Goal: Task Accomplishment & Management: Complete application form

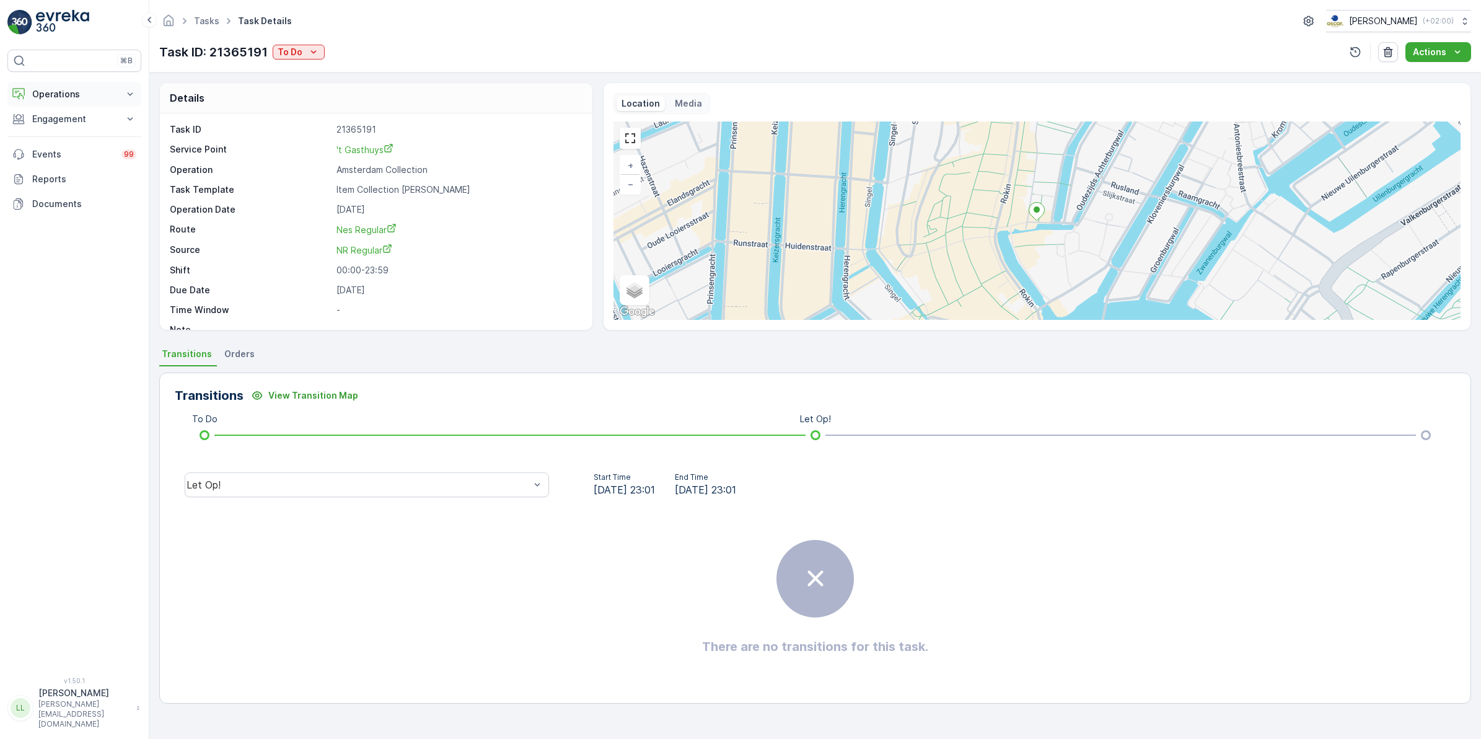
drag, startPoint x: 69, startPoint y: 95, endPoint x: 84, endPoint y: 95, distance: 14.9
click at [69, 95] on p "Operations" at bounding box center [74, 94] width 84 height 12
drag, startPoint x: 90, startPoint y: 149, endPoint x: 139, endPoint y: 130, distance: 52.9
click at [90, 147] on p "Routes & Tasks" at bounding box center [64, 150] width 64 height 12
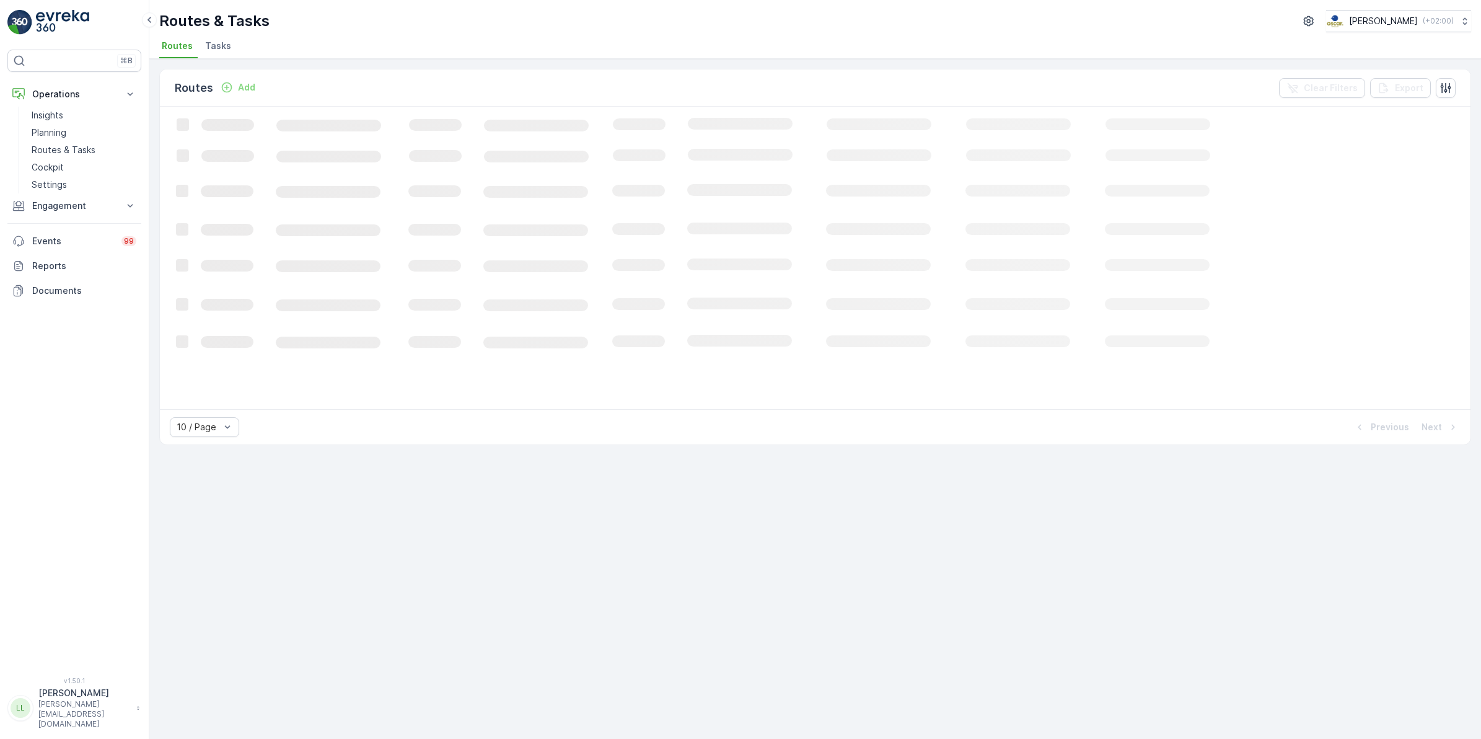
click at [219, 48] on span "Tasks" at bounding box center [218, 46] width 26 height 12
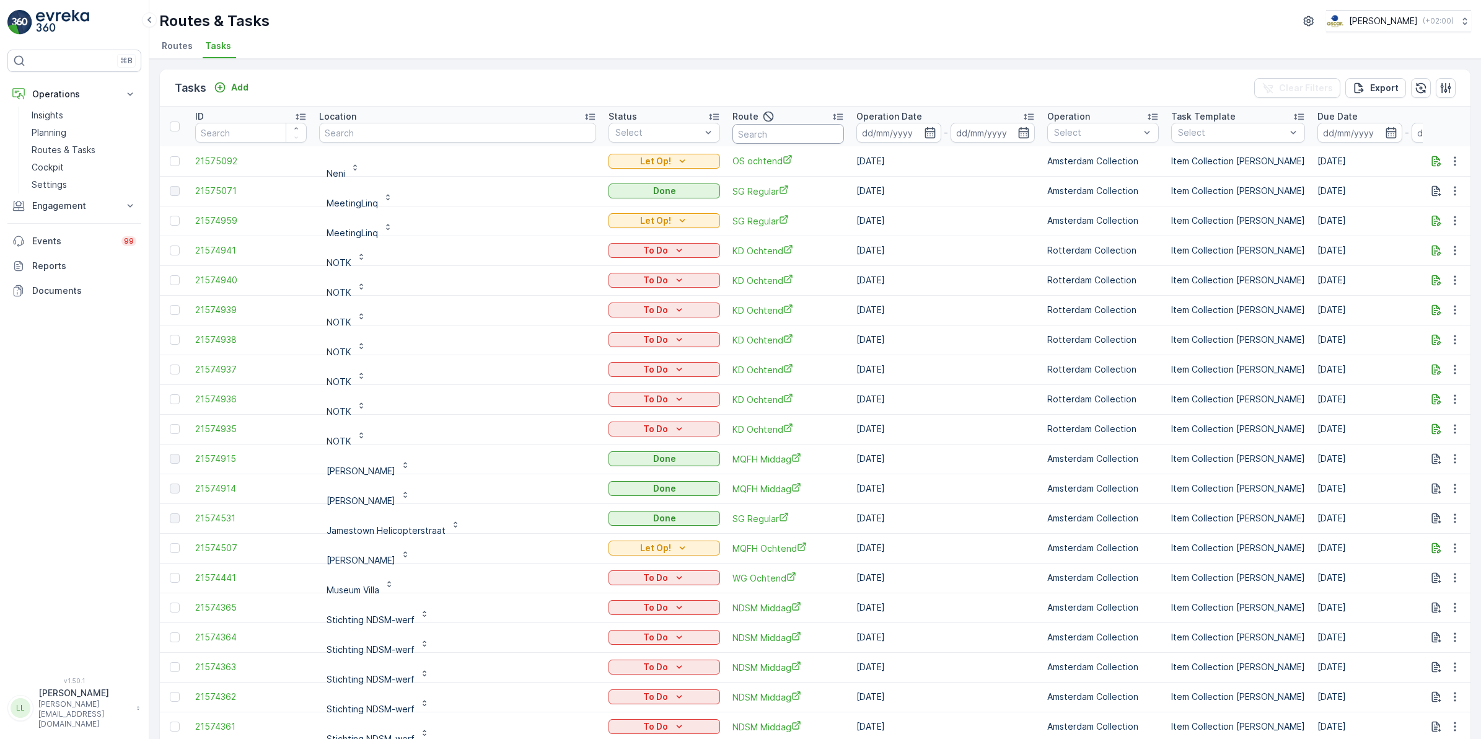
click at [735, 140] on input "text" at bounding box center [788, 134] width 112 height 20
type input "od"
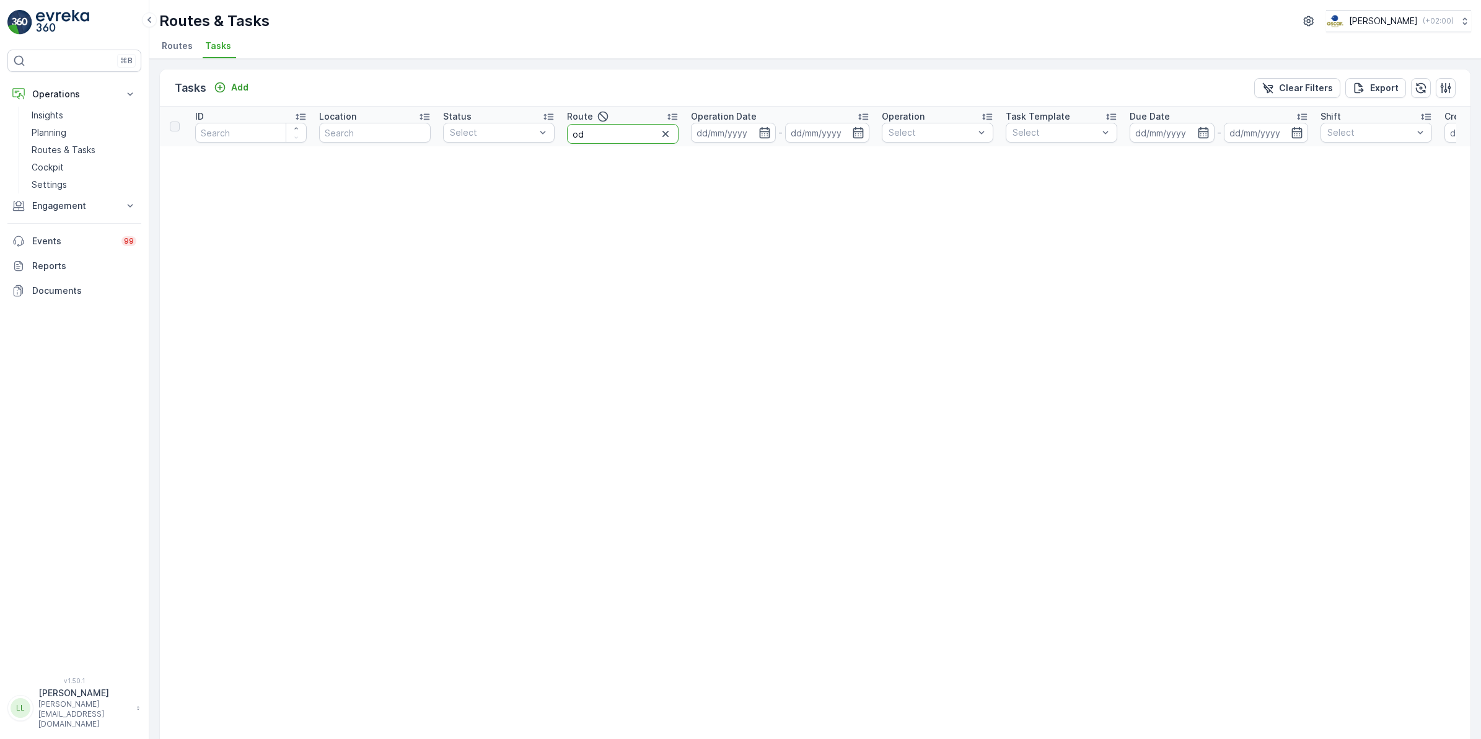
drag, startPoint x: 623, startPoint y: 138, endPoint x: 561, endPoint y: 152, distance: 63.0
type input "oost"
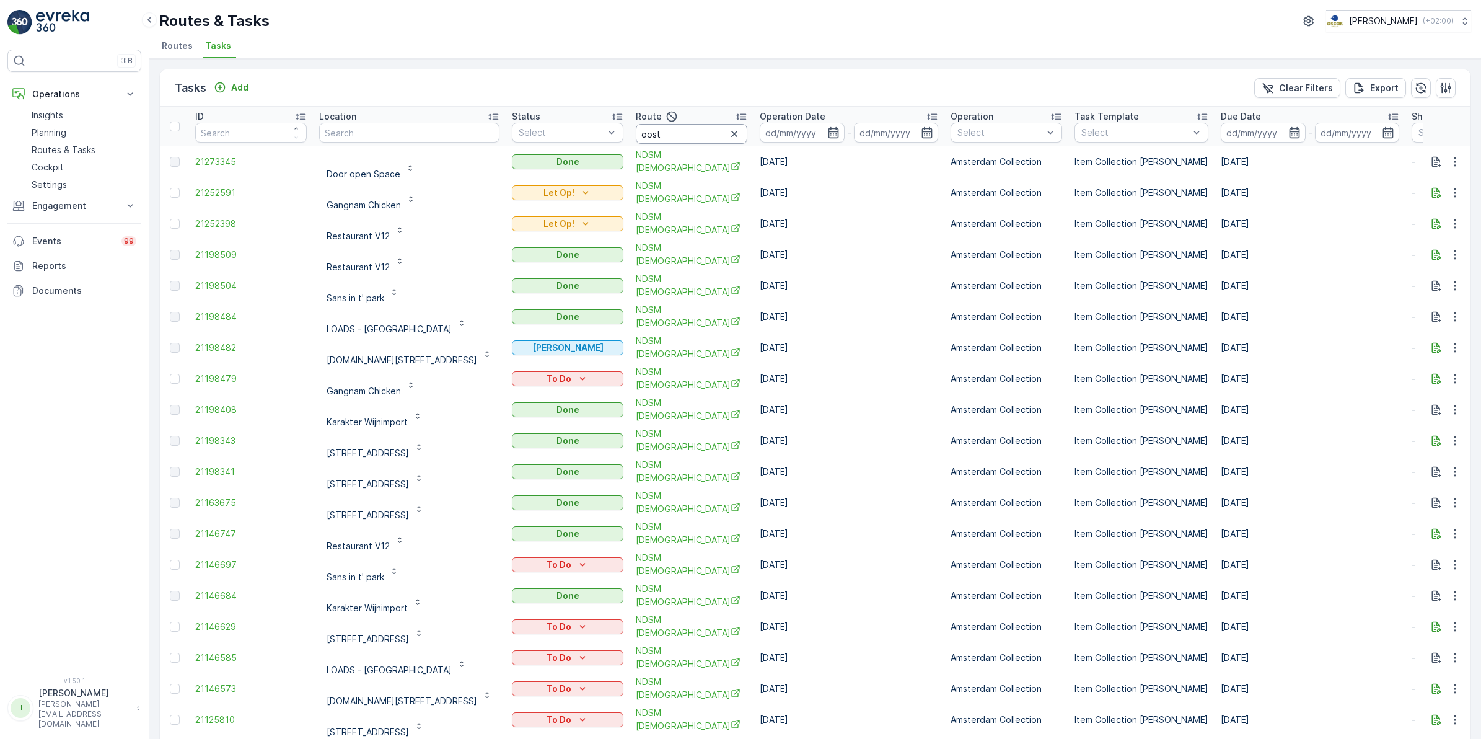
click at [686, 135] on input "oost" at bounding box center [692, 134] width 112 height 20
type input "om"
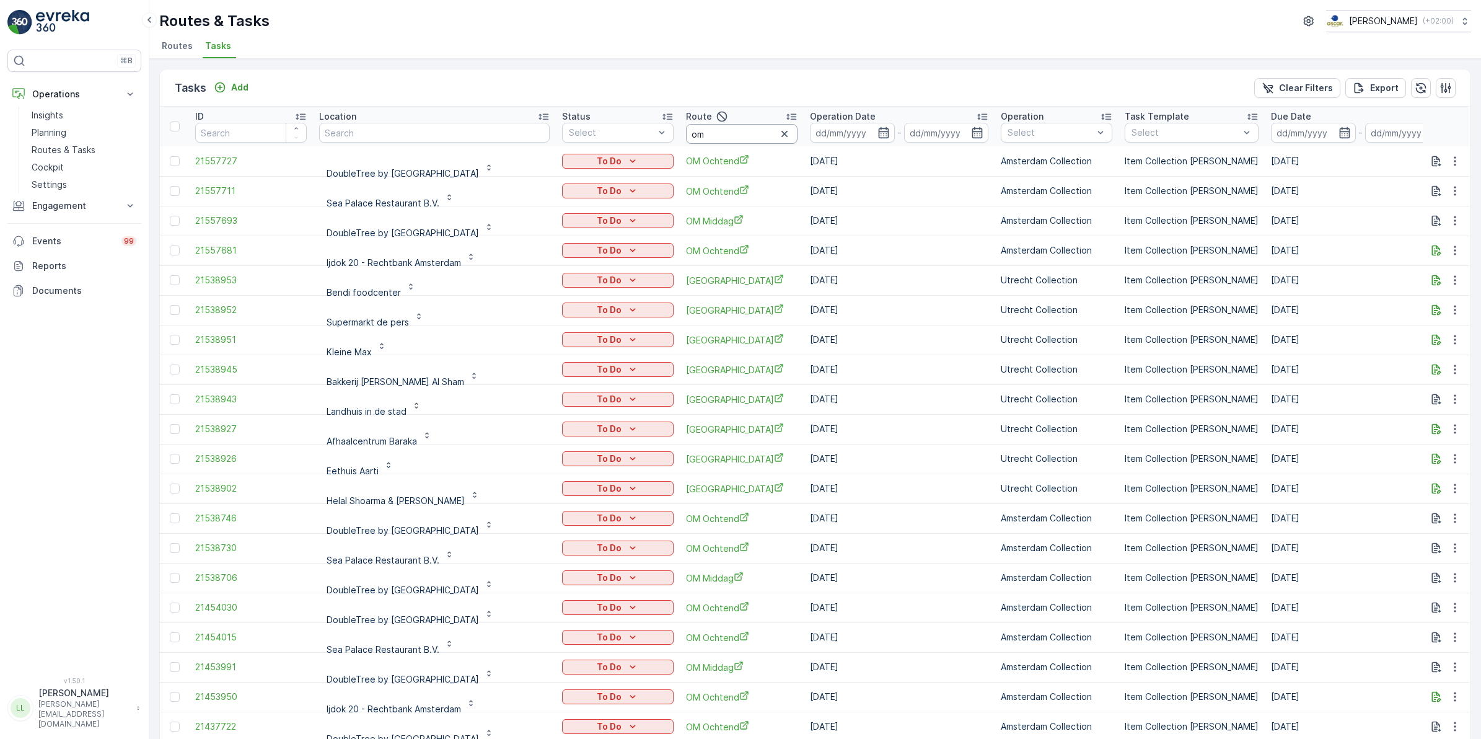
click at [751, 130] on input "om" at bounding box center [742, 134] width 112 height 20
type input "om ocht"
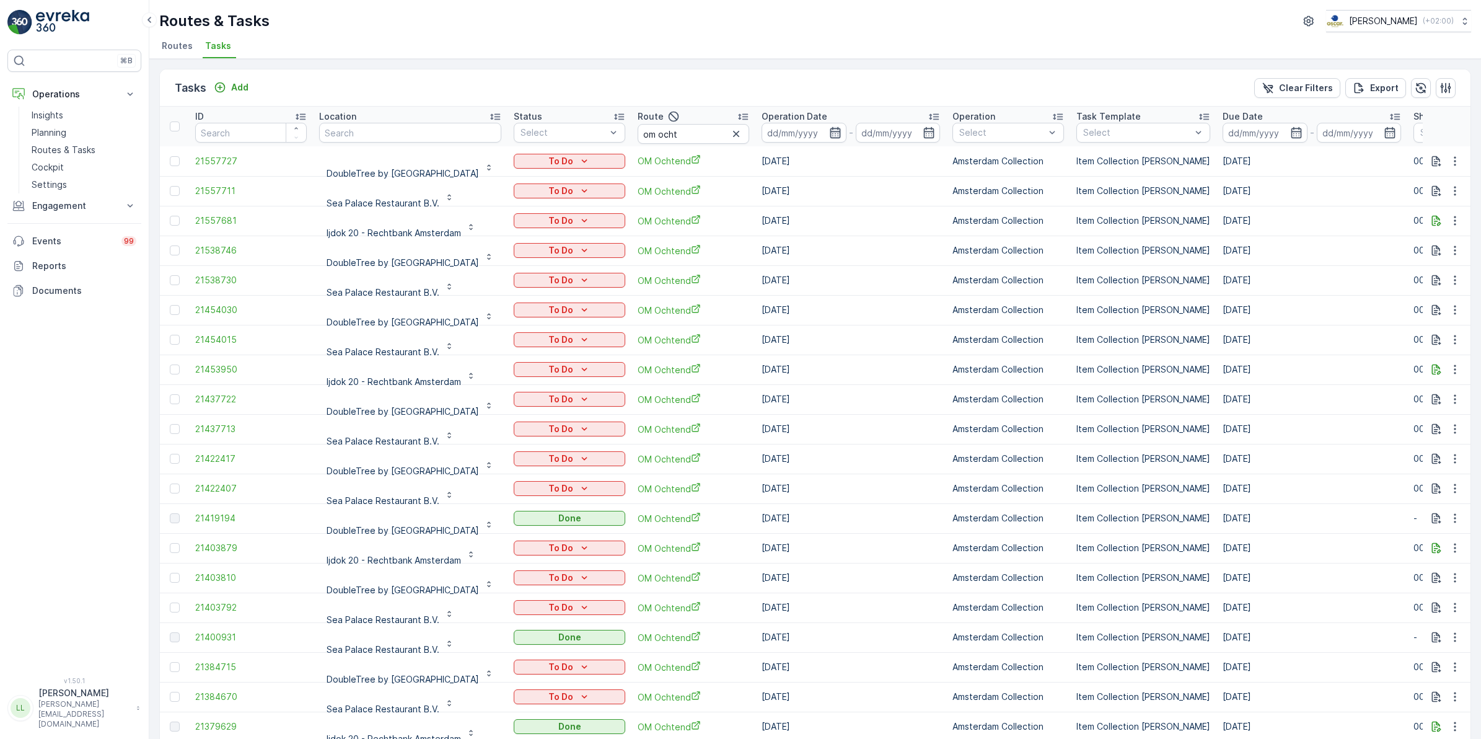
click at [846, 125] on input at bounding box center [803, 133] width 85 height 20
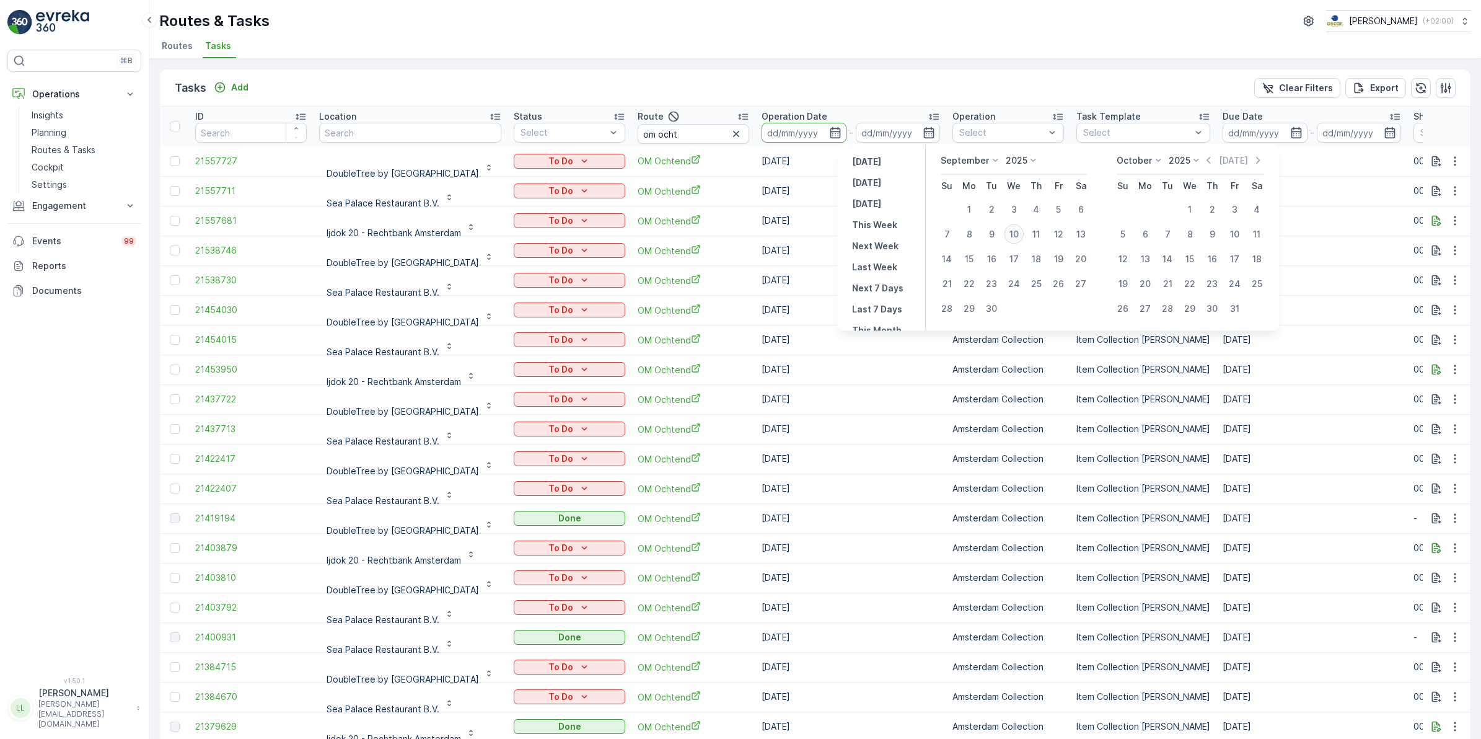
click at [1011, 227] on div "10" at bounding box center [1014, 234] width 20 height 20
type input "[DATE]"
click at [1011, 227] on div "10" at bounding box center [1014, 234] width 20 height 20
type input "[DATE]"
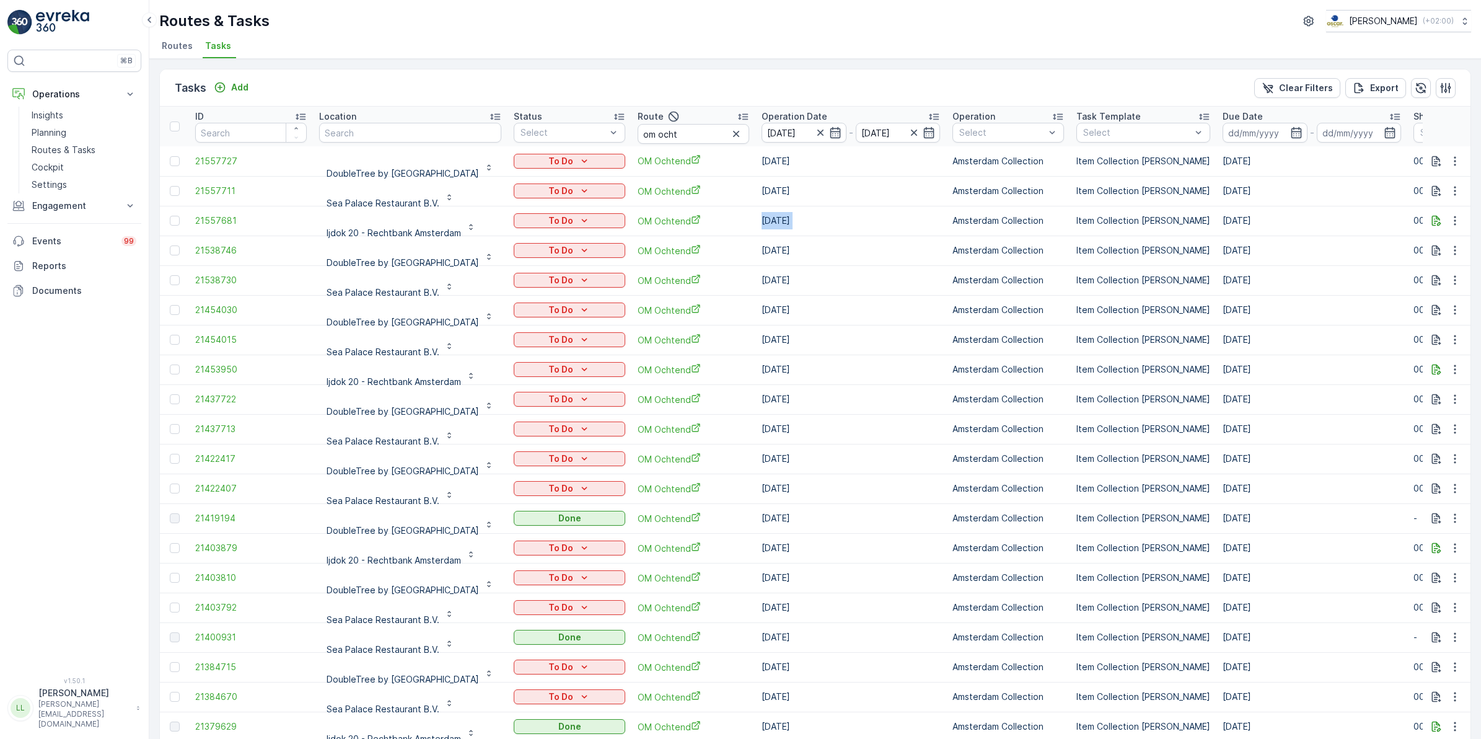
click at [946, 227] on td "17.09.2025" at bounding box center [850, 221] width 191 height 30
click at [864, 85] on div "Tasks Add Clear Filters Export" at bounding box center [815, 87] width 1310 height 37
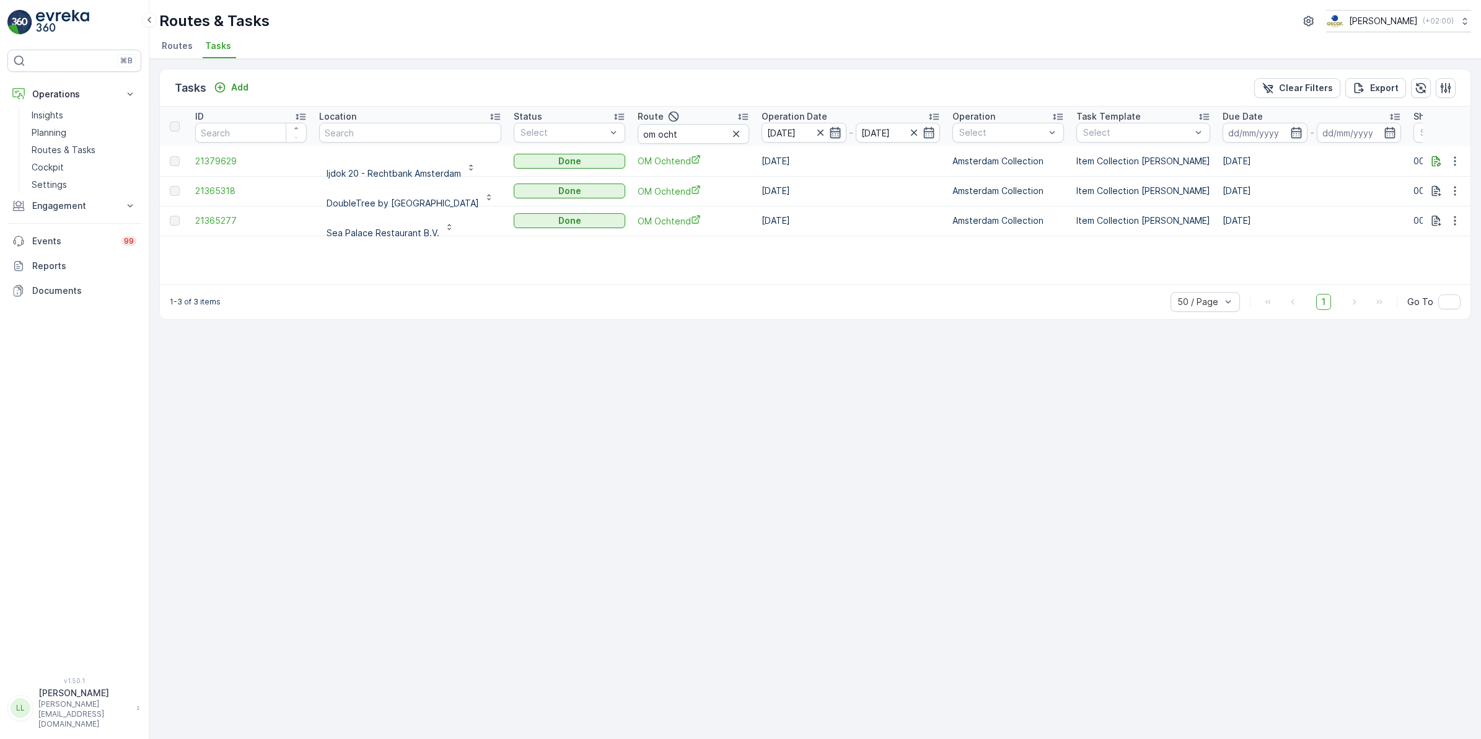
click at [841, 134] on icon "button" at bounding box center [835, 132] width 12 height 12
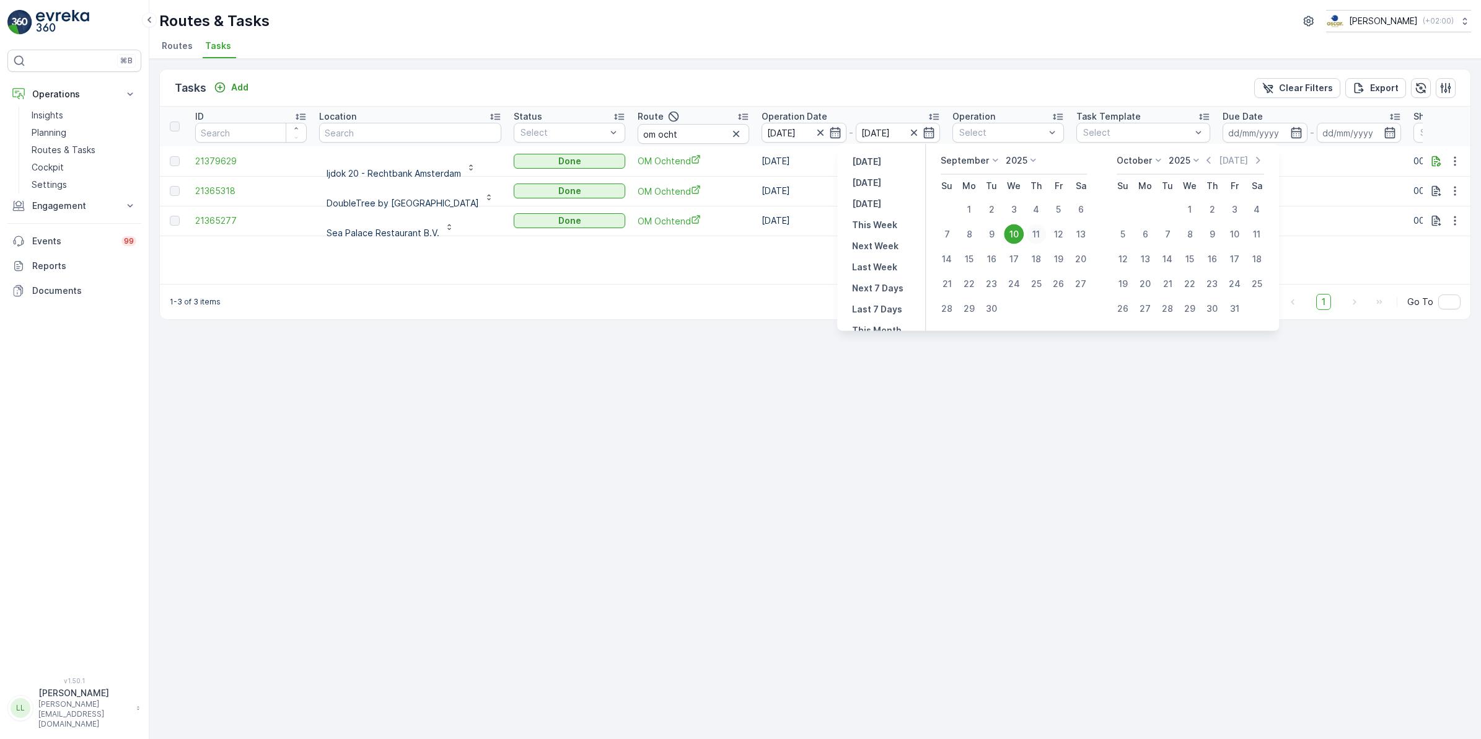
click at [1035, 234] on div "11" at bounding box center [1036, 234] width 20 height 20
type input "[DATE]"
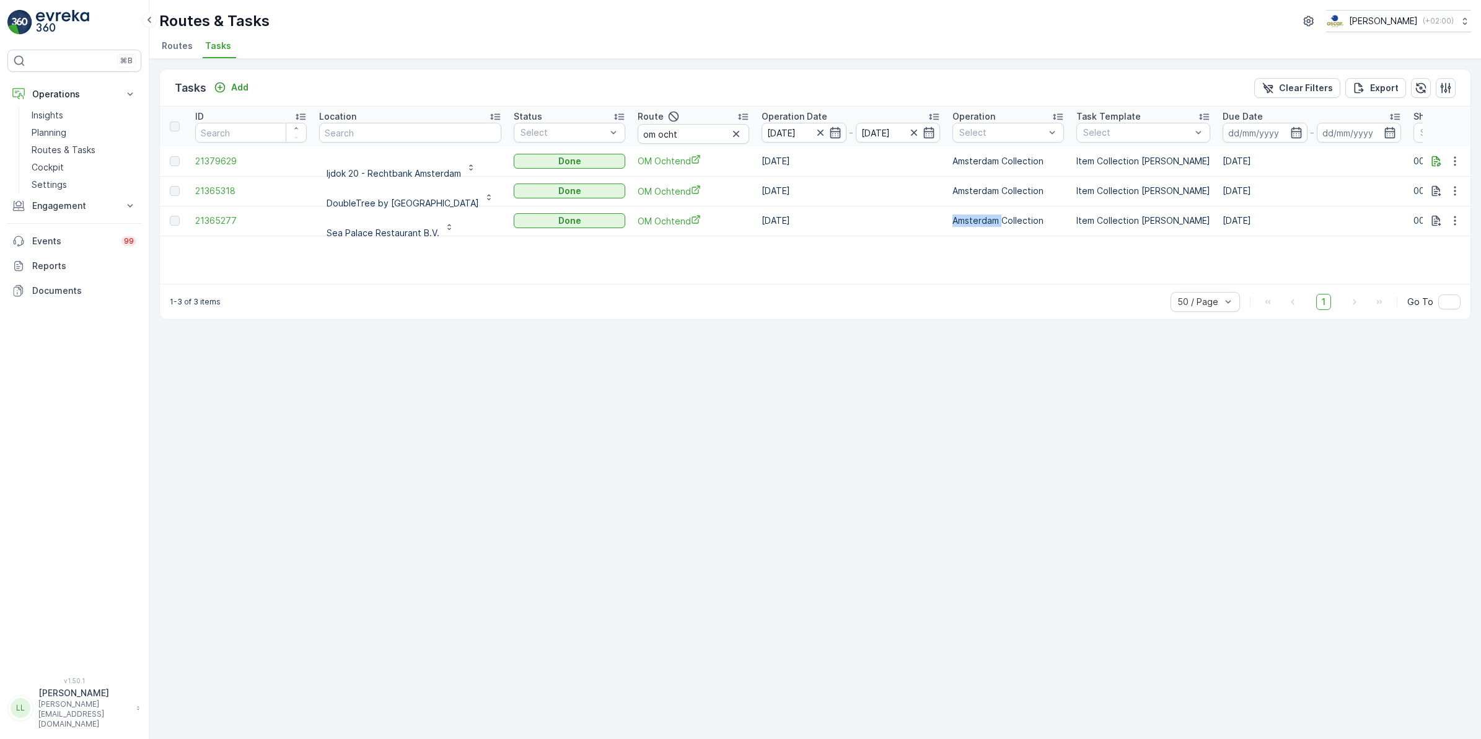
click at [1035, 234] on td "Amsterdam Collection" at bounding box center [1008, 221] width 124 height 30
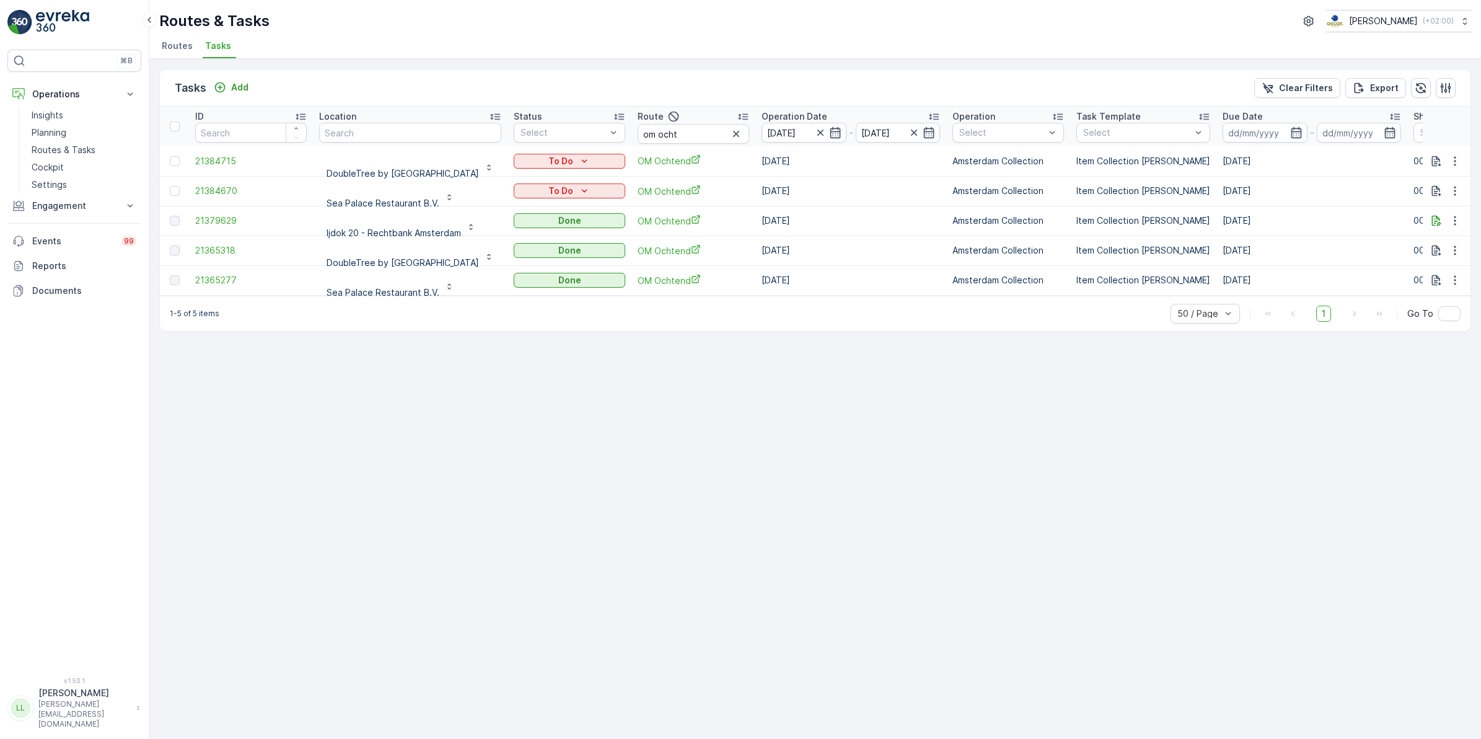
scroll to position [3, 0]
click at [749, 131] on input "om ocht" at bounding box center [694, 131] width 112 height 20
type input "om"
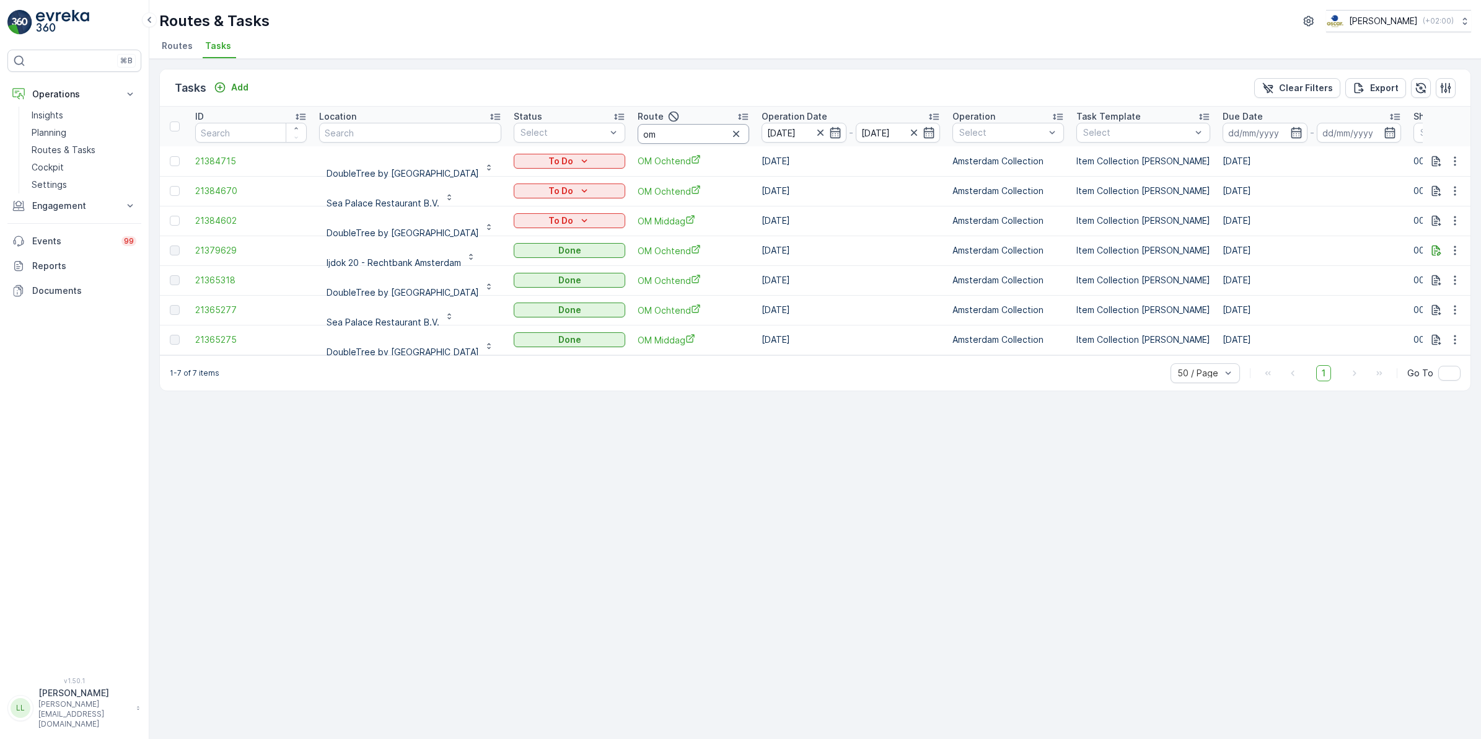
click at [749, 131] on input "om" at bounding box center [694, 134] width 112 height 20
type input "om mid"
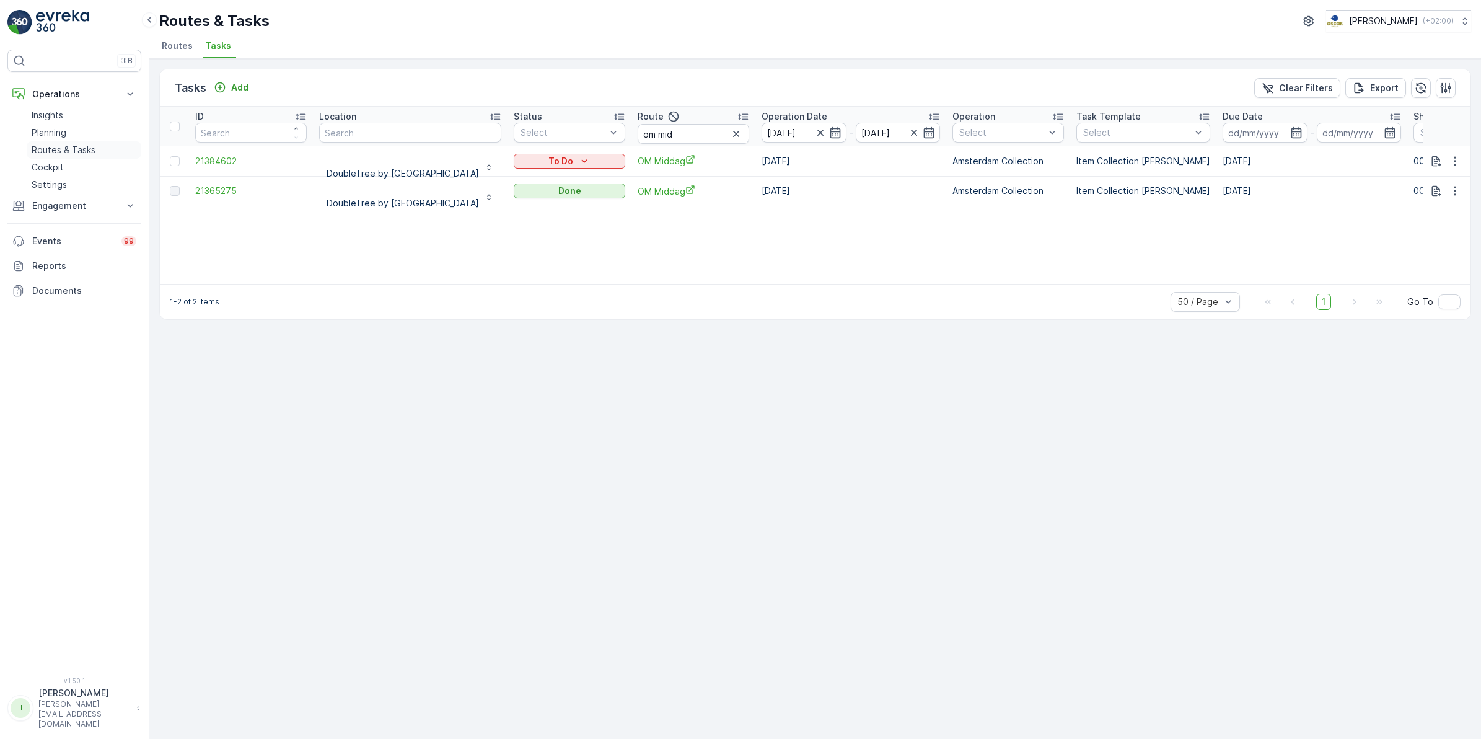
click at [57, 151] on p "Routes & Tasks" at bounding box center [64, 150] width 64 height 12
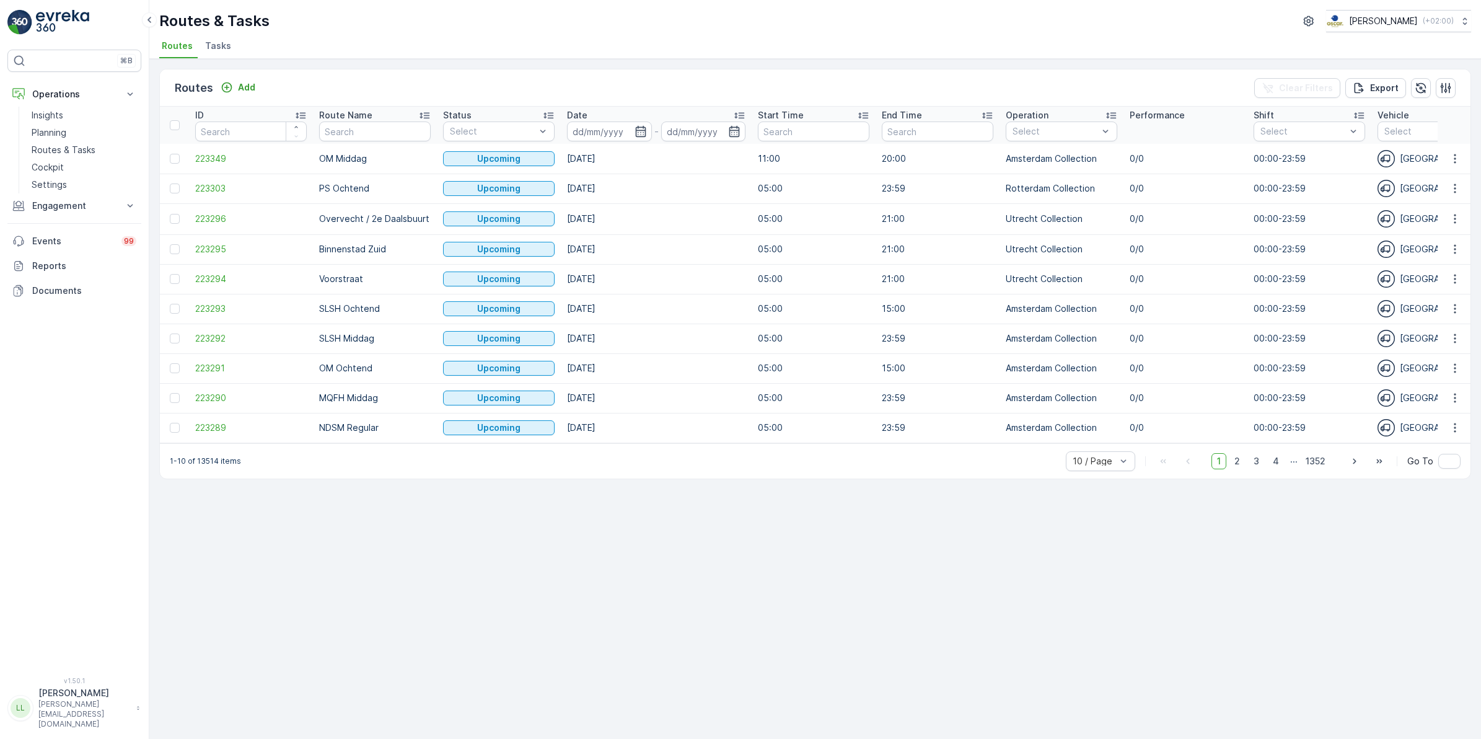
click at [211, 43] on span "Tasks" at bounding box center [218, 46] width 26 height 12
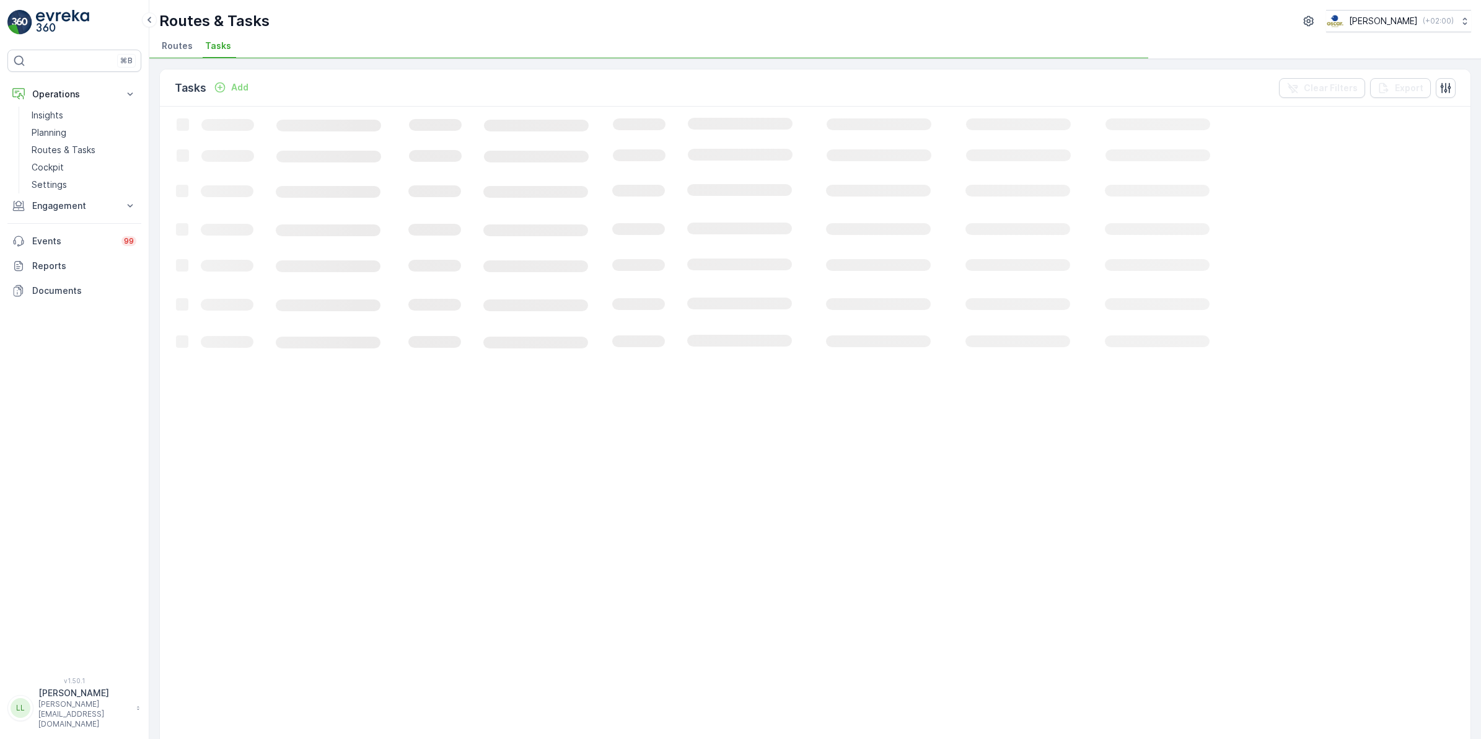
click at [245, 92] on p "Add" at bounding box center [239, 87] width 17 height 12
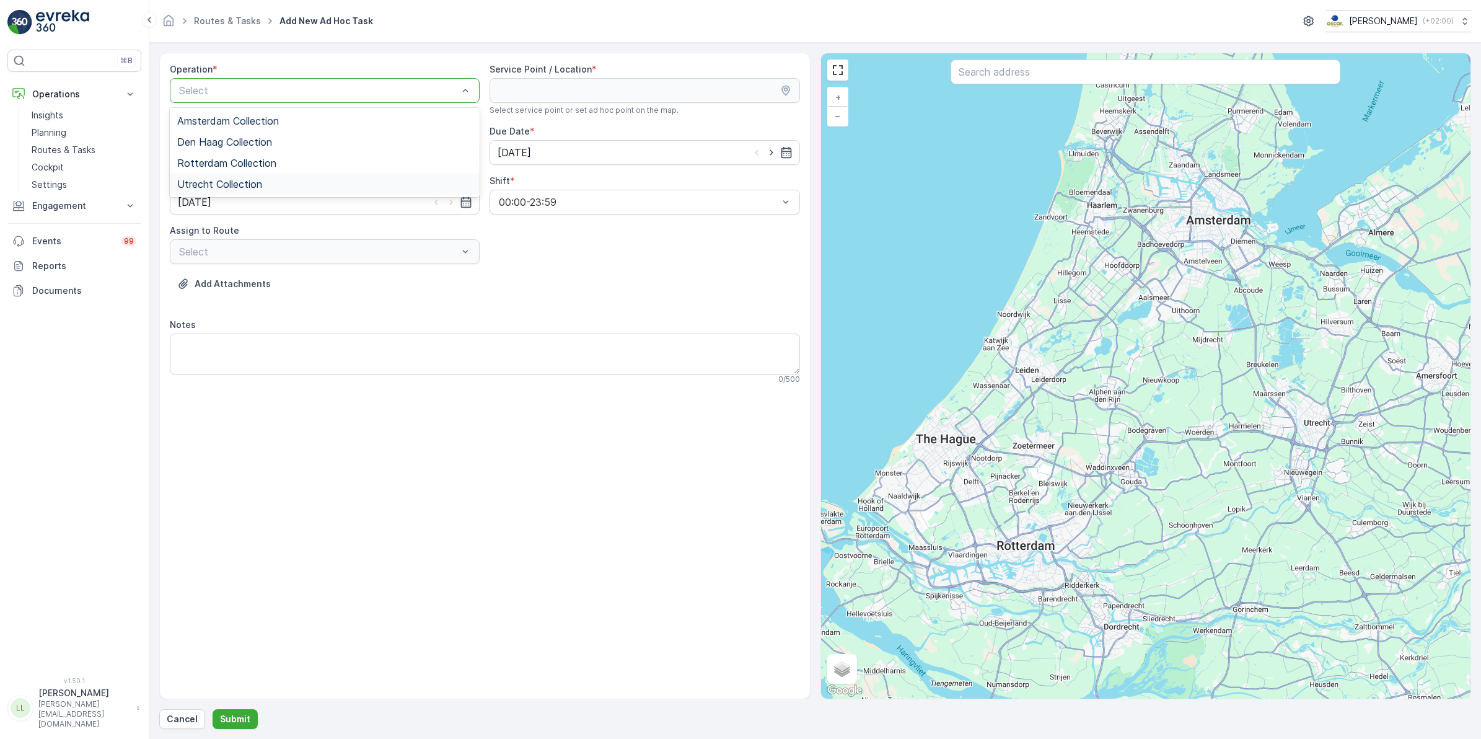
drag, startPoint x: 232, startPoint y: 181, endPoint x: 612, endPoint y: 92, distance: 390.2
click at [234, 180] on span "Utrecht Collection" at bounding box center [219, 183] width 85 height 11
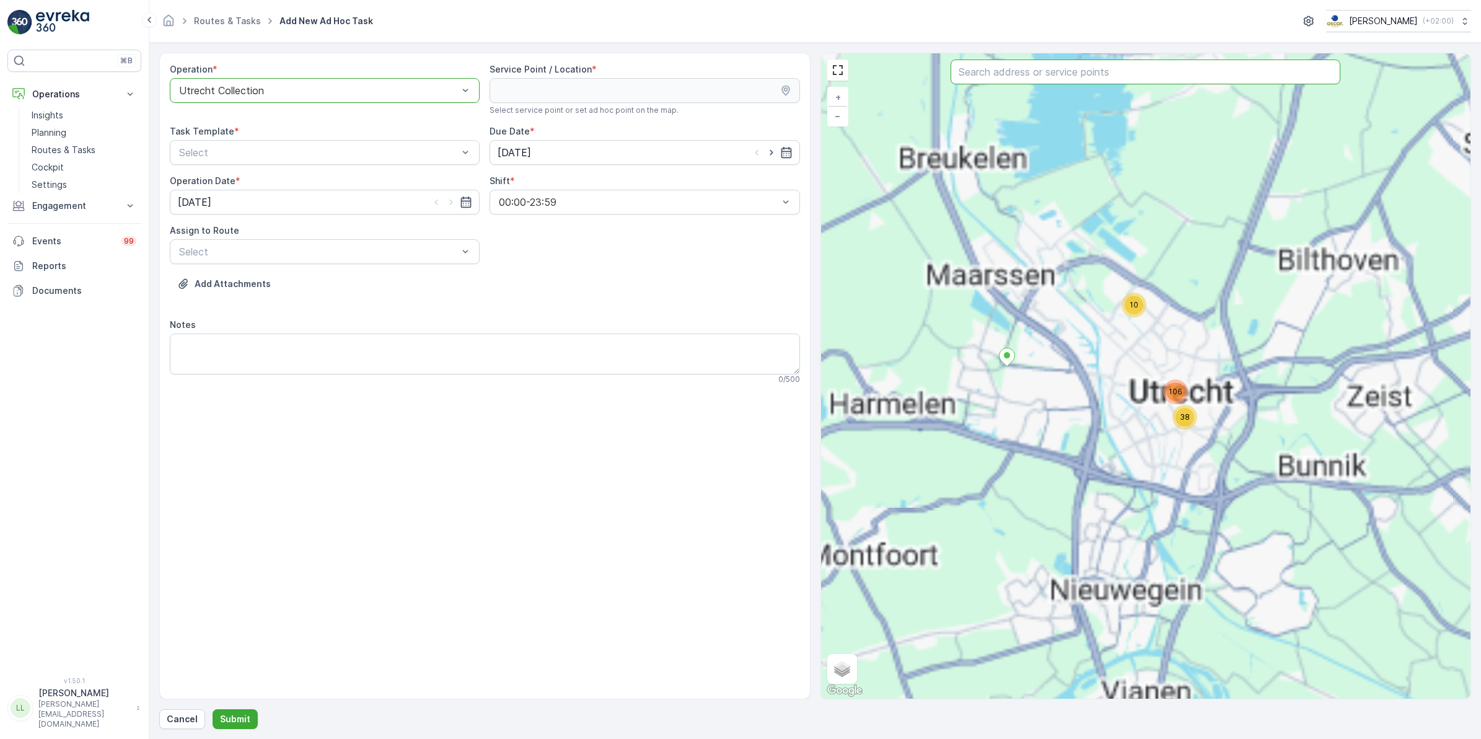
click at [1049, 76] on input "text" at bounding box center [1145, 71] width 390 height 25
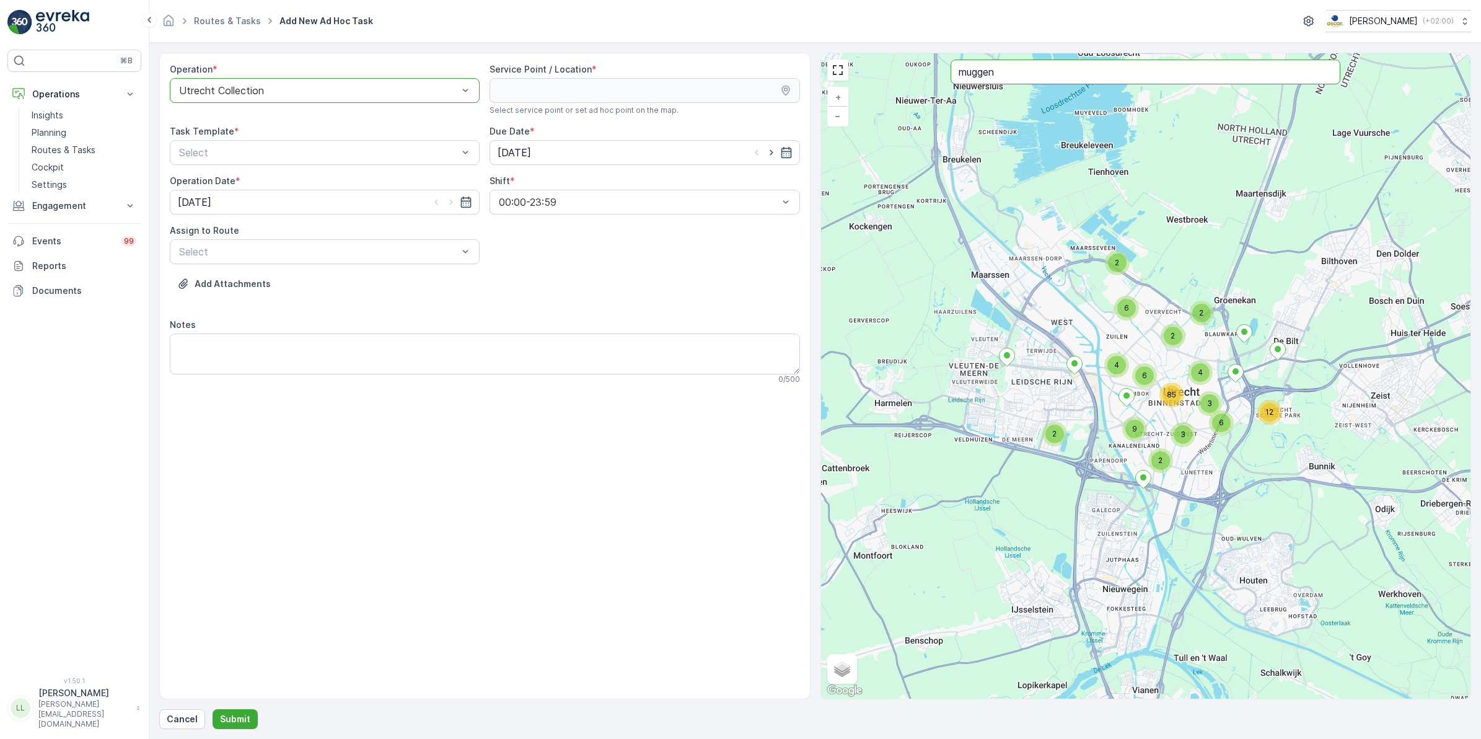
type input "muggen"
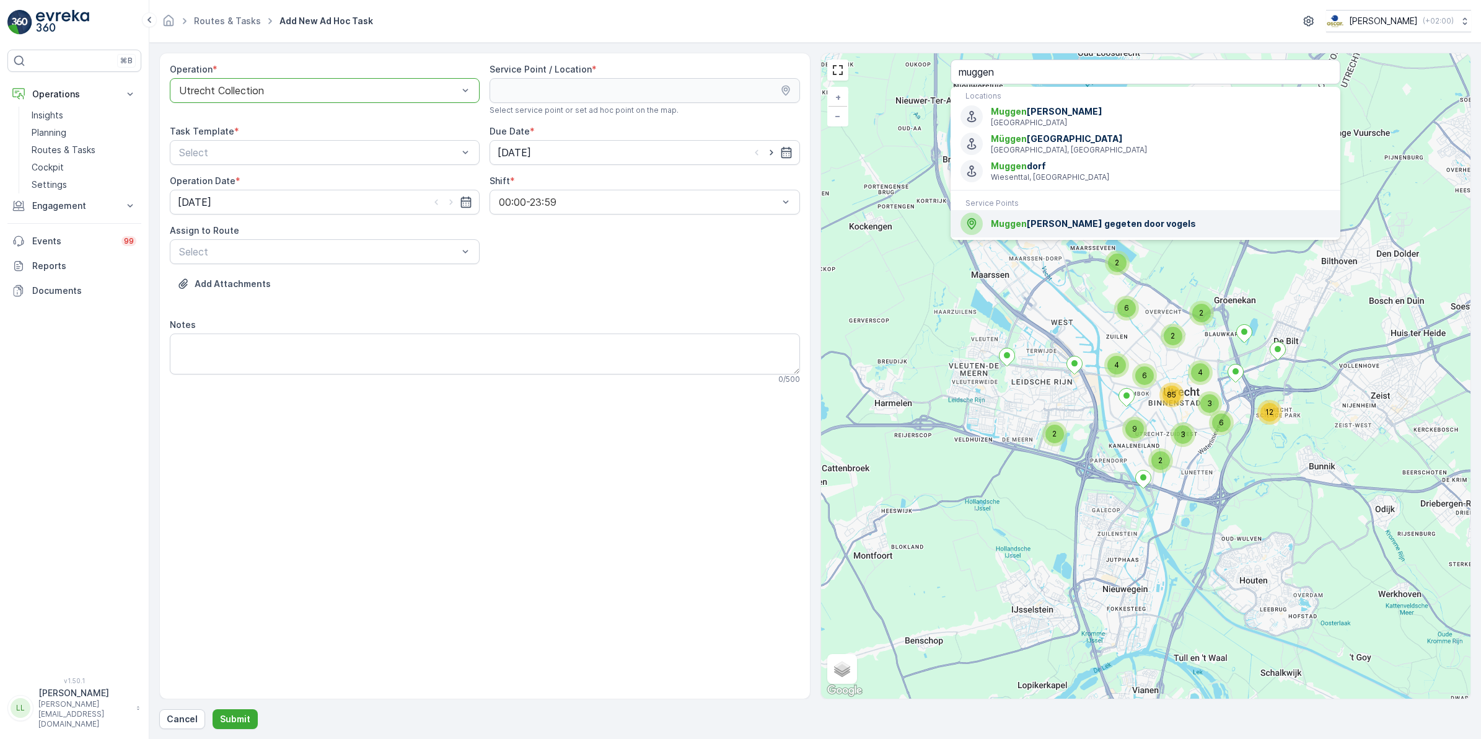
drag, startPoint x: 1073, startPoint y: 223, endPoint x: 999, endPoint y: 224, distance: 73.7
click at [1073, 222] on span "Muggen worden gegeten door vogels" at bounding box center [1161, 223] width 340 height 12
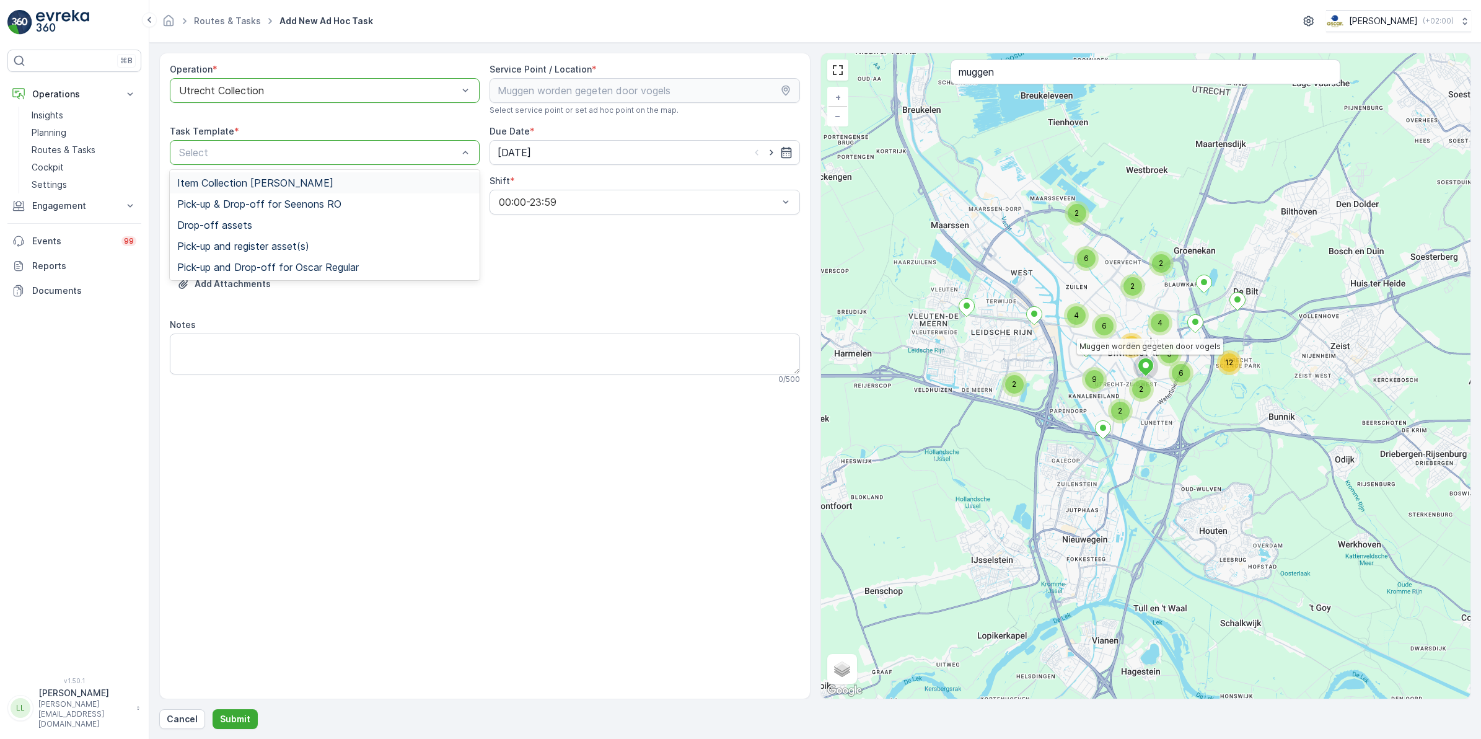
click at [261, 173] on div "Item Collection [PERSON_NAME]" at bounding box center [325, 182] width 310 height 21
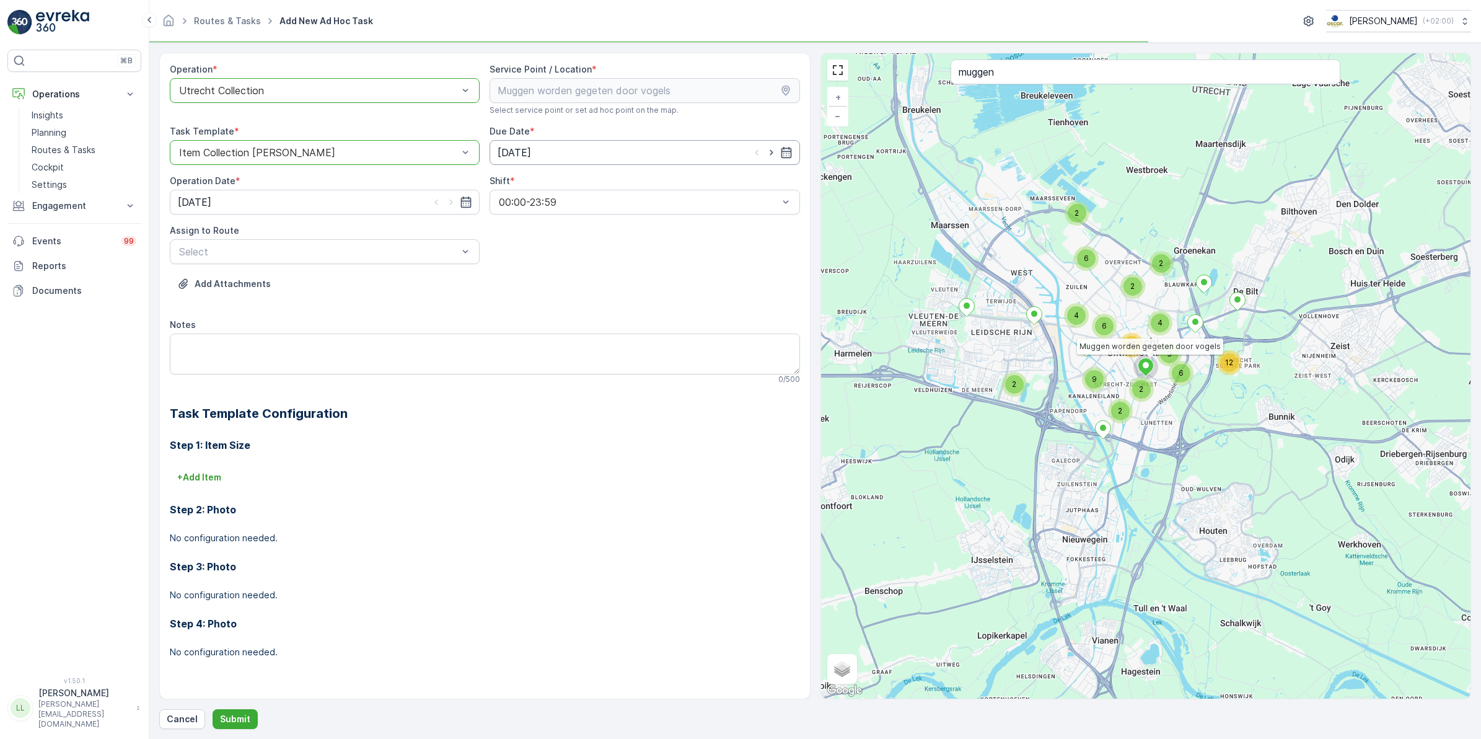
click at [550, 152] on input "[DATE]" at bounding box center [644, 152] width 310 height 25
click at [595, 258] on div "11" at bounding box center [600, 257] width 20 height 20
type input "[DATE]"
click at [308, 202] on input "[DATE]" at bounding box center [325, 202] width 310 height 25
click at [279, 307] on div "11" at bounding box center [280, 306] width 20 height 20
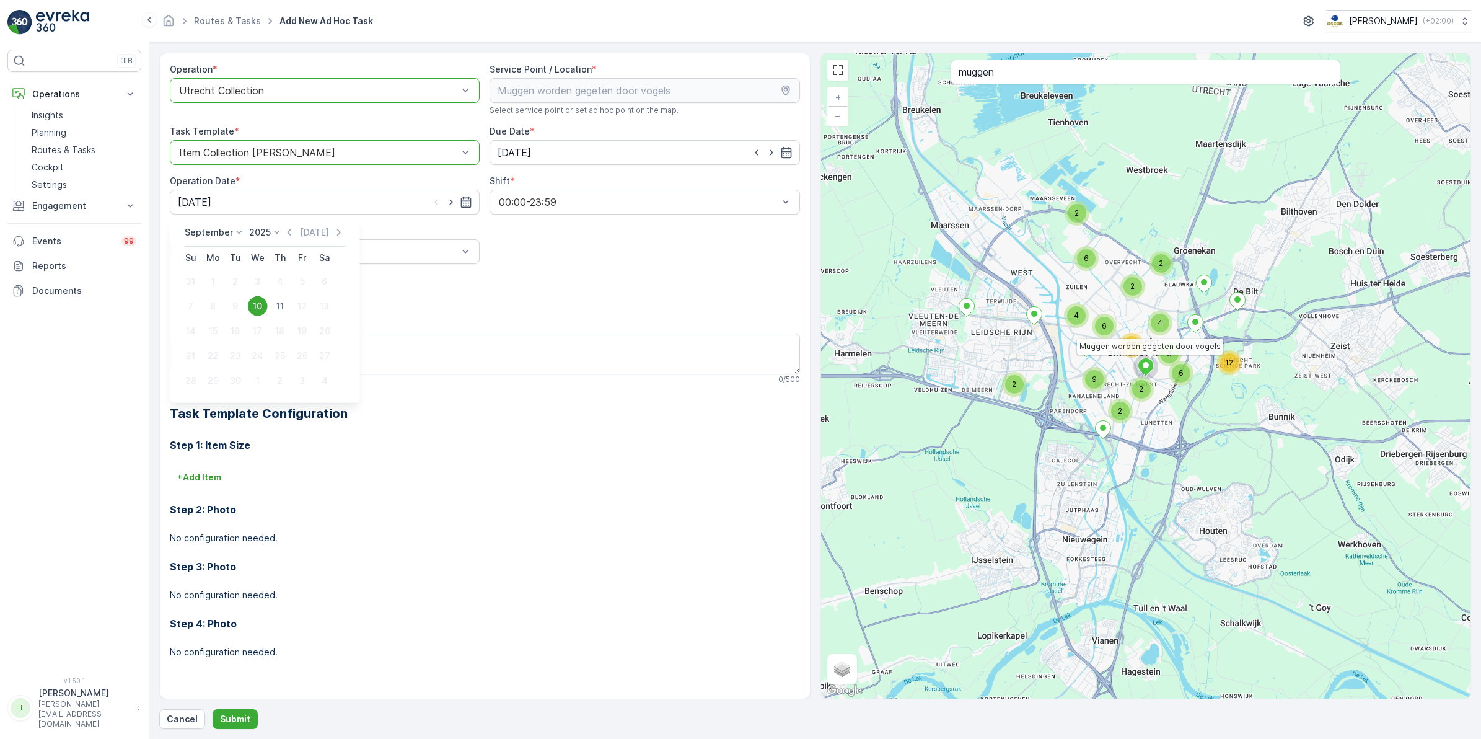
type input "[DATE]"
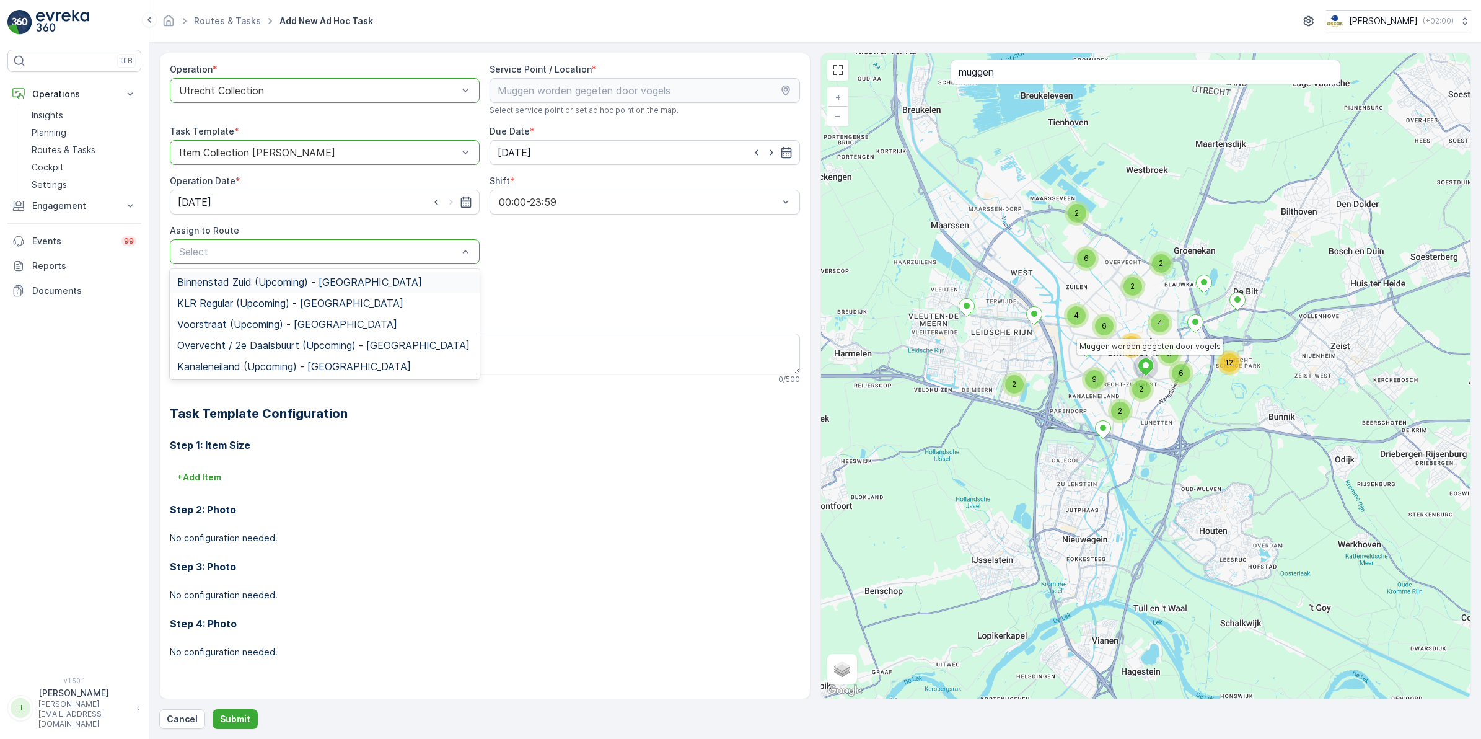
click at [256, 278] on span "Binnenstad Zuid (Upcoming) - Utrecht" at bounding box center [299, 281] width 245 height 11
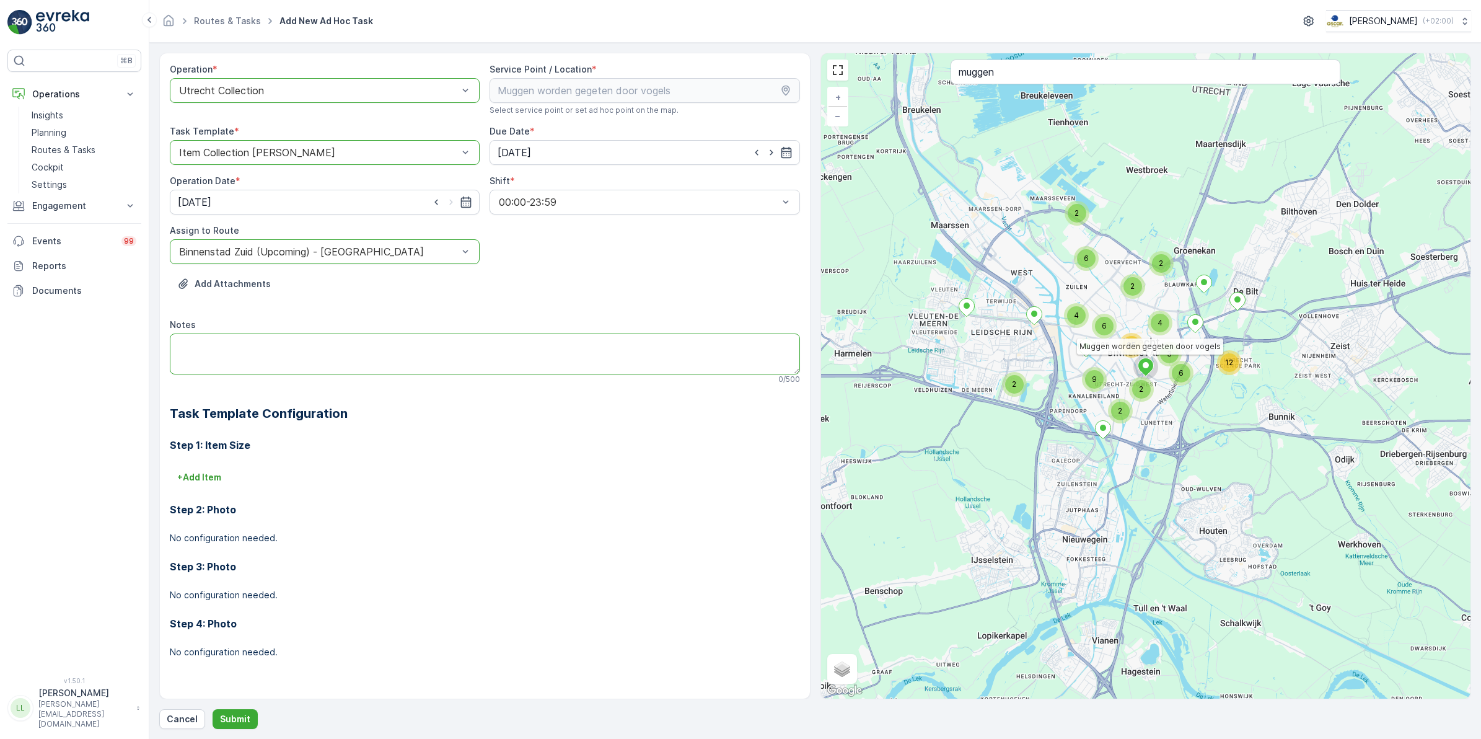
click at [355, 347] on textarea "Notes" at bounding box center [485, 353] width 630 height 41
type textarea "Leveren: 2x swill 23L bakken"
click at [240, 722] on p "Submit" at bounding box center [235, 719] width 30 height 12
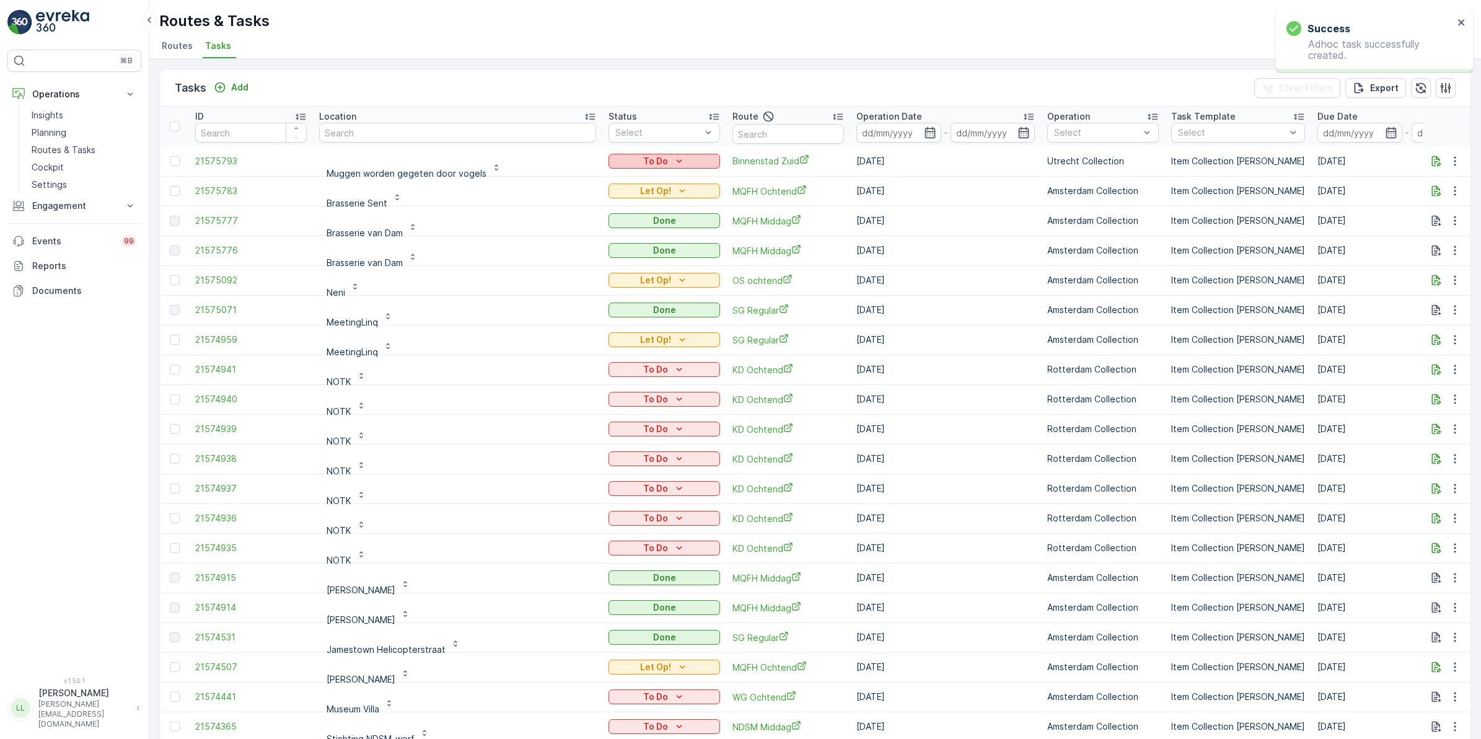
click at [673, 157] on icon "To Do" at bounding box center [679, 161] width 12 height 12
click at [579, 208] on span "Let Op!" at bounding box center [574, 214] width 31 height 12
click at [748, 119] on div "Route" at bounding box center [788, 116] width 112 height 15
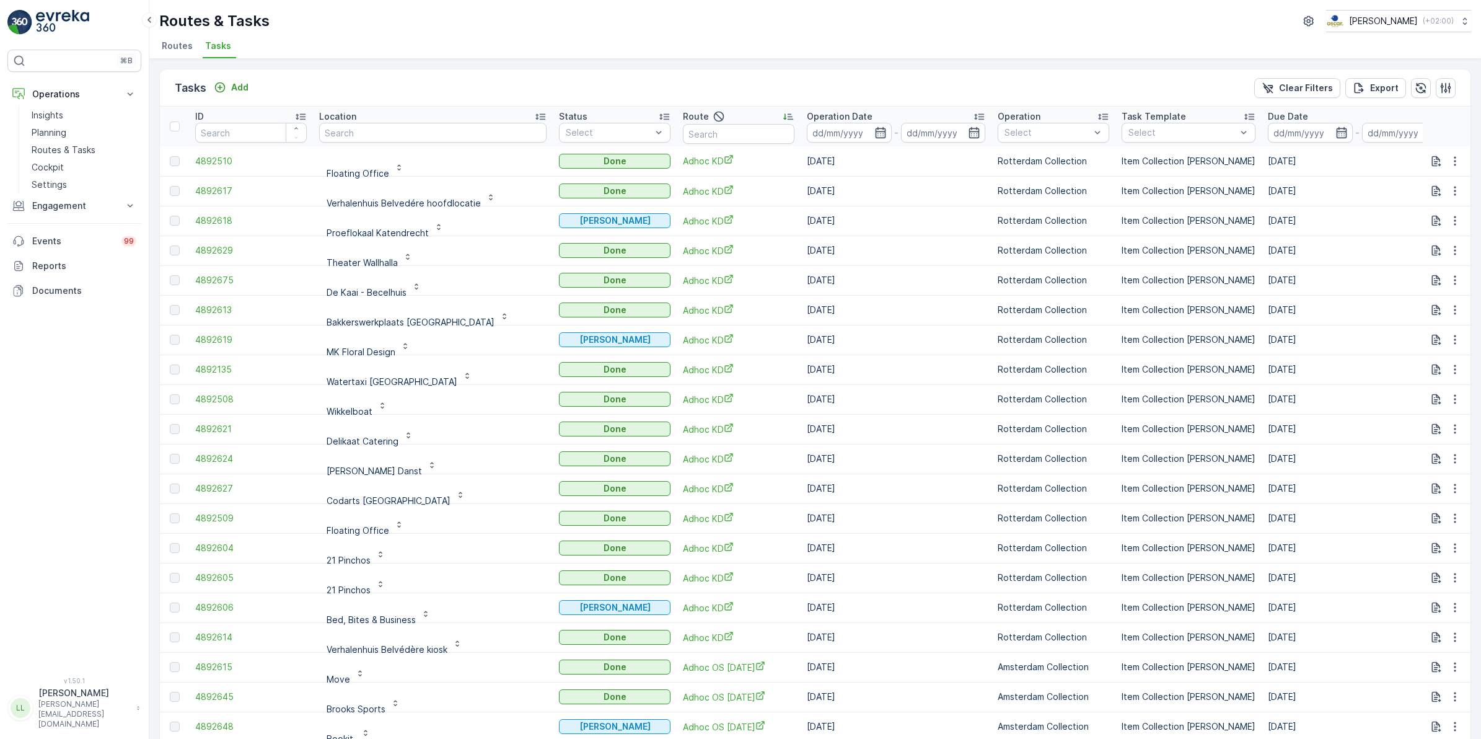
click at [214, 50] on span "Tasks" at bounding box center [218, 46] width 26 height 12
drag, startPoint x: 73, startPoint y: 149, endPoint x: 99, endPoint y: 149, distance: 26.0
click at [73, 149] on p "Routes & Tasks" at bounding box center [64, 150] width 64 height 12
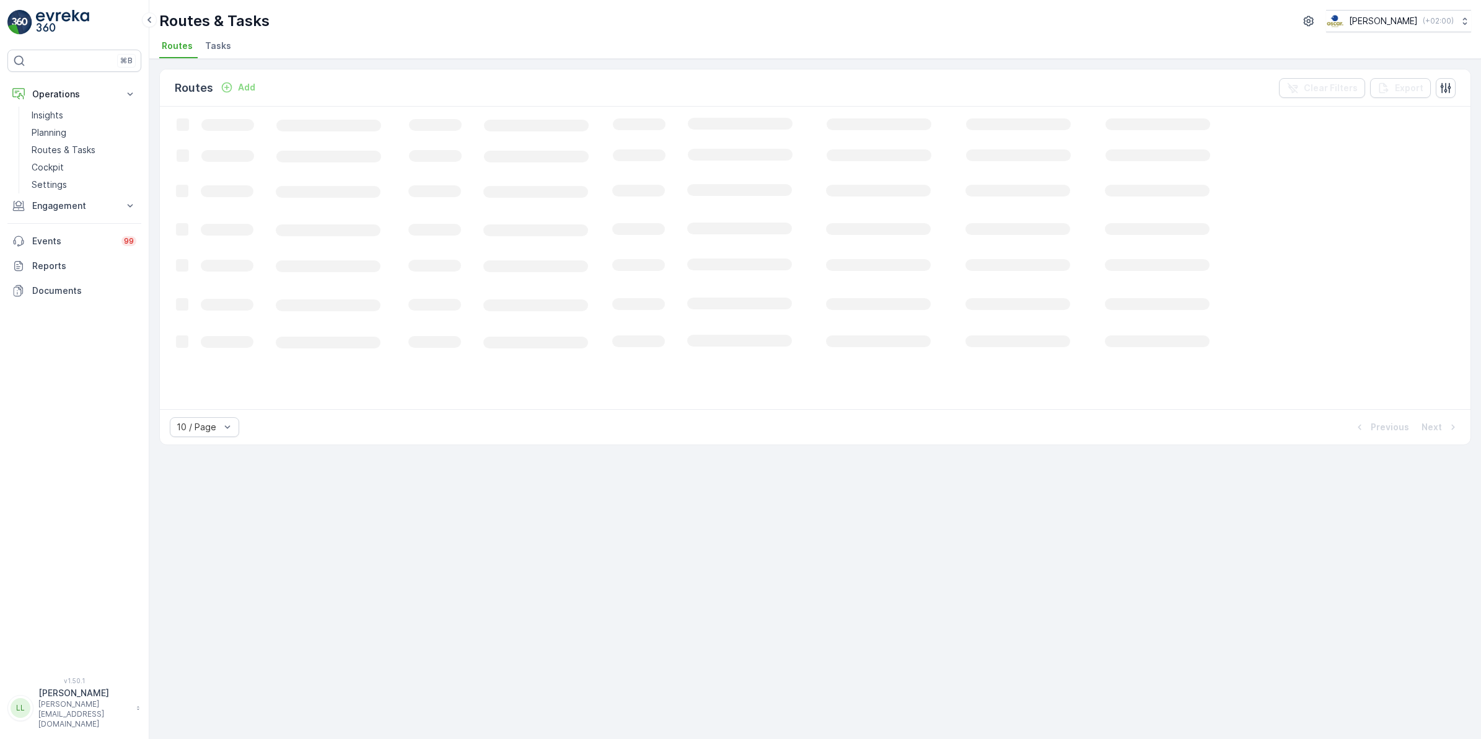
click at [217, 48] on span "Tasks" at bounding box center [218, 46] width 26 height 12
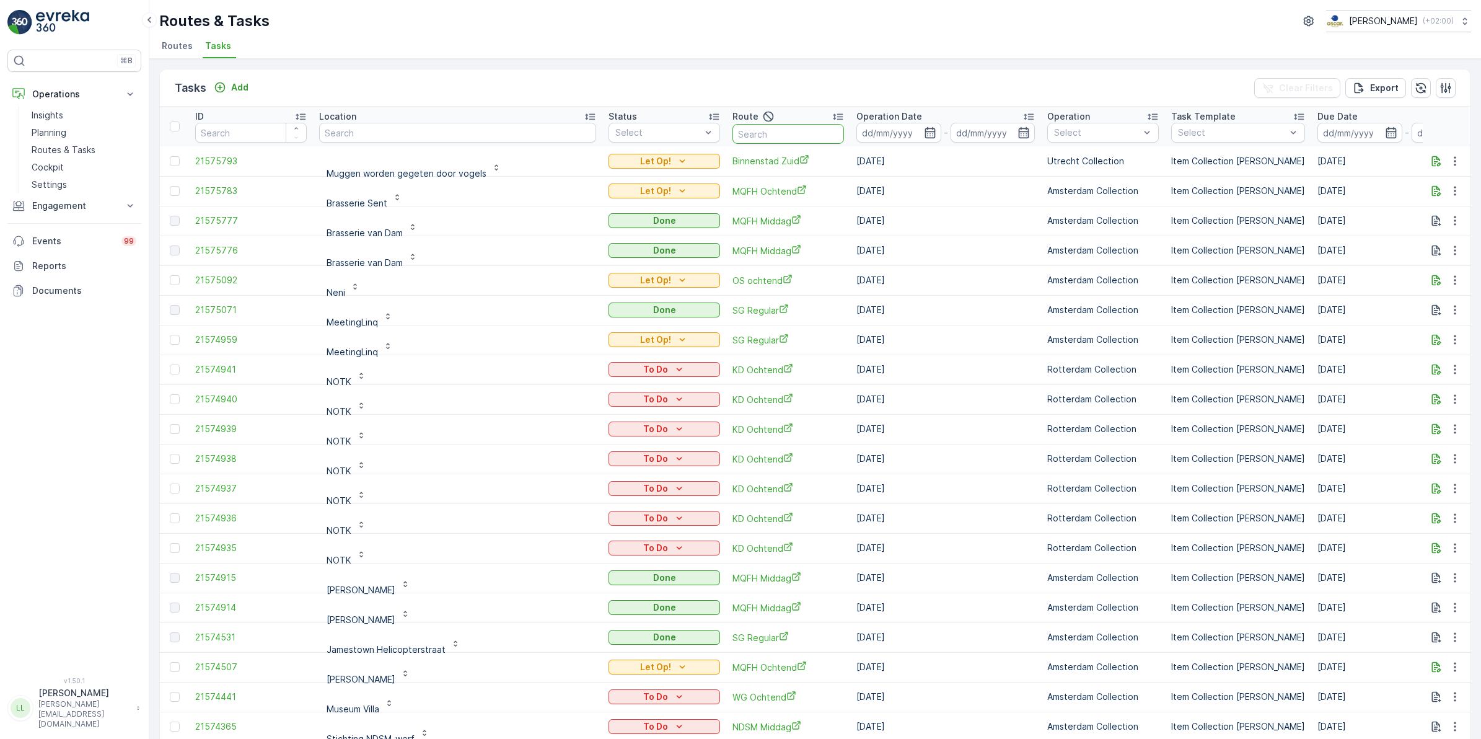
click at [732, 128] on input "text" at bounding box center [788, 134] width 112 height 20
type input "seenons u"
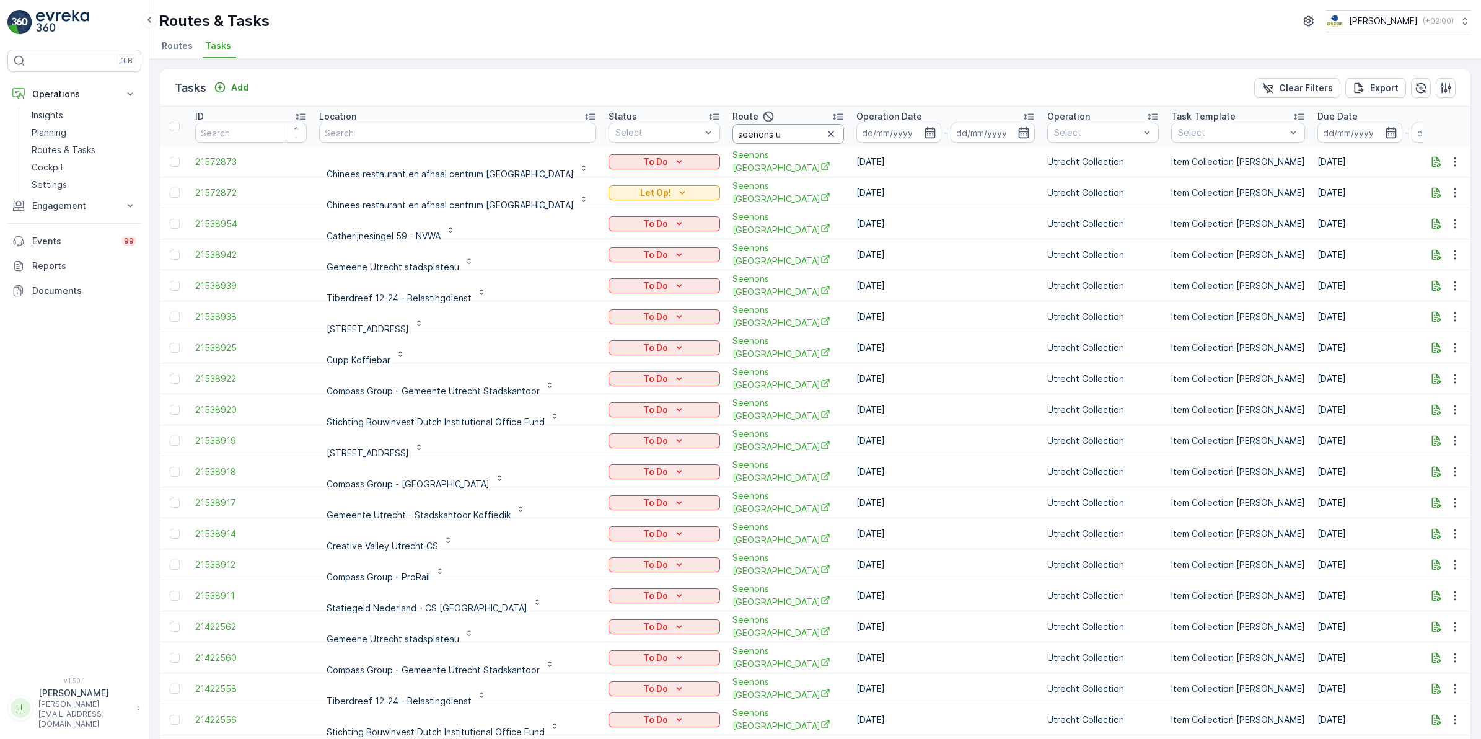
click at [750, 133] on input "seenons u" at bounding box center [788, 134] width 112 height 20
type input "seenons - uv"
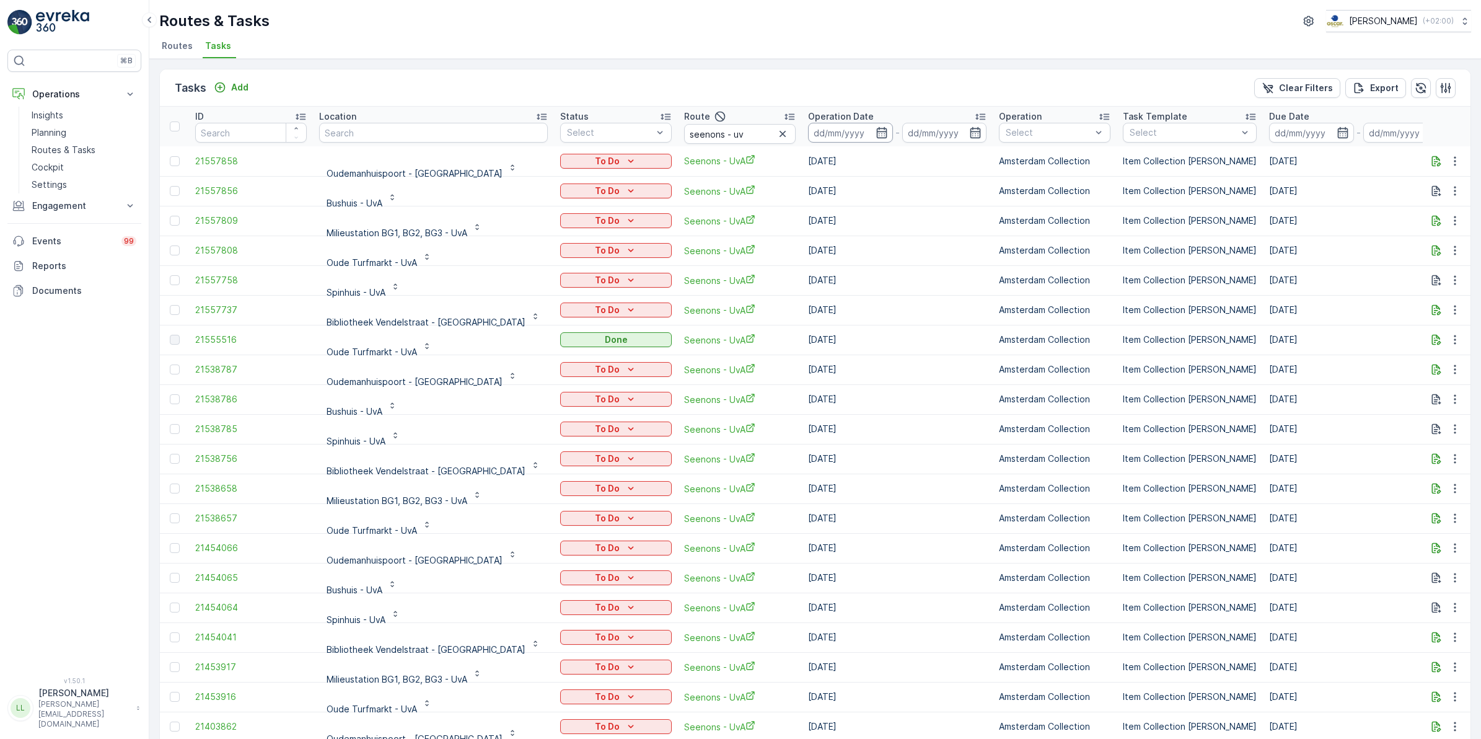
click at [876, 128] on icon "button" at bounding box center [881, 132] width 11 height 11
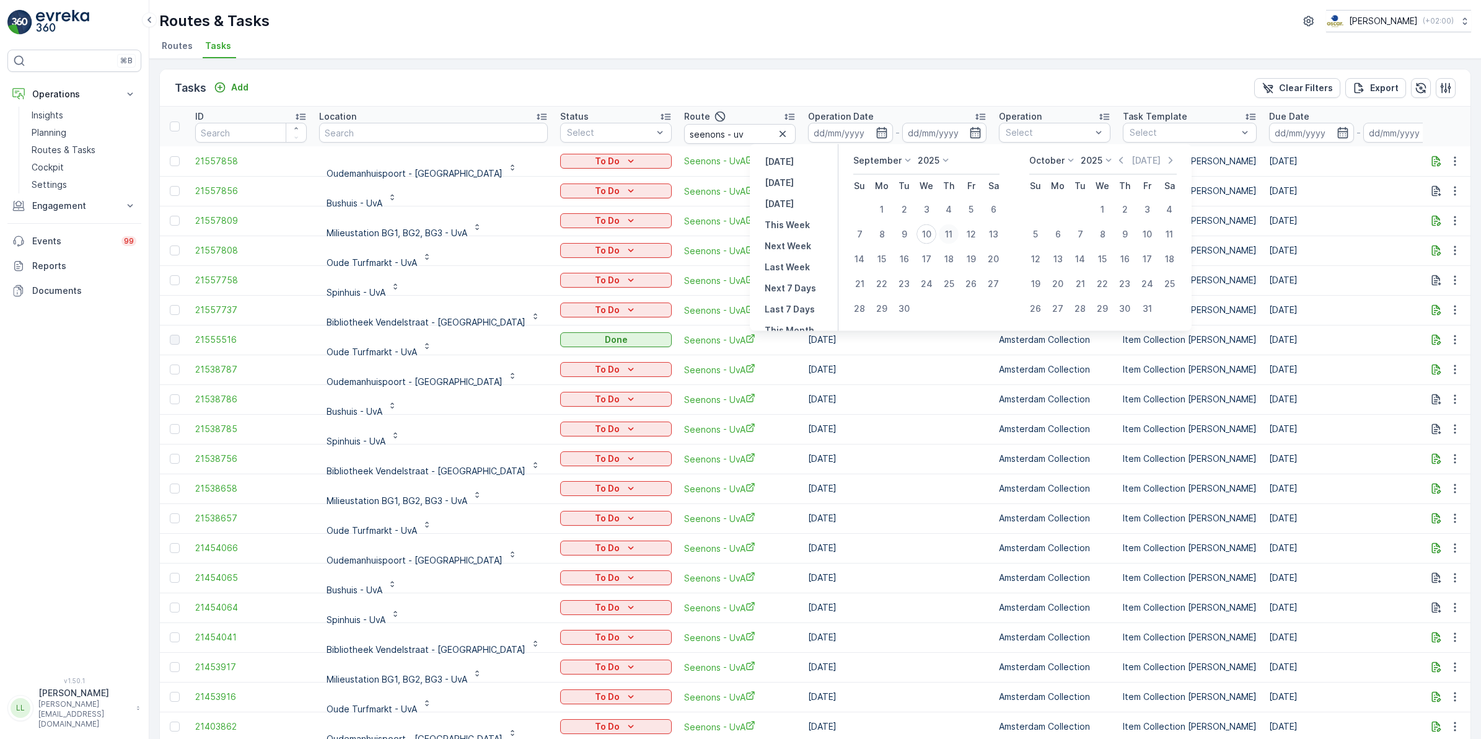
click at [948, 228] on div "11" at bounding box center [949, 234] width 20 height 20
type input "[DATE]"
click at [948, 228] on div "11" at bounding box center [949, 234] width 20 height 20
type input "[DATE]"
click at [948, 228] on div "11" at bounding box center [949, 234] width 20 height 20
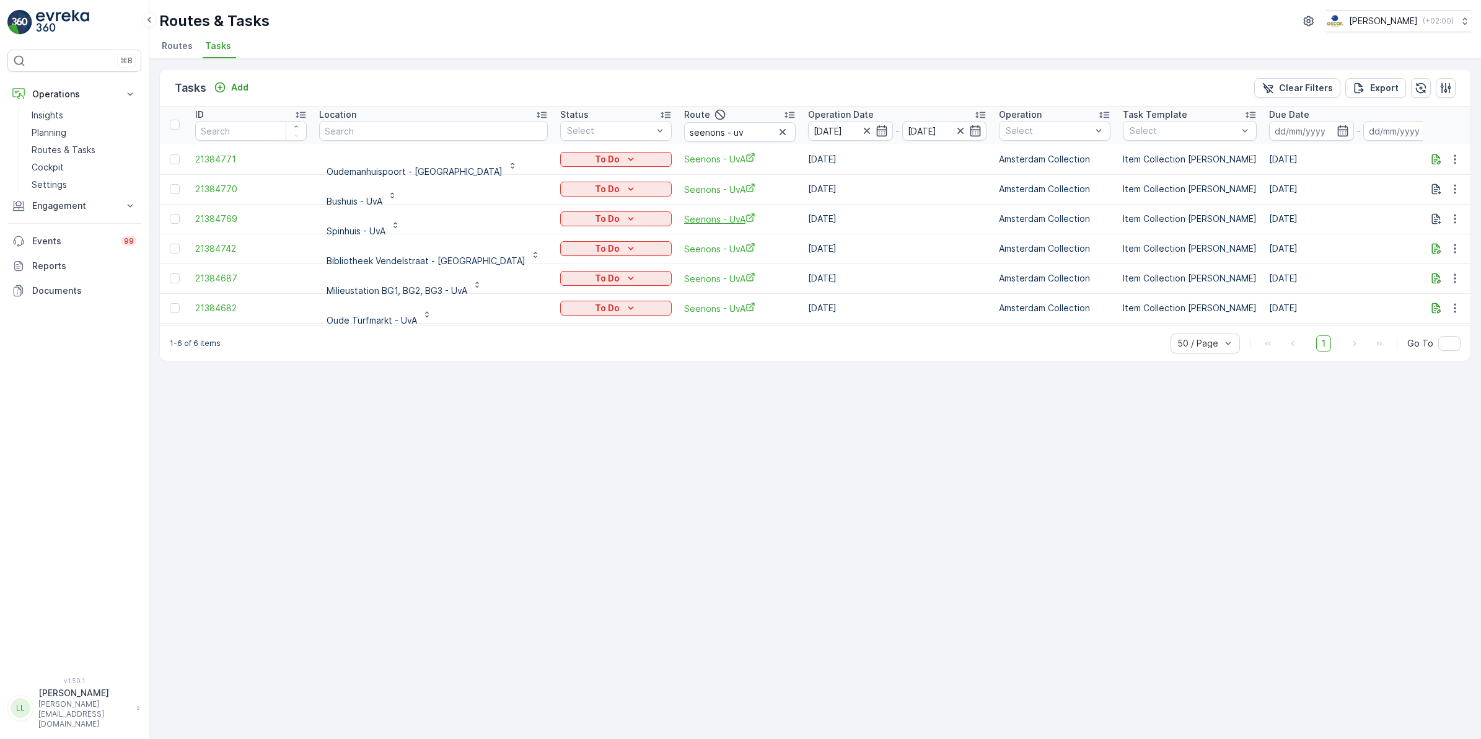
scroll to position [3, 0]
click at [386, 126] on input "text" at bounding box center [433, 130] width 229 height 20
click at [776, 129] on icon "button" at bounding box center [782, 131] width 12 height 12
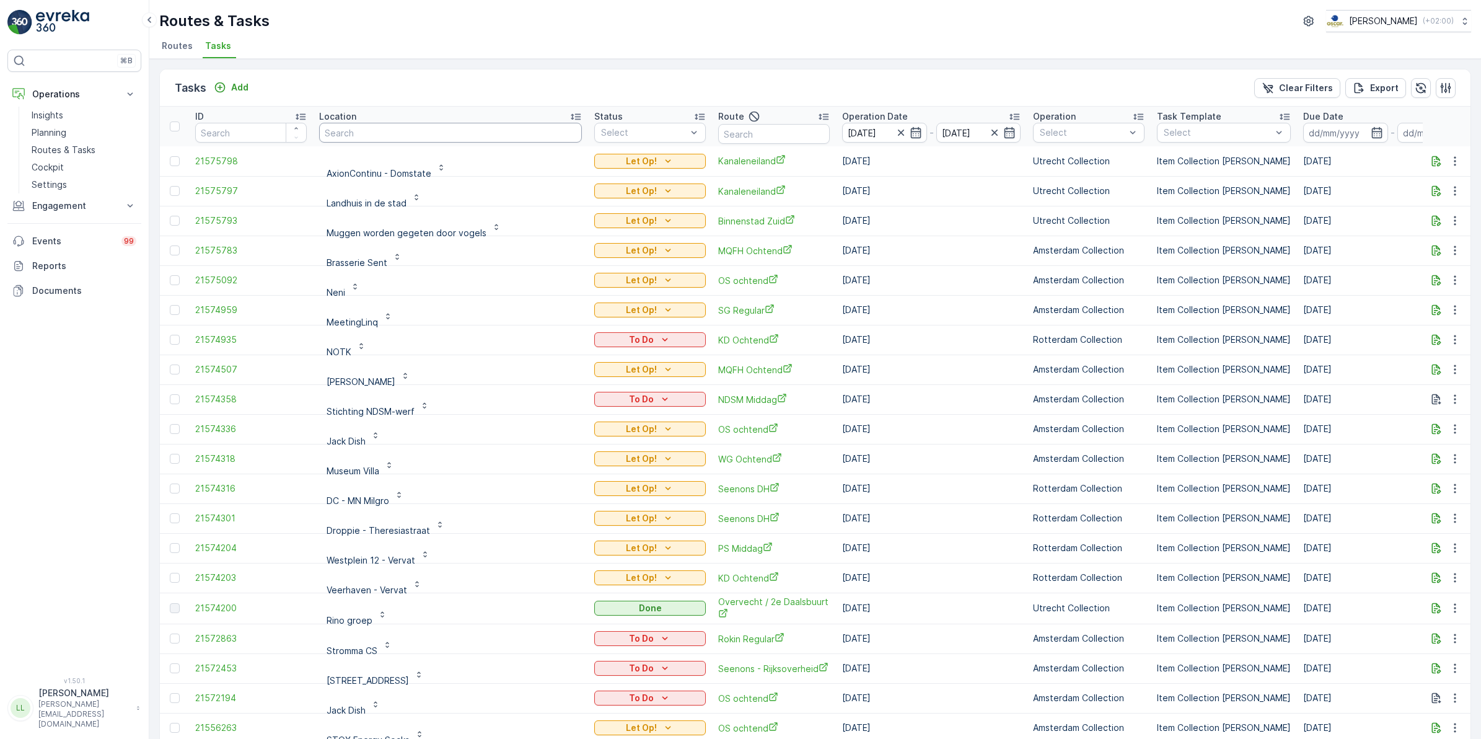
click at [460, 132] on input "text" at bounding box center [450, 133] width 263 height 20
type input "protest"
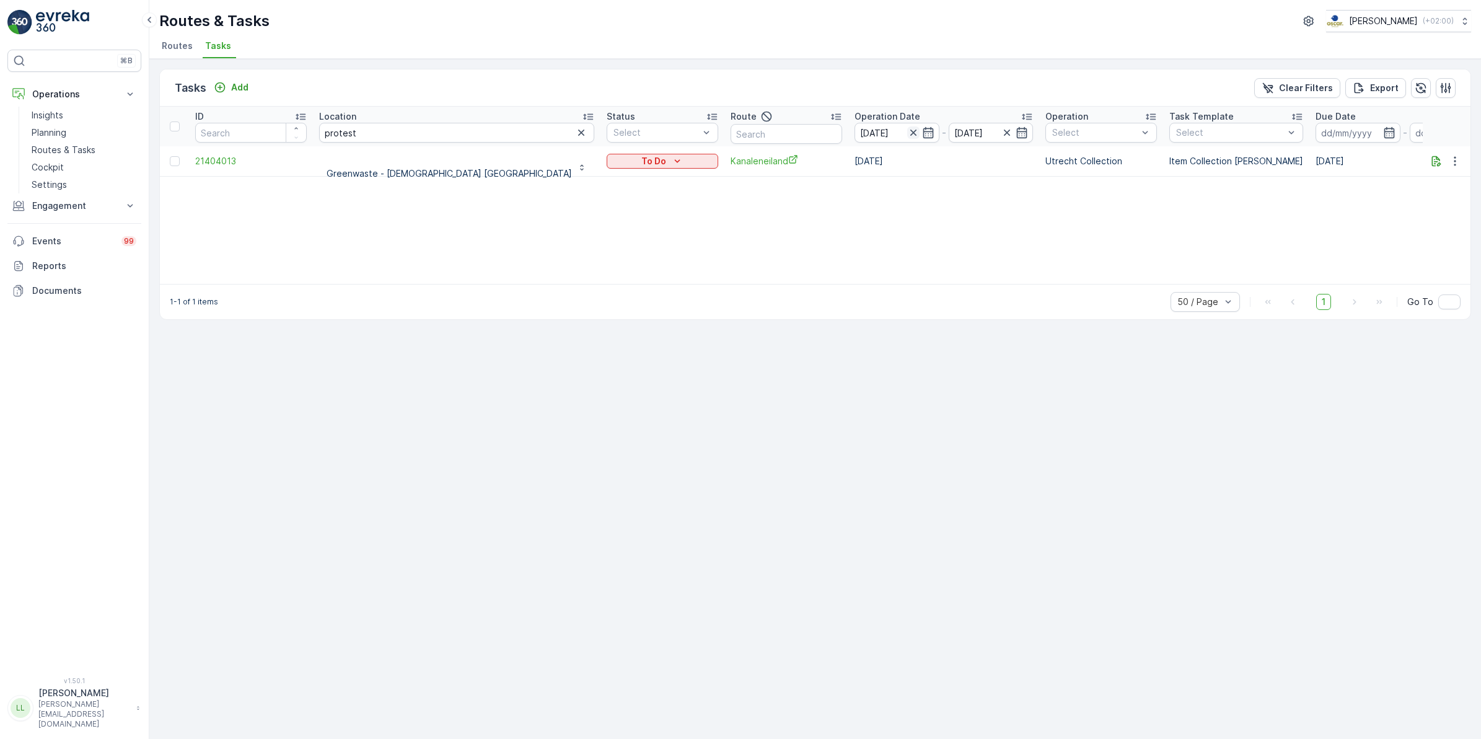
click at [907, 134] on icon "button" at bounding box center [913, 132] width 12 height 12
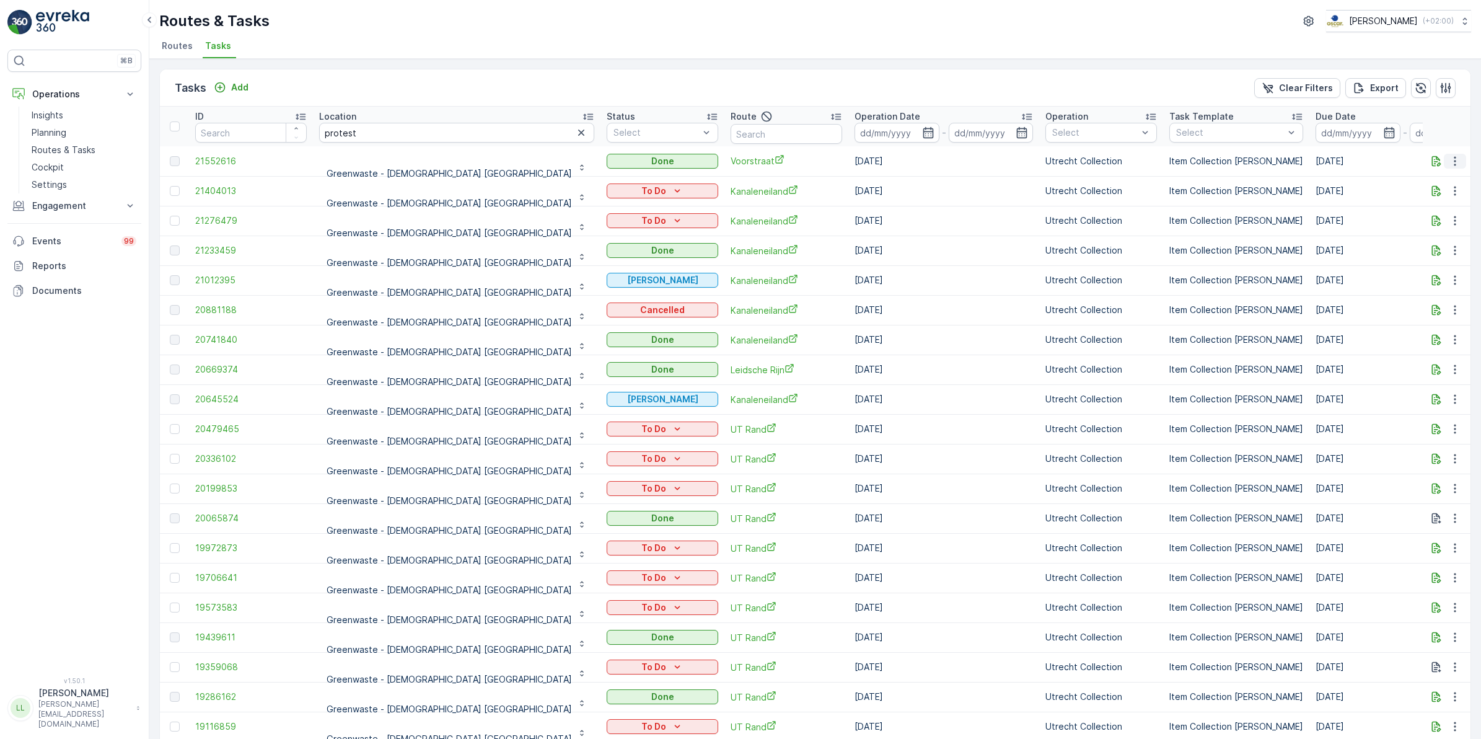
click at [1452, 164] on icon "button" at bounding box center [1455, 161] width 12 height 12
click at [1435, 196] on div "History" at bounding box center [1440, 196] width 82 height 17
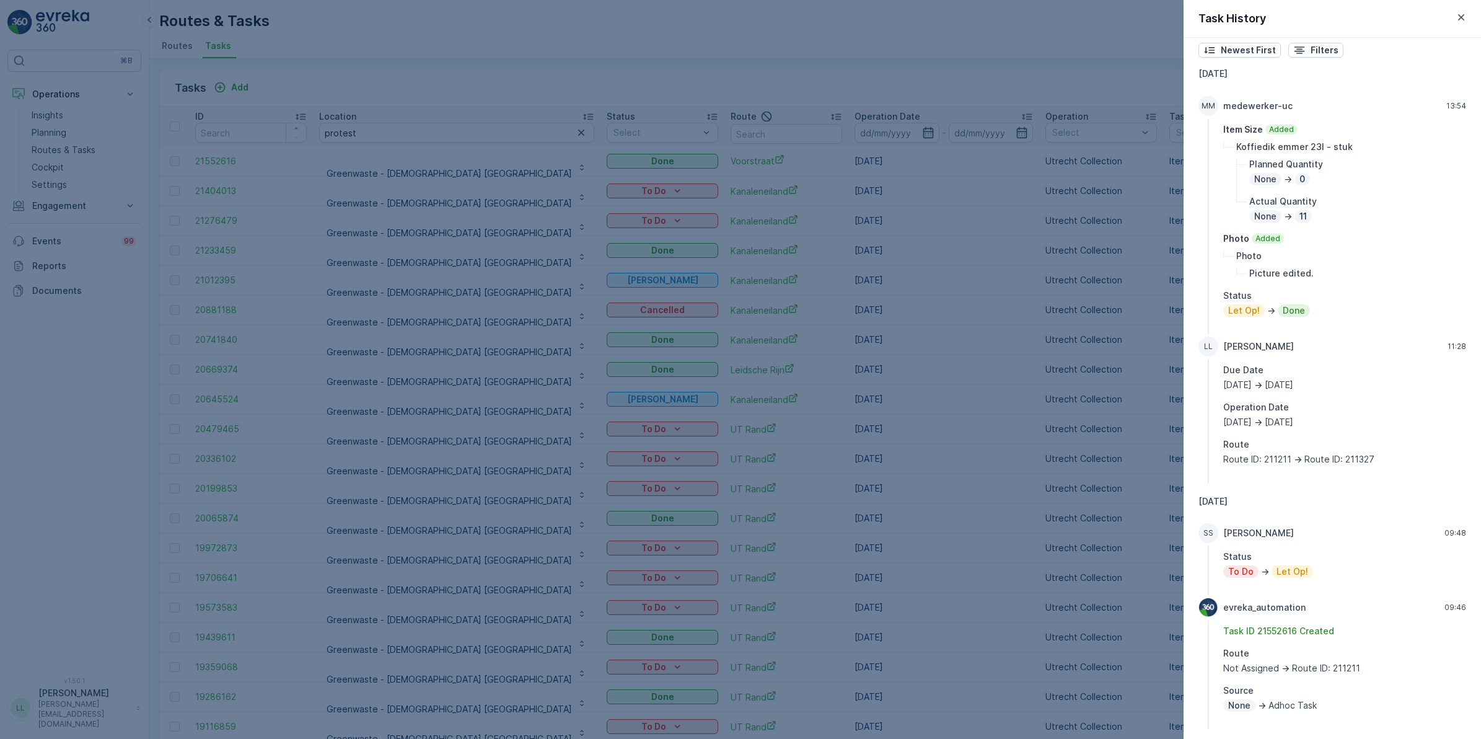
scroll to position [46, 0]
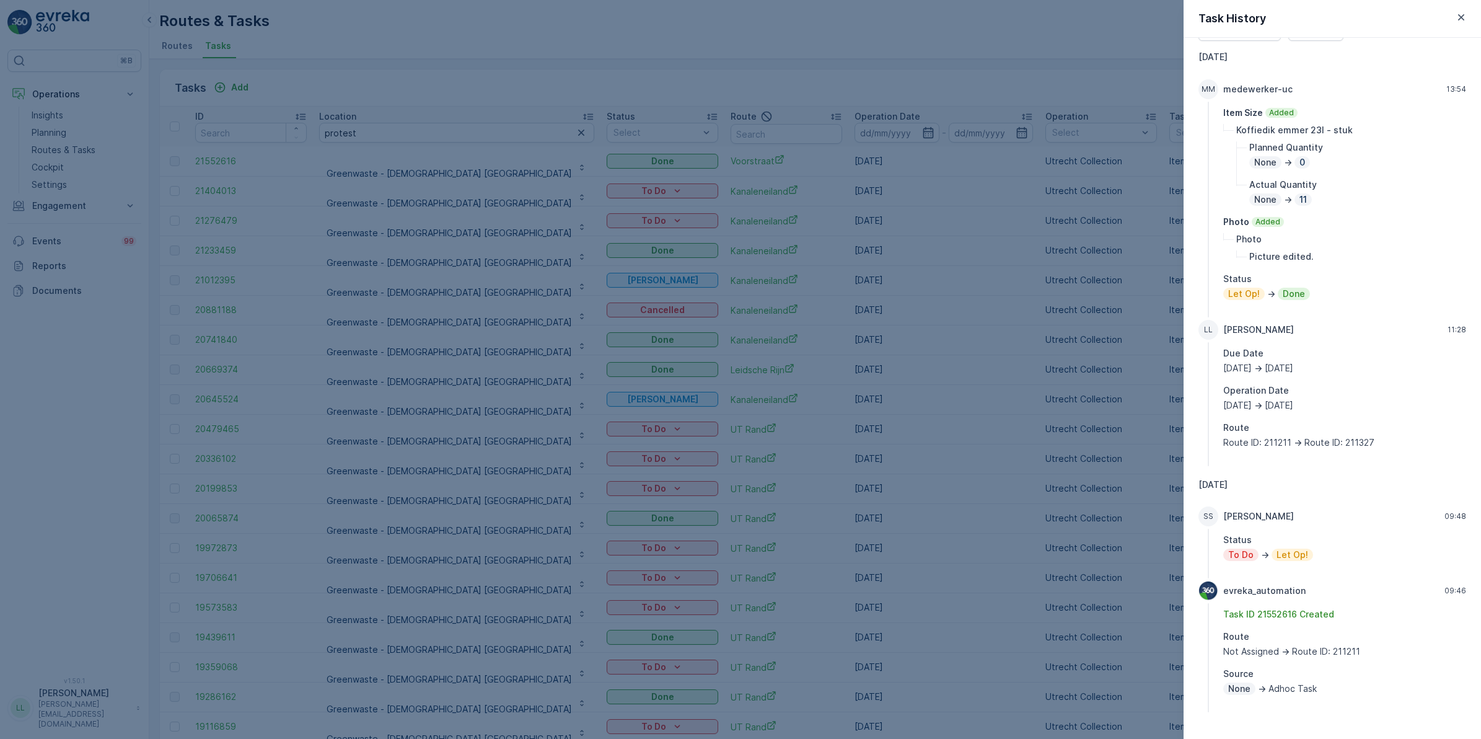
click at [1024, 519] on div at bounding box center [740, 369] width 1481 height 739
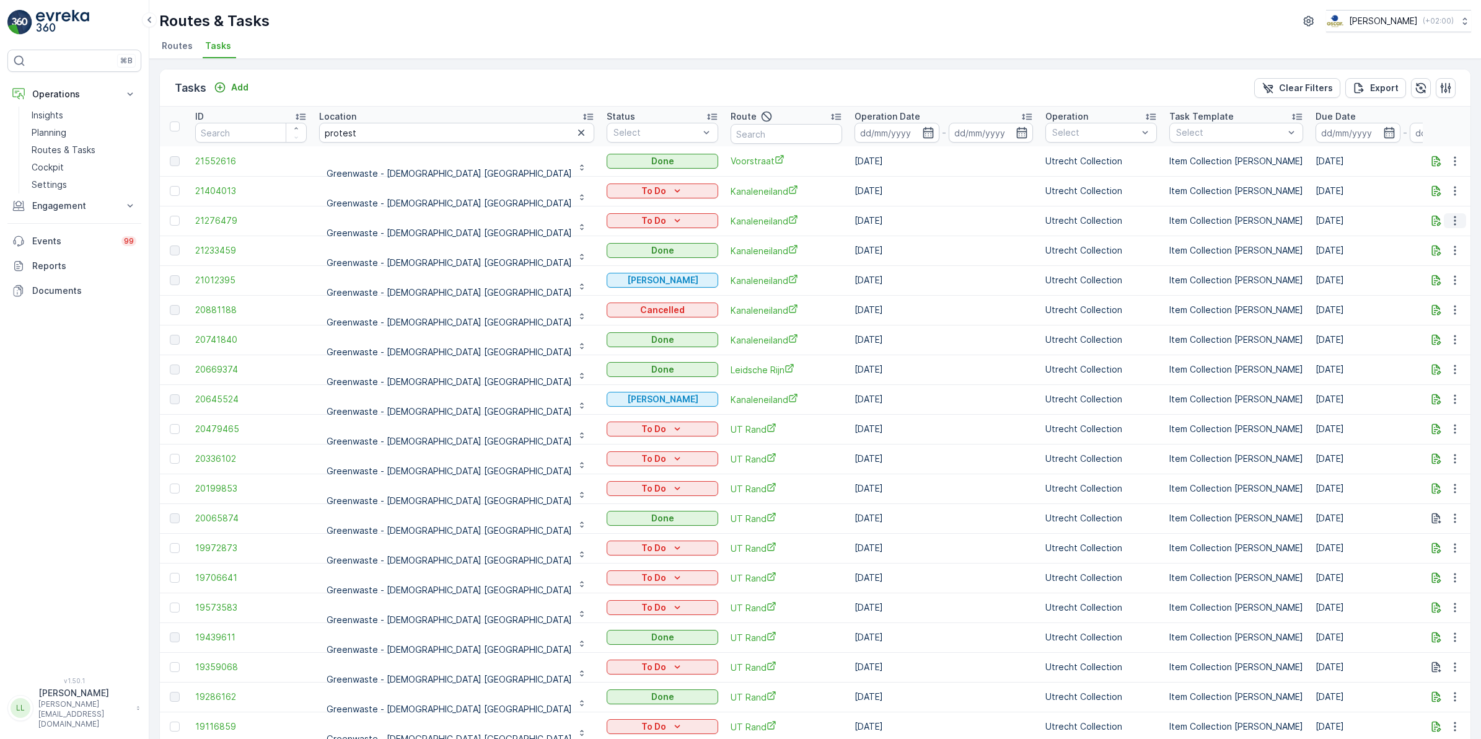
click at [1449, 218] on icon "button" at bounding box center [1455, 220] width 12 height 12
click at [351, 169] on p "Greenwaste - [DEMOGRAPHIC_DATA] [GEOGRAPHIC_DATA]" at bounding box center [449, 173] width 245 height 12
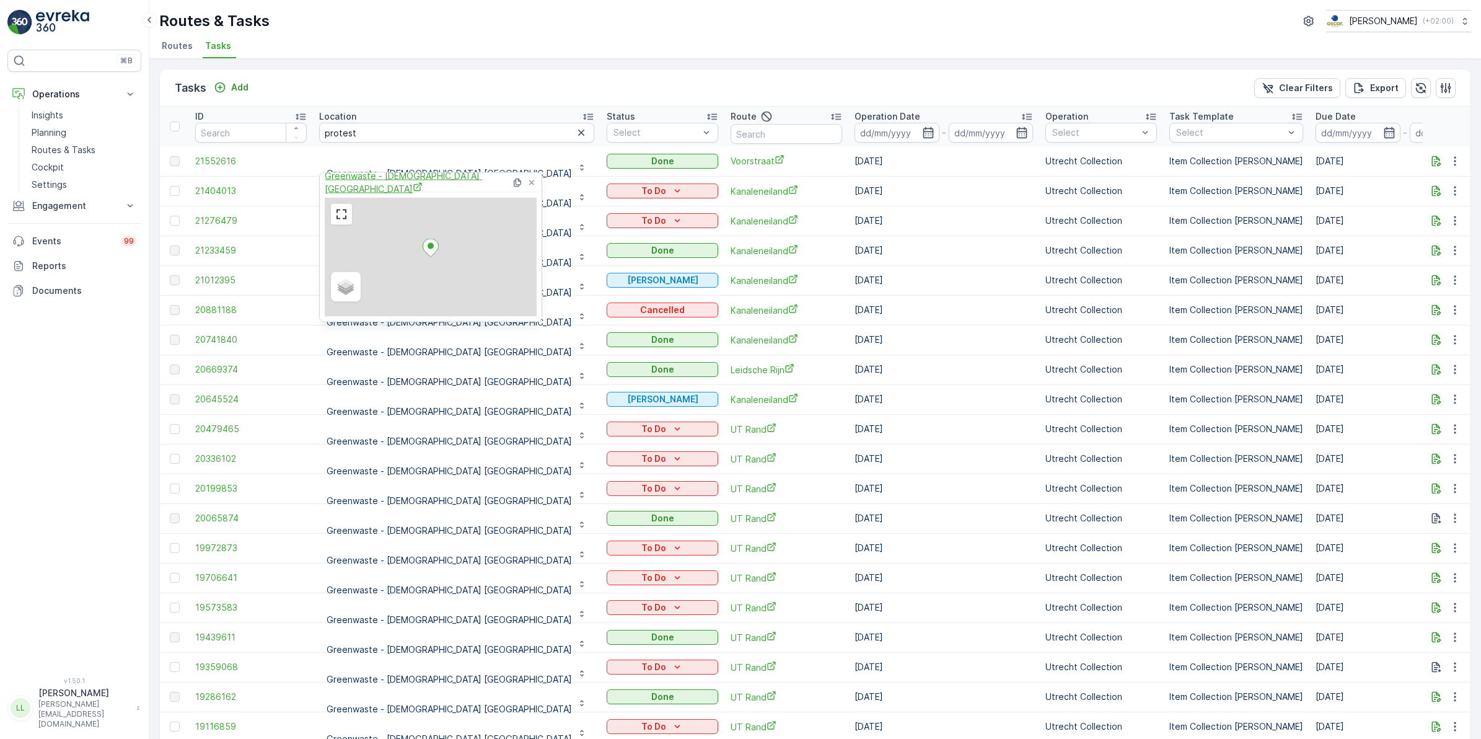
click at [391, 187] on span "Greenwaste - [DEMOGRAPHIC_DATA] [GEOGRAPHIC_DATA]" at bounding box center [418, 182] width 187 height 25
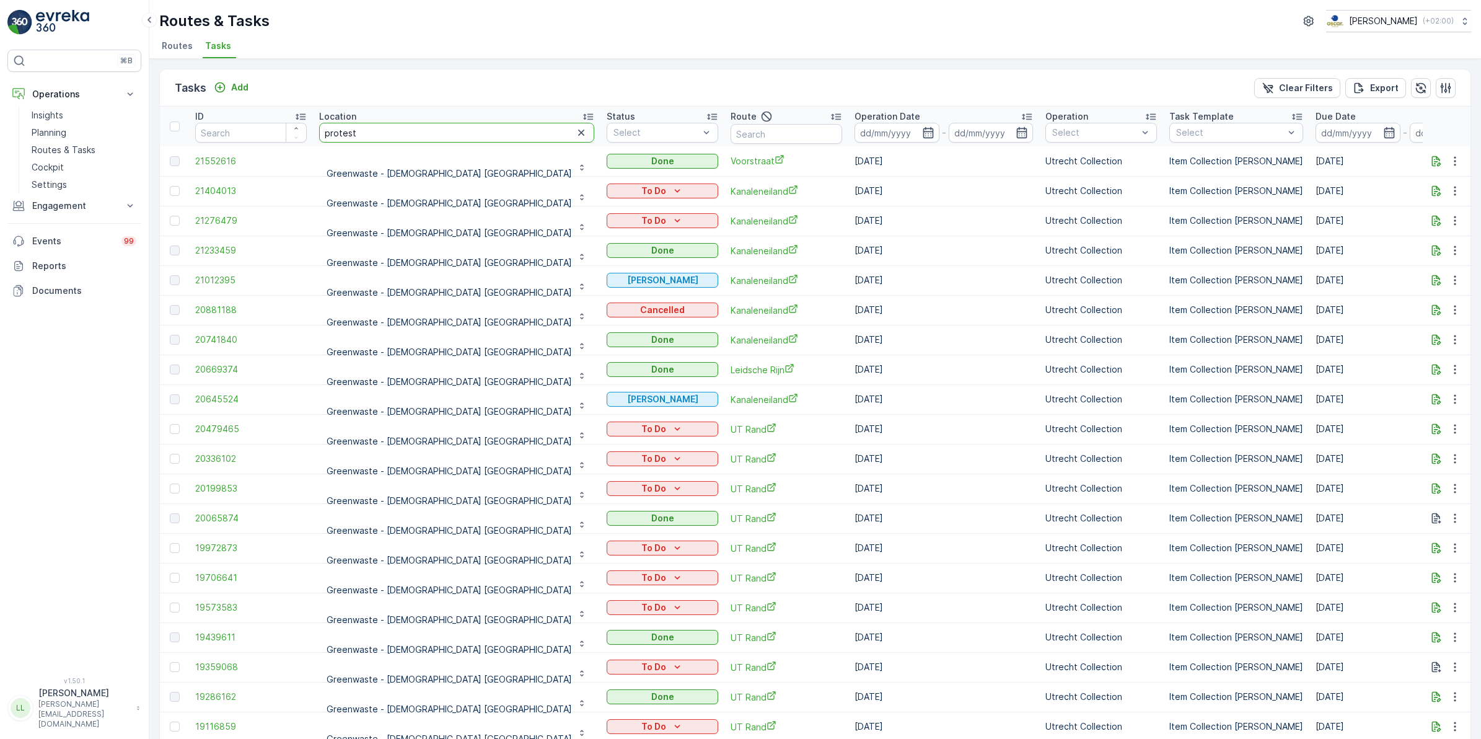
drag, startPoint x: 349, startPoint y: 125, endPoint x: 268, endPoint y: 115, distance: 81.2
click at [268, 115] on tr "ID Location protest Status Select Route Operation Date - Operation Select Task …" at bounding box center [1197, 127] width 2075 height 40
type input "green"
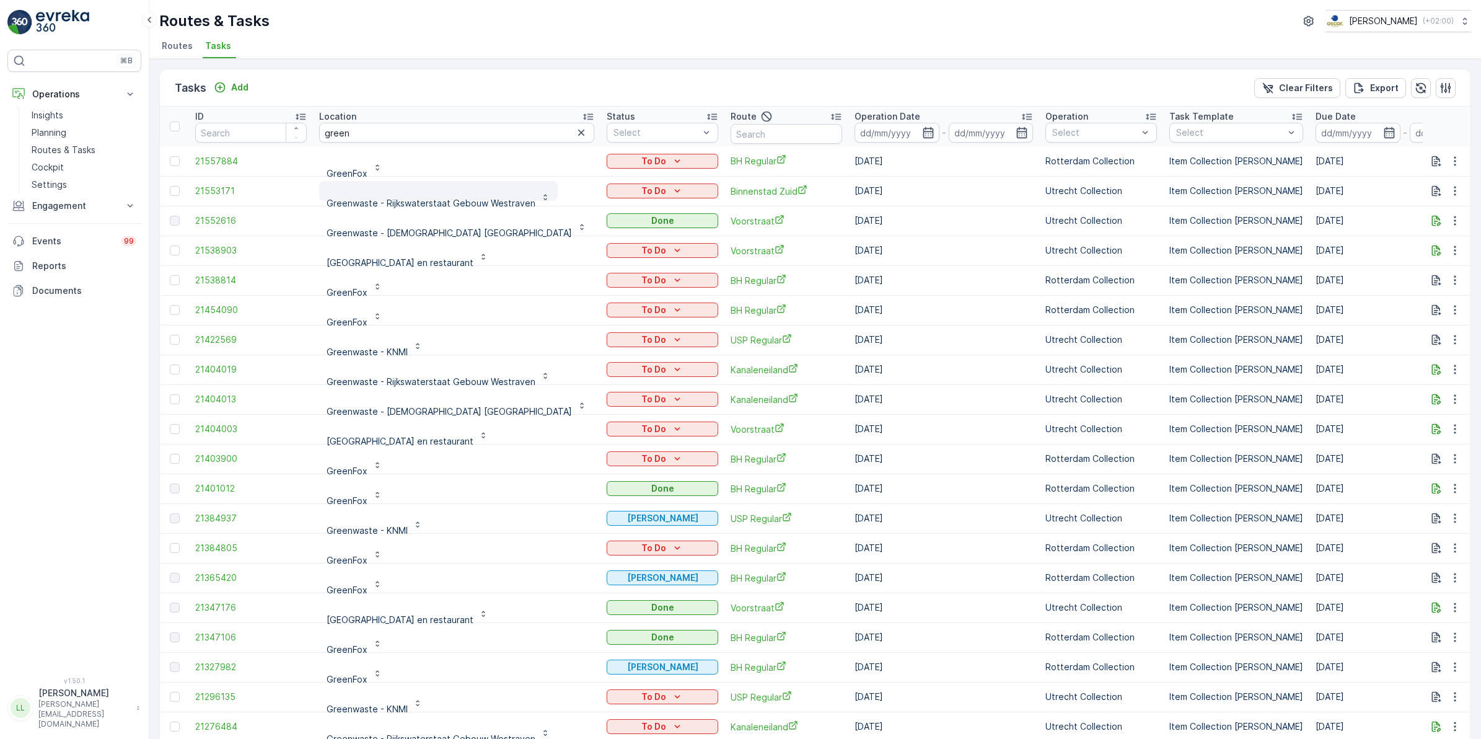
click at [429, 201] on p "Greenwaste - Rijkswaterstaat Gebouw Westraven" at bounding box center [431, 203] width 209 height 12
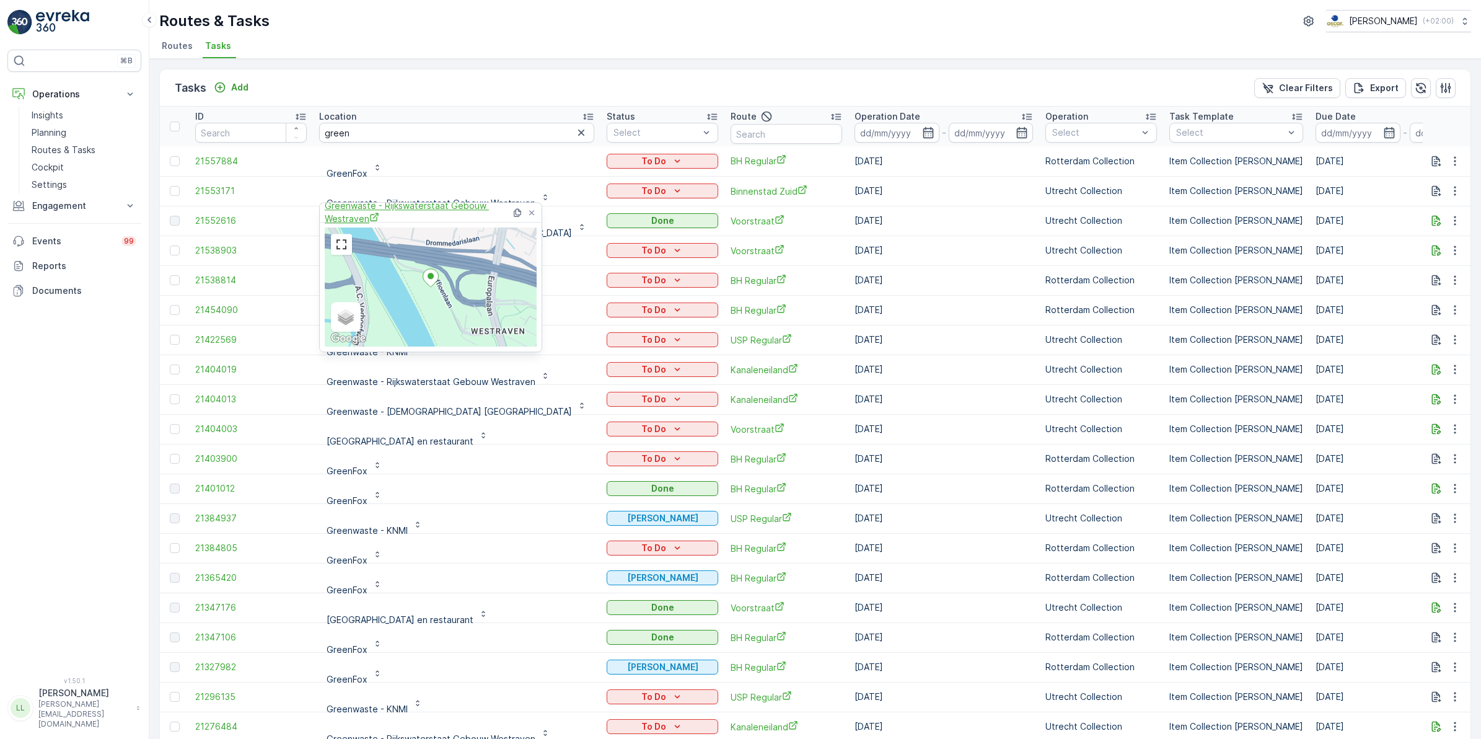
click at [342, 216] on span "Greenwaste - Rijkswaterstaat Gebouw Westraven" at bounding box center [418, 212] width 187 height 25
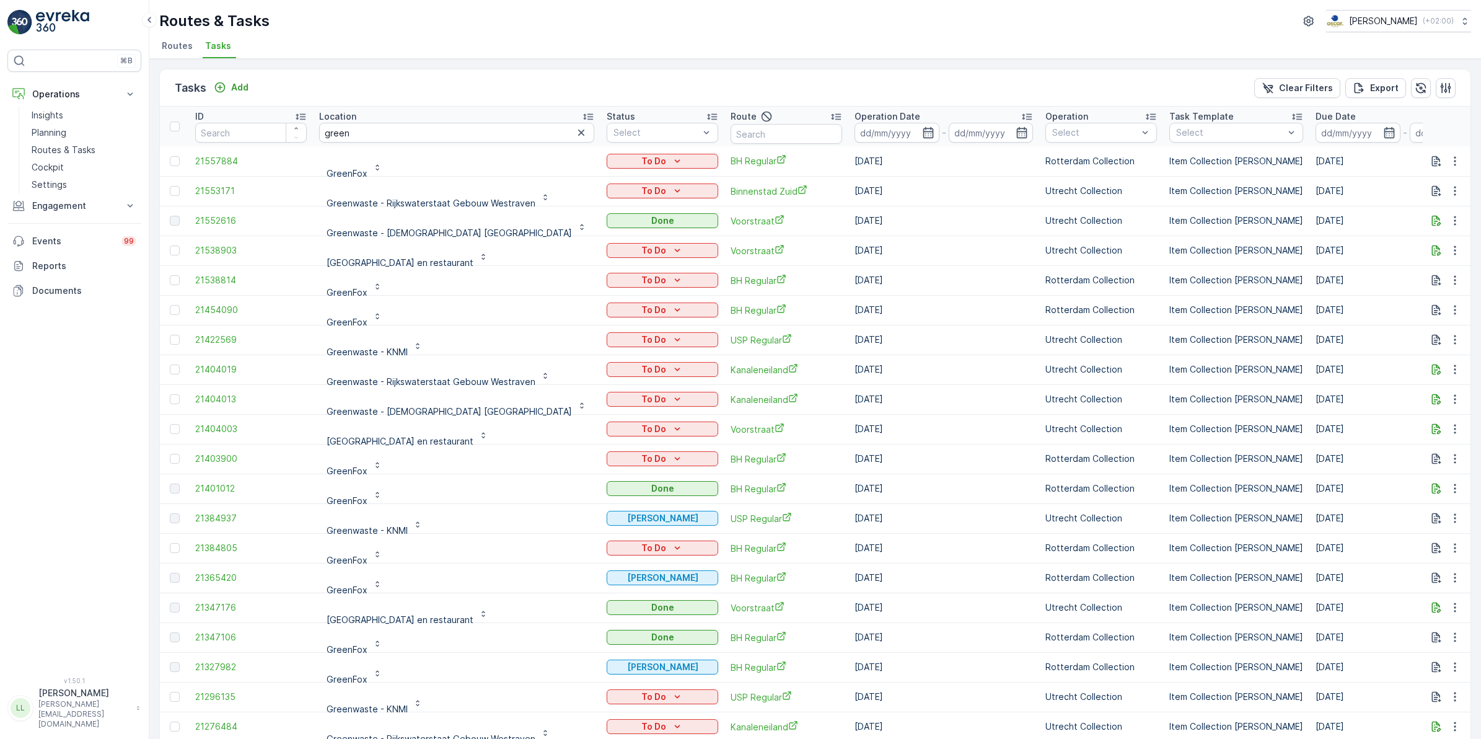
click at [516, 90] on div "Tasks Add Clear Filters Export" at bounding box center [815, 87] width 1310 height 37
click at [454, 200] on p "Greenwaste - Rijkswaterstaat Gebouw Westraven" at bounding box center [431, 203] width 209 height 12
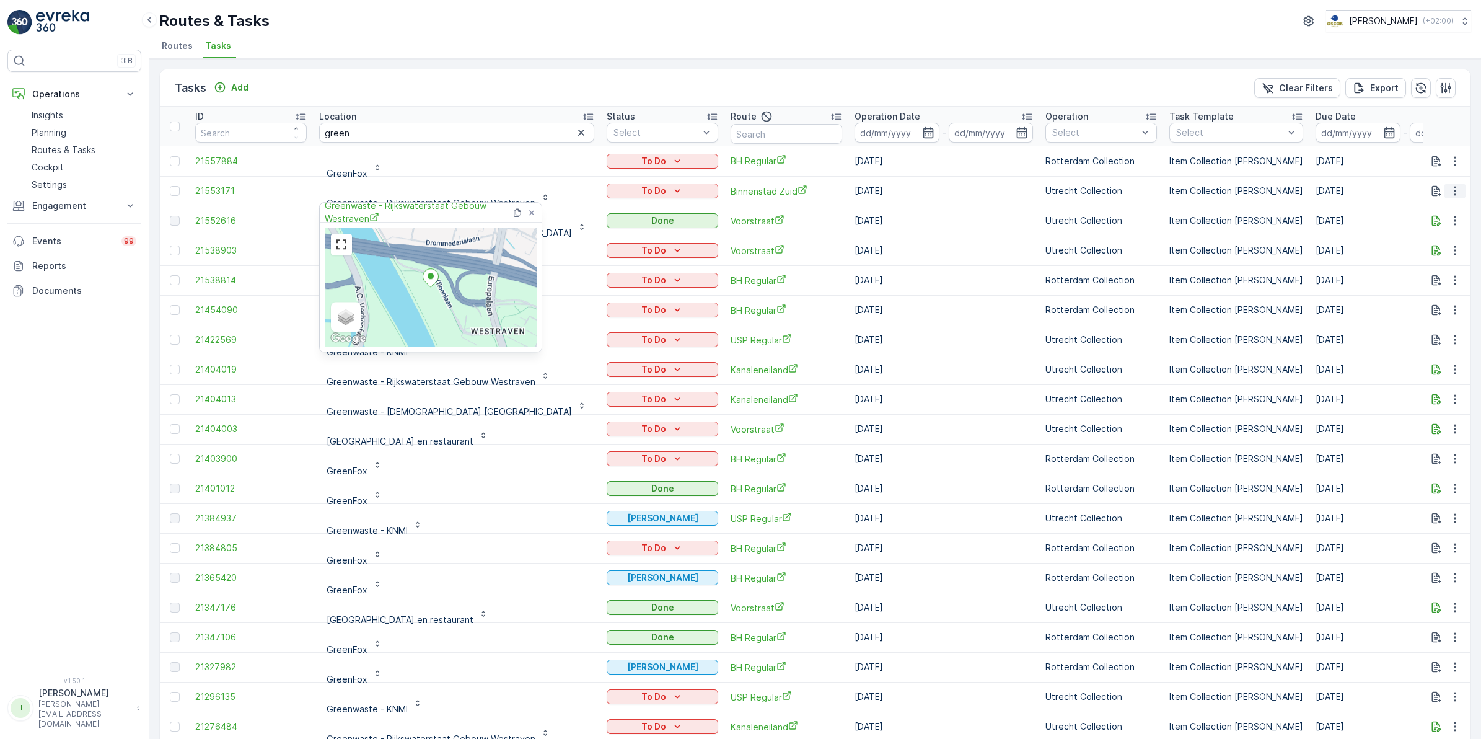
click at [1453, 193] on icon "button" at bounding box center [1455, 191] width 12 height 12
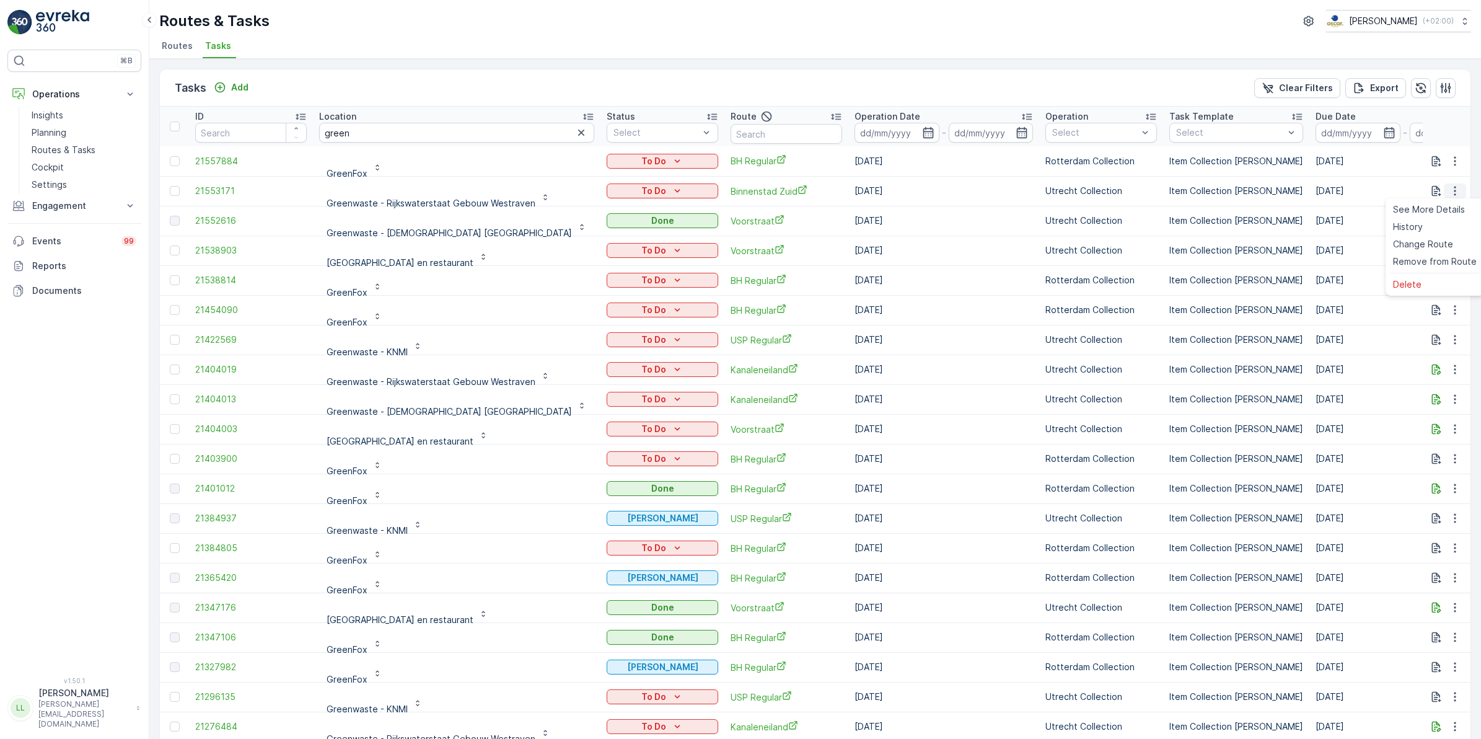
click at [1454, 191] on icon "button" at bounding box center [1455, 191] width 2 height 9
click at [385, 200] on p "Greenwaste - Rijkswaterstaat Gebouw Westraven" at bounding box center [431, 203] width 209 height 12
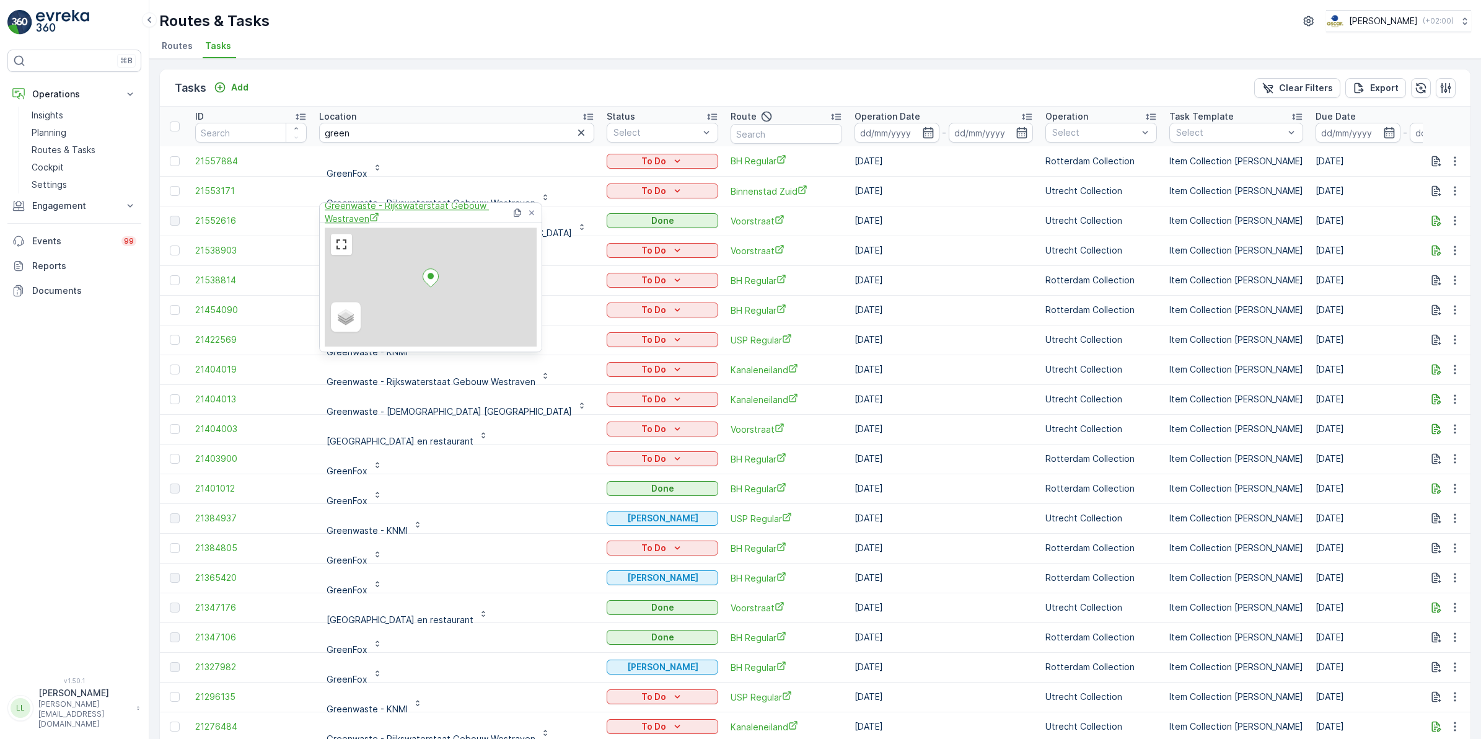
click at [379, 216] on span "Greenwaste - Rijkswaterstaat Gebouw Westraven" at bounding box center [418, 212] width 187 height 25
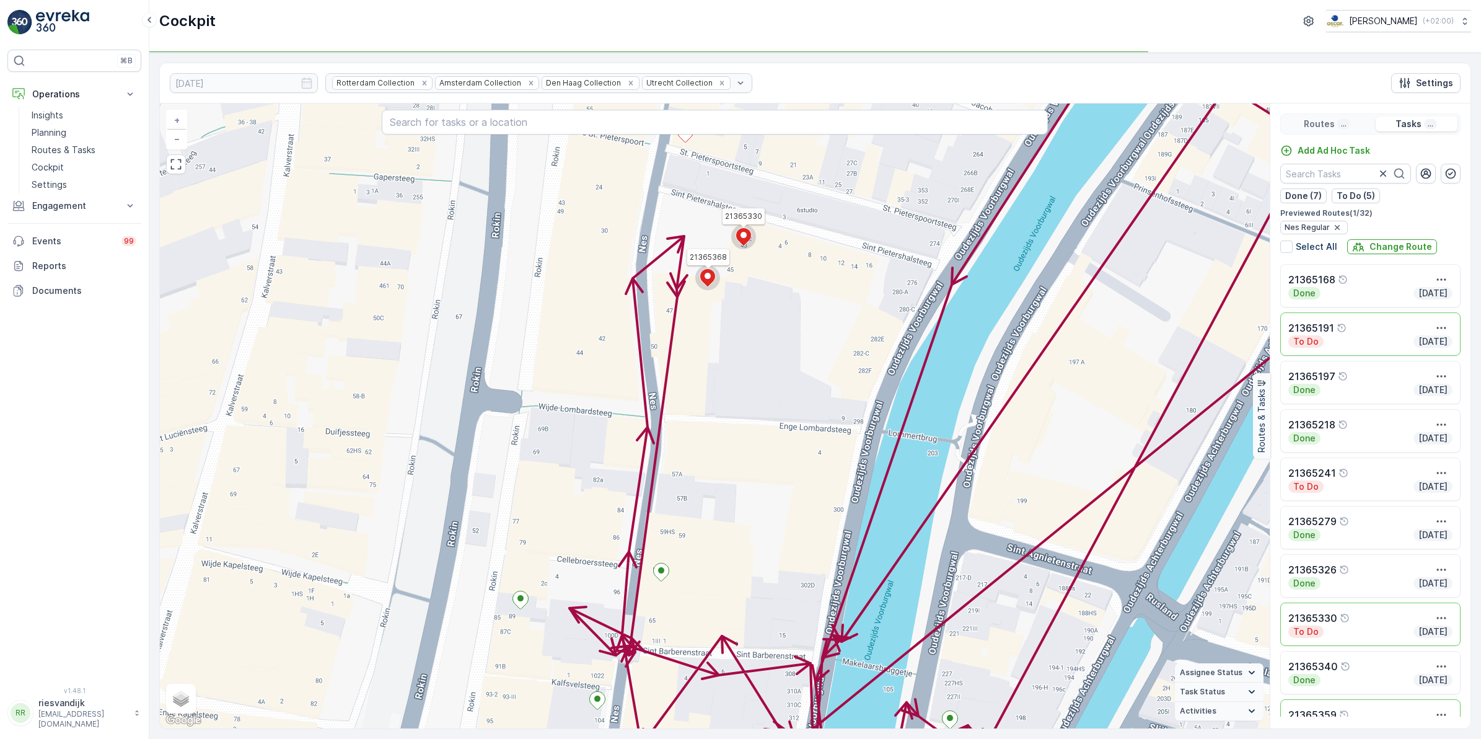
scroll to position [128, 0]
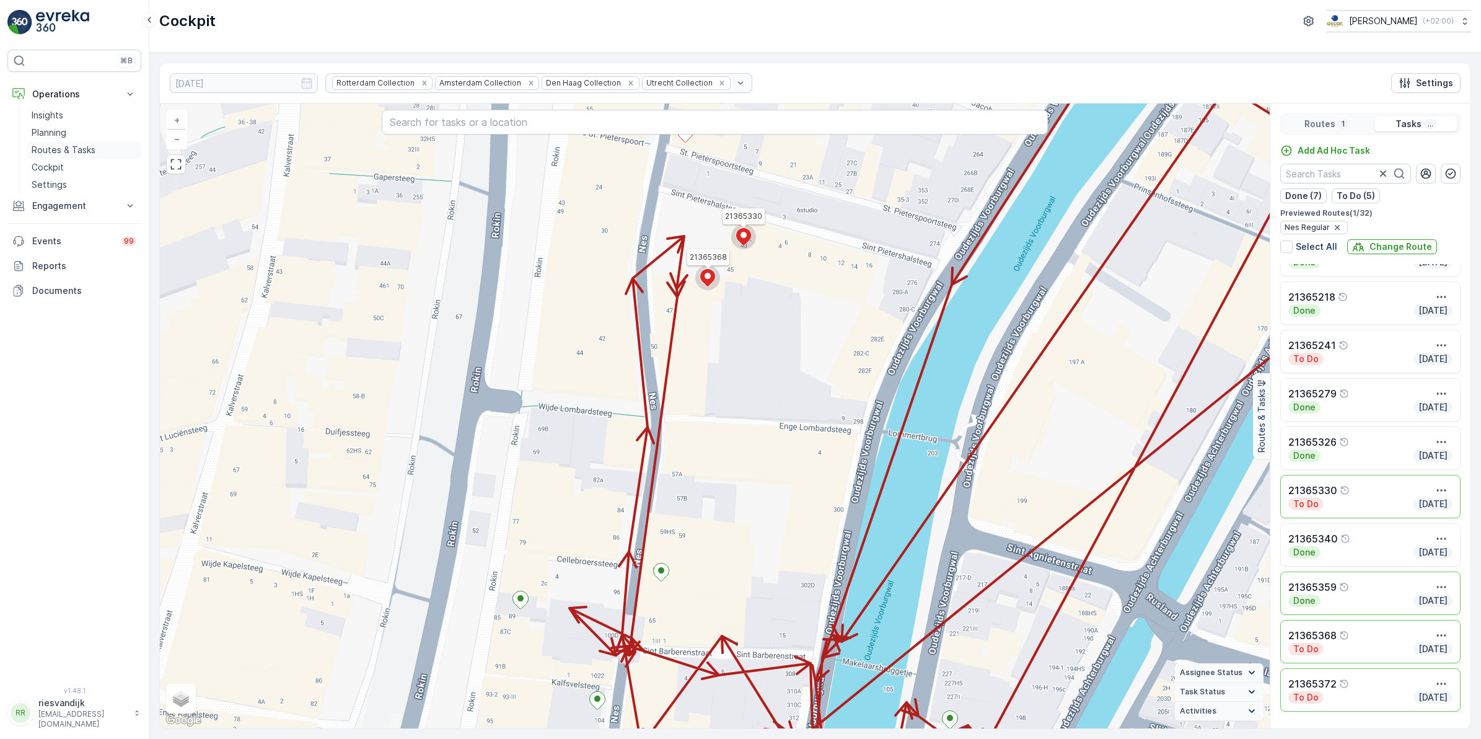
click at [65, 144] on p "Routes & Tasks" at bounding box center [64, 150] width 64 height 12
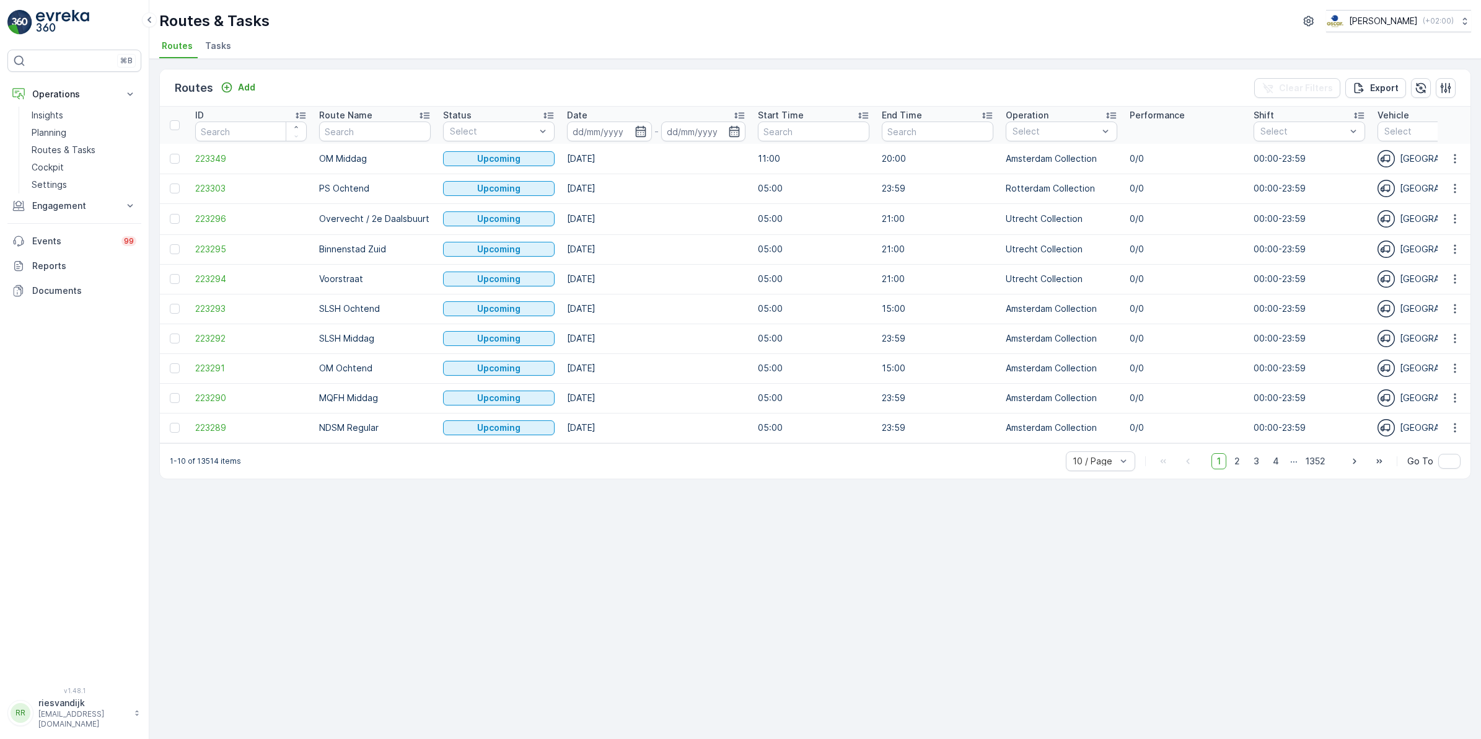
click at [221, 40] on span "Tasks" at bounding box center [218, 46] width 26 height 12
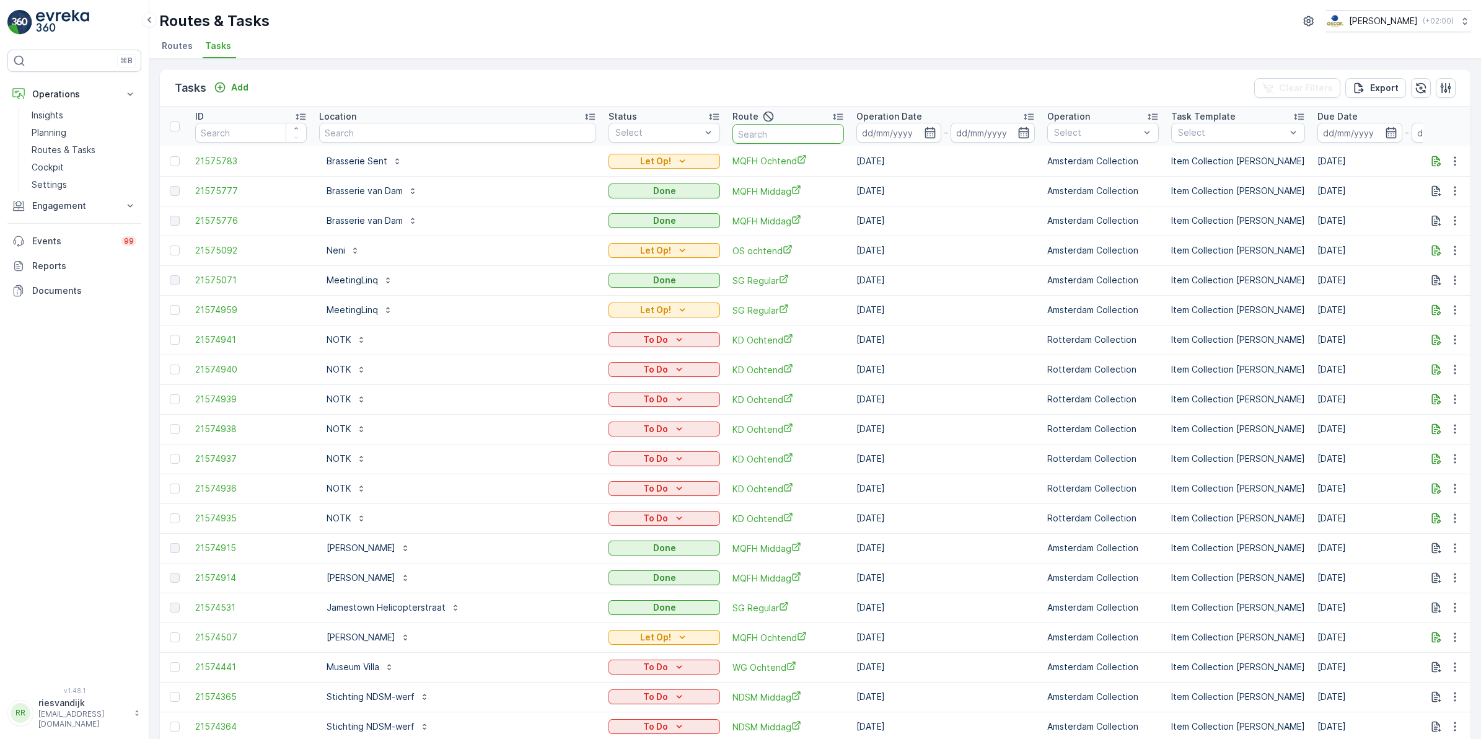
click at [732, 130] on input "text" at bounding box center [788, 134] width 112 height 20
click at [481, 137] on input "text" at bounding box center [457, 133] width 277 height 20
click at [754, 131] on input "text" at bounding box center [788, 134] width 112 height 20
click at [456, 141] on input "text" at bounding box center [457, 133] width 277 height 20
type input "muggen"
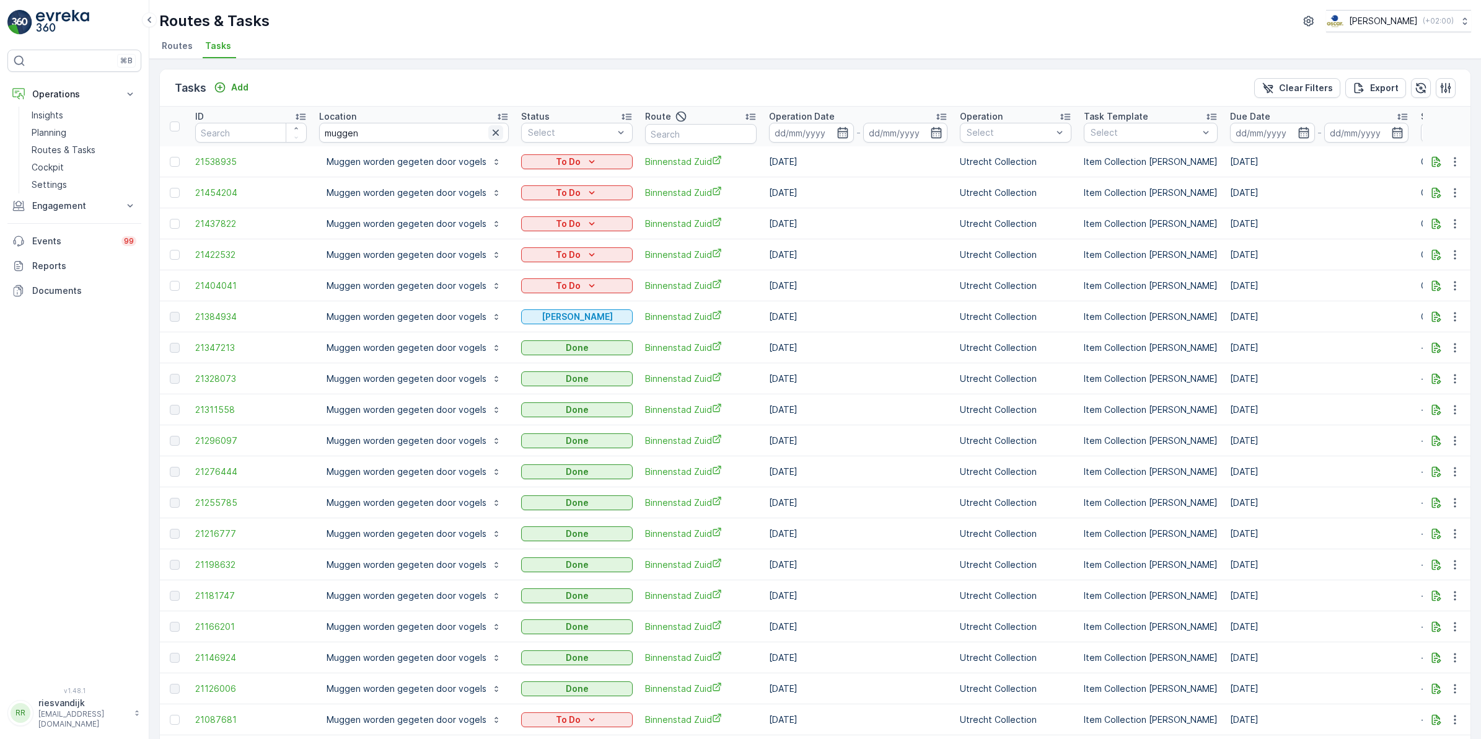
click at [493, 135] on icon "button" at bounding box center [495, 132] width 12 height 12
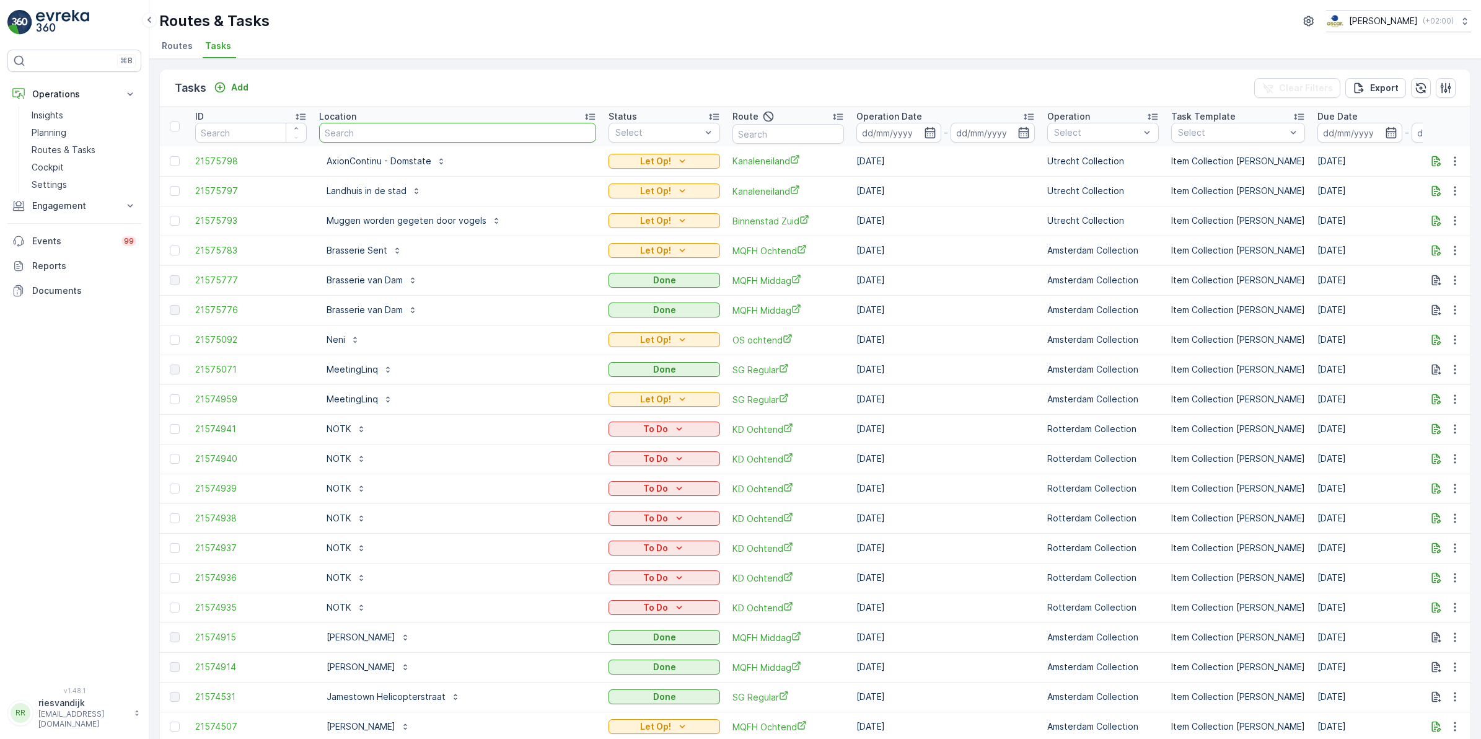
click at [364, 125] on input "text" at bounding box center [457, 133] width 277 height 20
type input "protest"
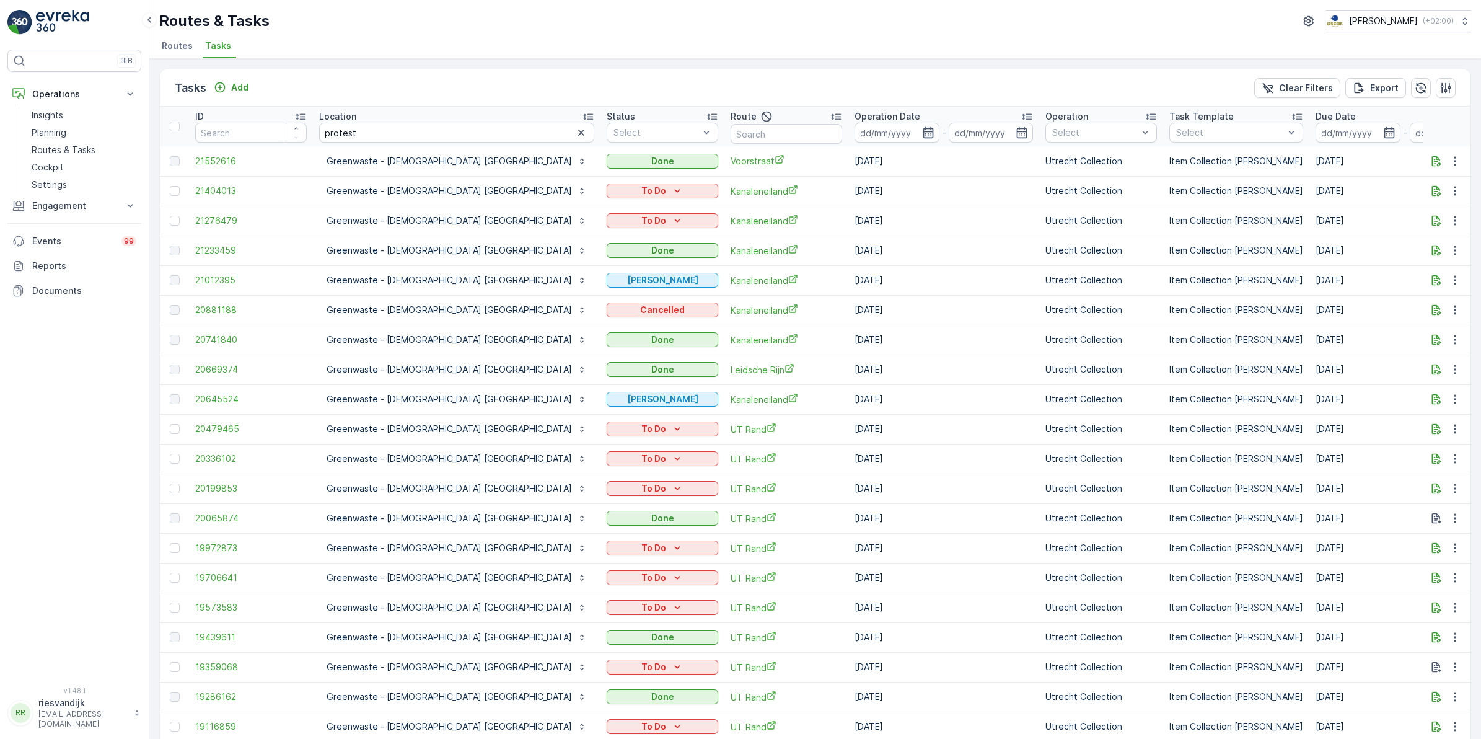
click at [922, 136] on icon "button" at bounding box center [928, 132] width 12 height 12
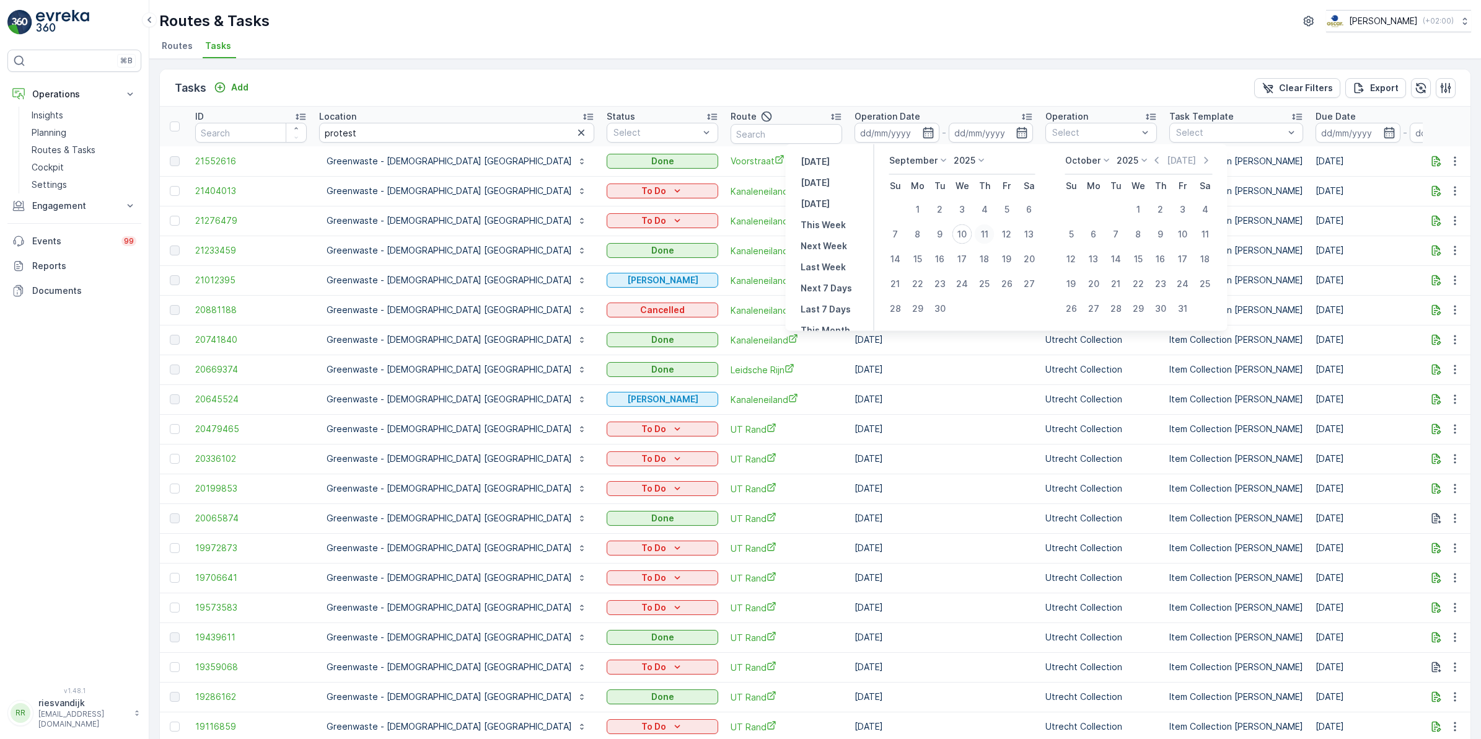
click at [986, 234] on div "11" at bounding box center [985, 234] width 20 height 20
type input "[DATE]"
click at [986, 234] on div "11" at bounding box center [985, 234] width 20 height 20
type input "[DATE]"
click at [986, 234] on div "11" at bounding box center [985, 234] width 20 height 20
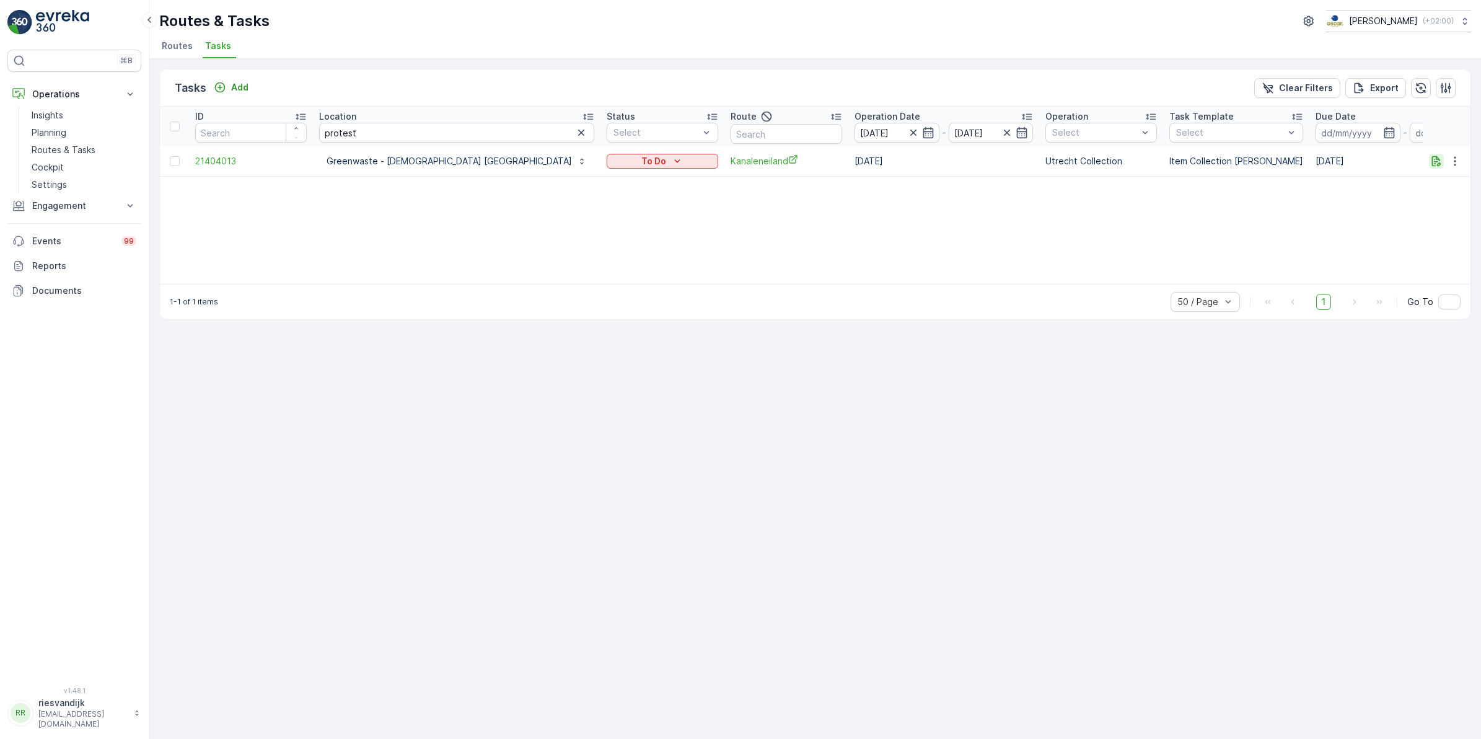
click at [1442, 162] on div at bounding box center [1447, 161] width 37 height 15
click at [1438, 160] on icon "button" at bounding box center [1436, 161] width 12 height 12
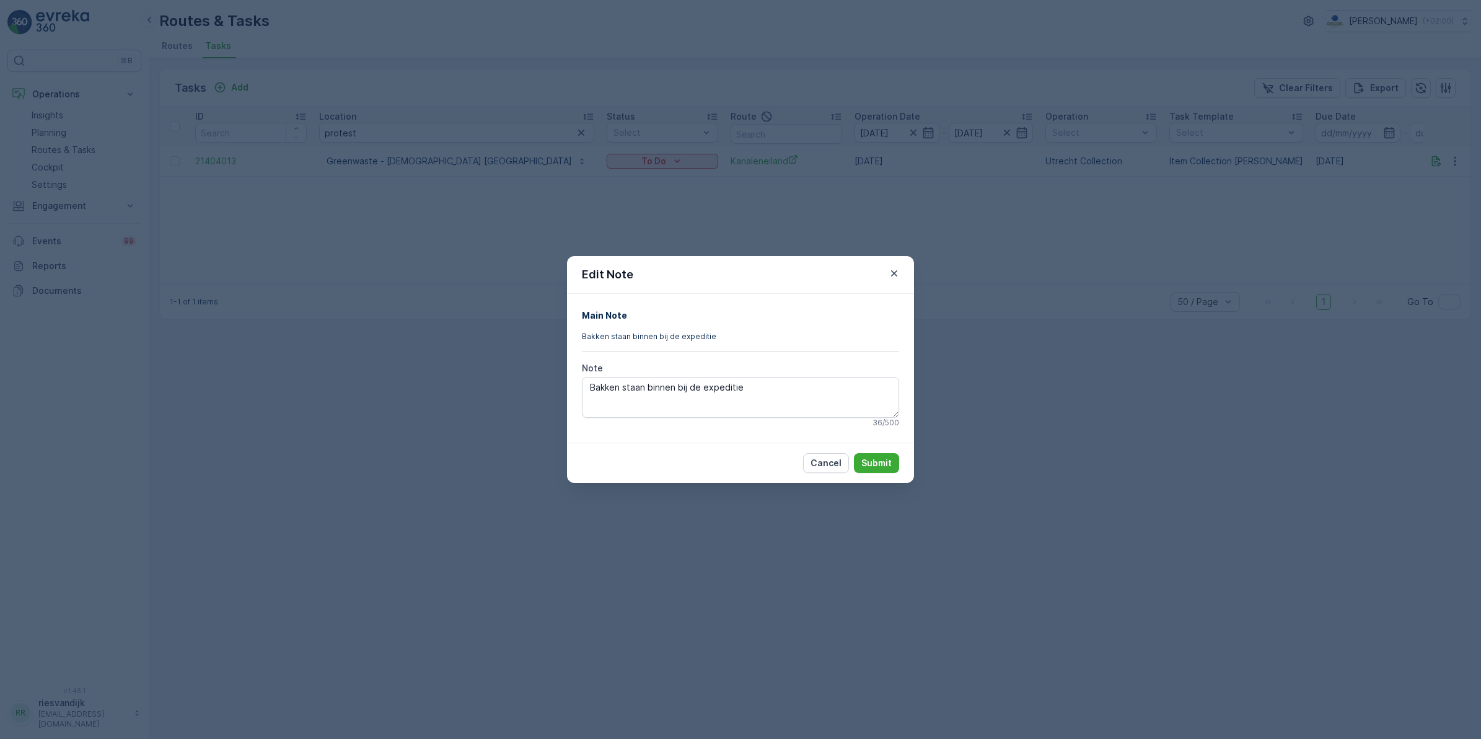
drag, startPoint x: 893, startPoint y: 273, endPoint x: 890, endPoint y: 268, distance: 6.4
click at [893, 273] on icon "button" at bounding box center [894, 273] width 12 height 12
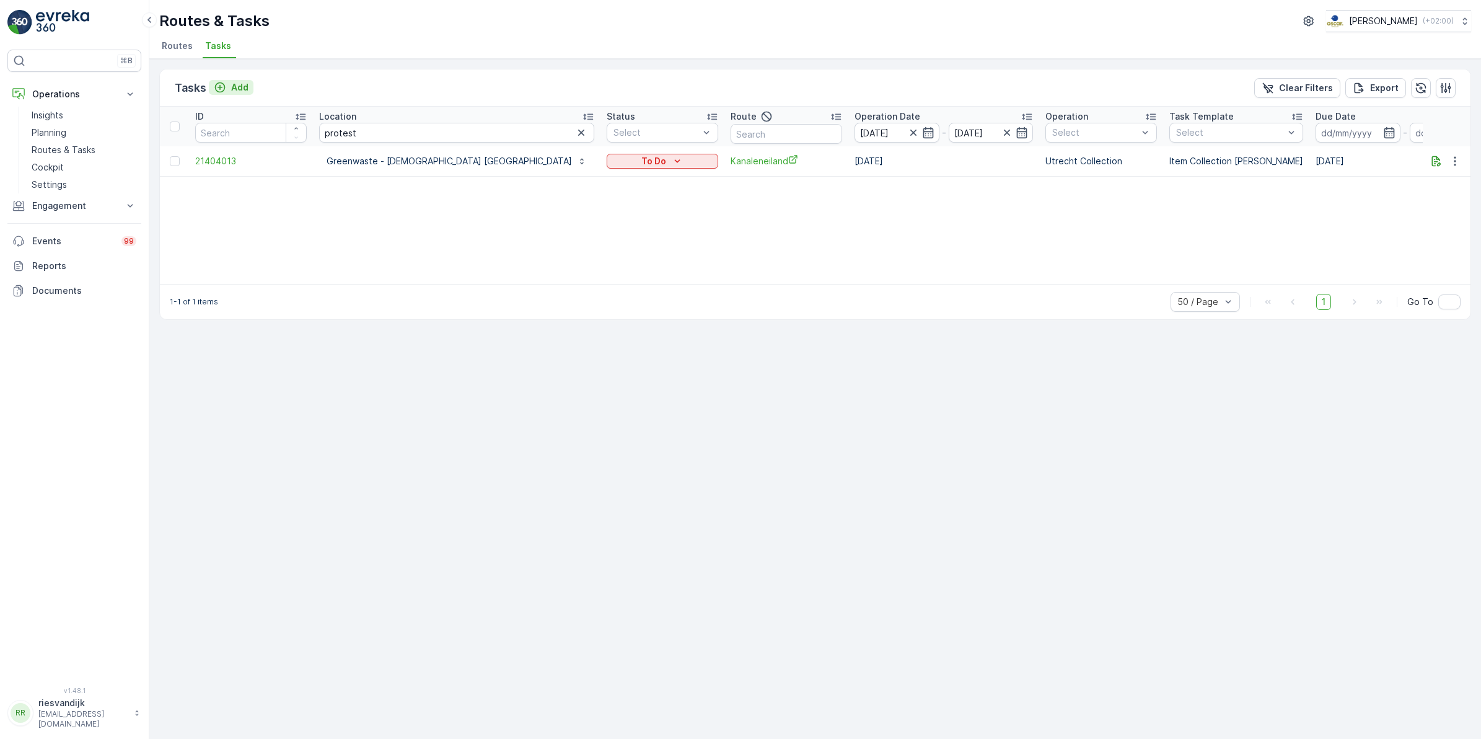
click at [239, 88] on p "Add" at bounding box center [239, 87] width 17 height 12
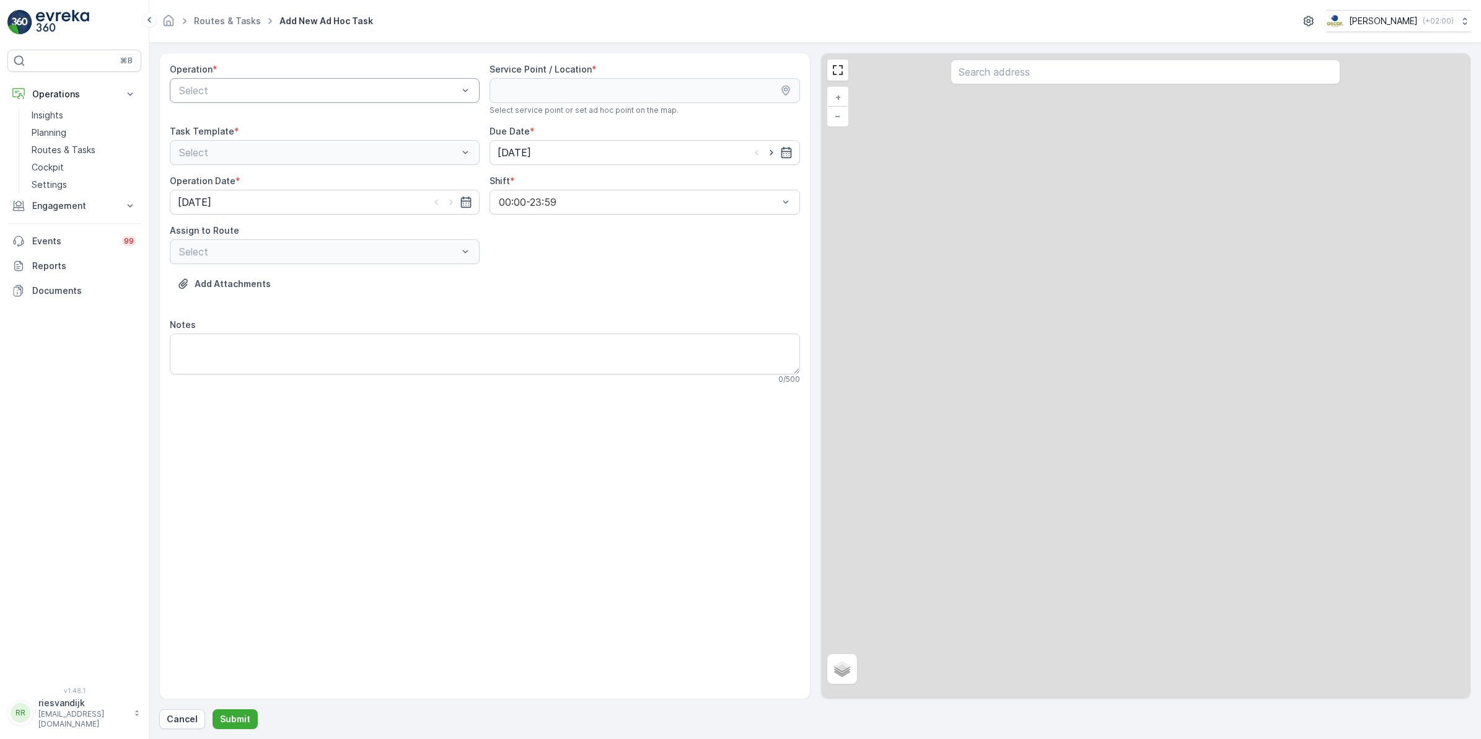
click at [366, 93] on div at bounding box center [318, 90] width 281 height 11
click at [230, 180] on span "Utrecht Collection" at bounding box center [219, 183] width 85 height 11
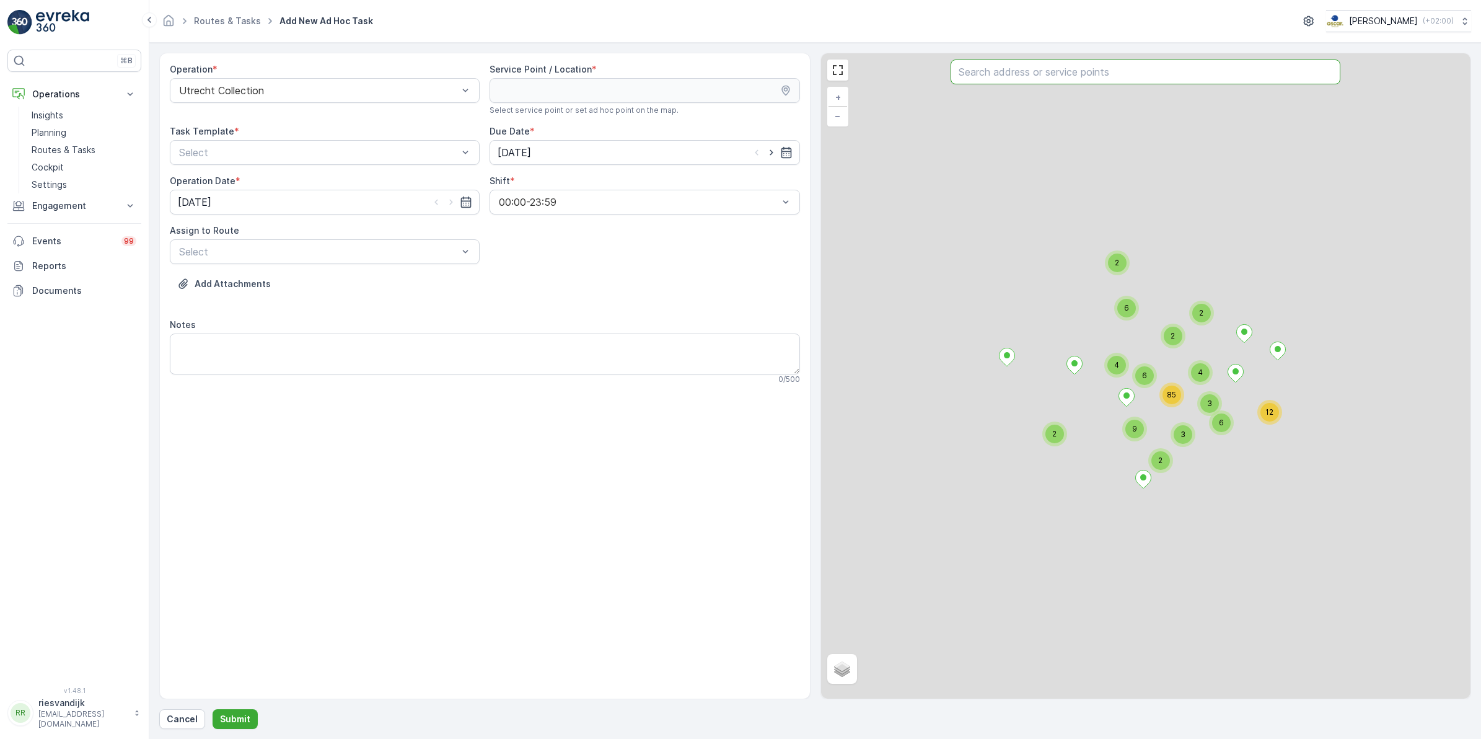
click at [1086, 79] on input "text" at bounding box center [1145, 71] width 390 height 25
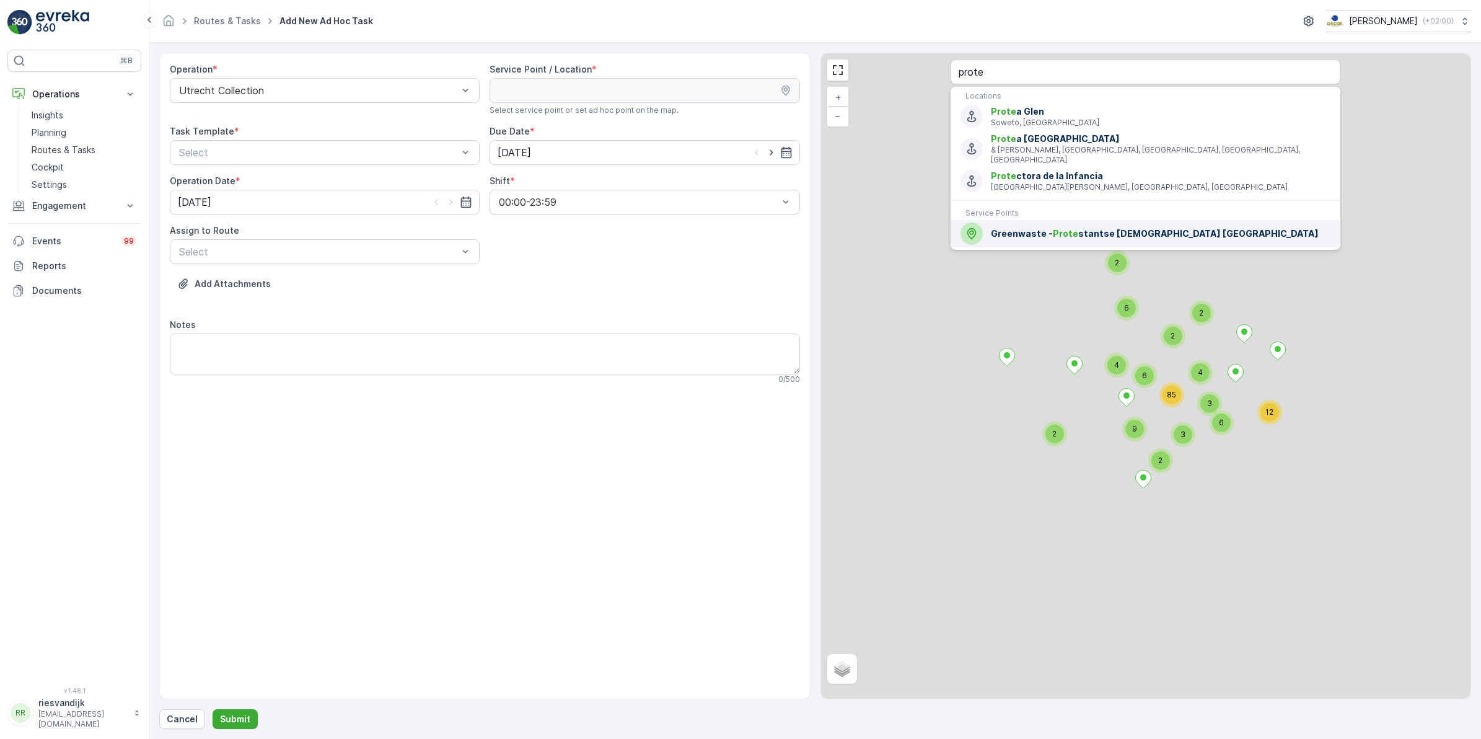
click at [1082, 237] on li "Greenwaste - Prote stantse Kerk Nederland" at bounding box center [1145, 233] width 390 height 27
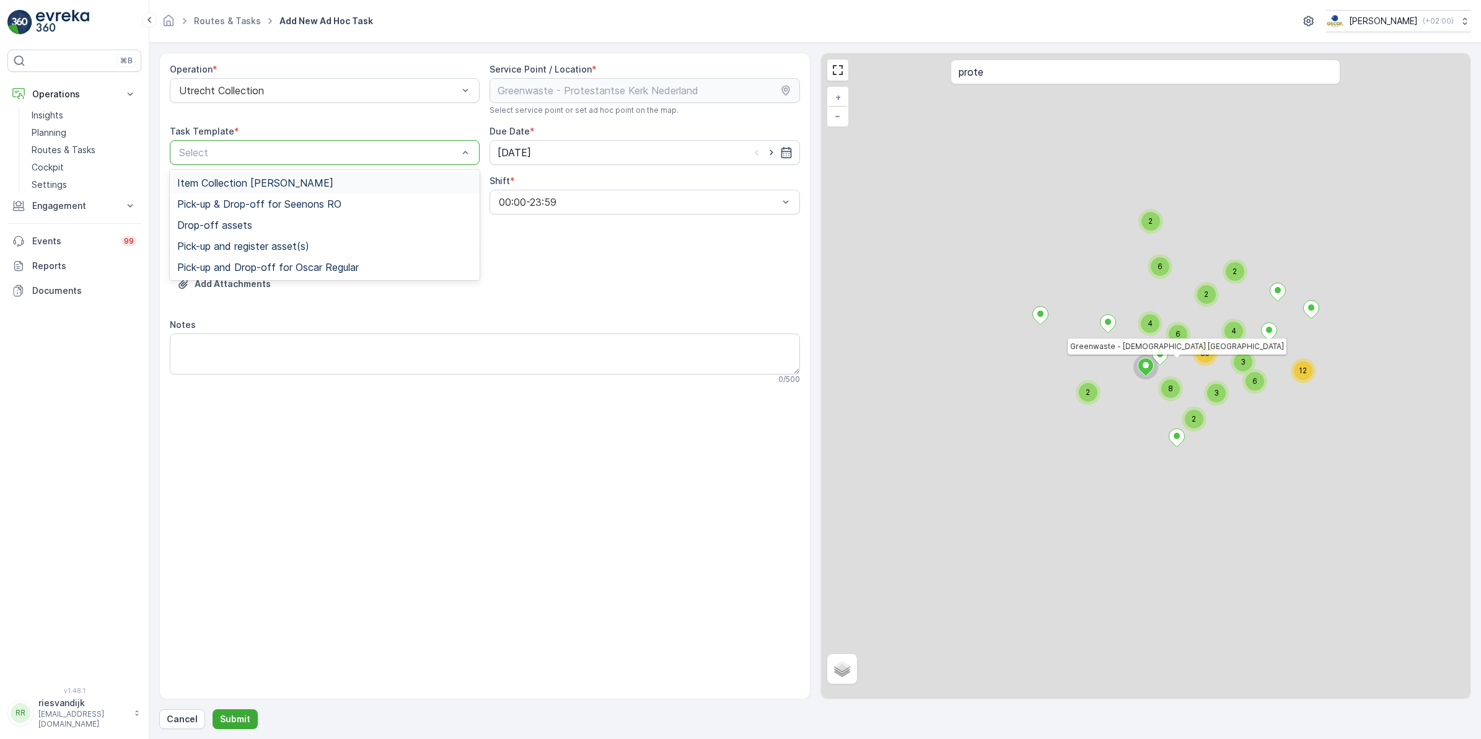
click at [296, 150] on div at bounding box center [318, 152] width 281 height 11
click at [599, 76] on div "Service Point / Location * Select service point or set ad hoc point on the map." at bounding box center [644, 89] width 310 height 52
click at [1034, 69] on input "prote" at bounding box center [1145, 71] width 390 height 25
click at [886, 75] on div "12 2 3 2 2 4 4 6 3 8 6 6 85 2 2 Greenwaste - Protestantse Kerk Nederland + − Sa…" at bounding box center [1146, 375] width 650 height 645
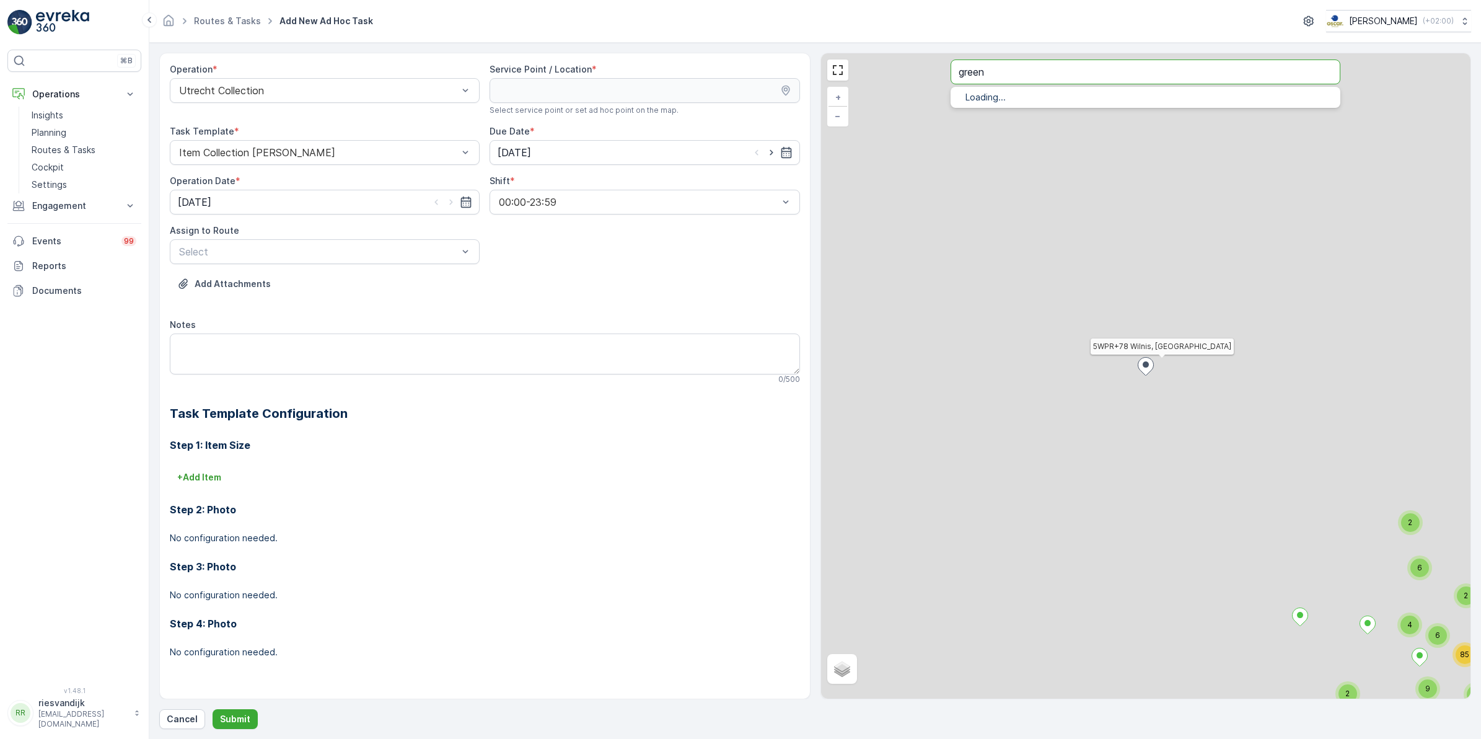
type input "green"
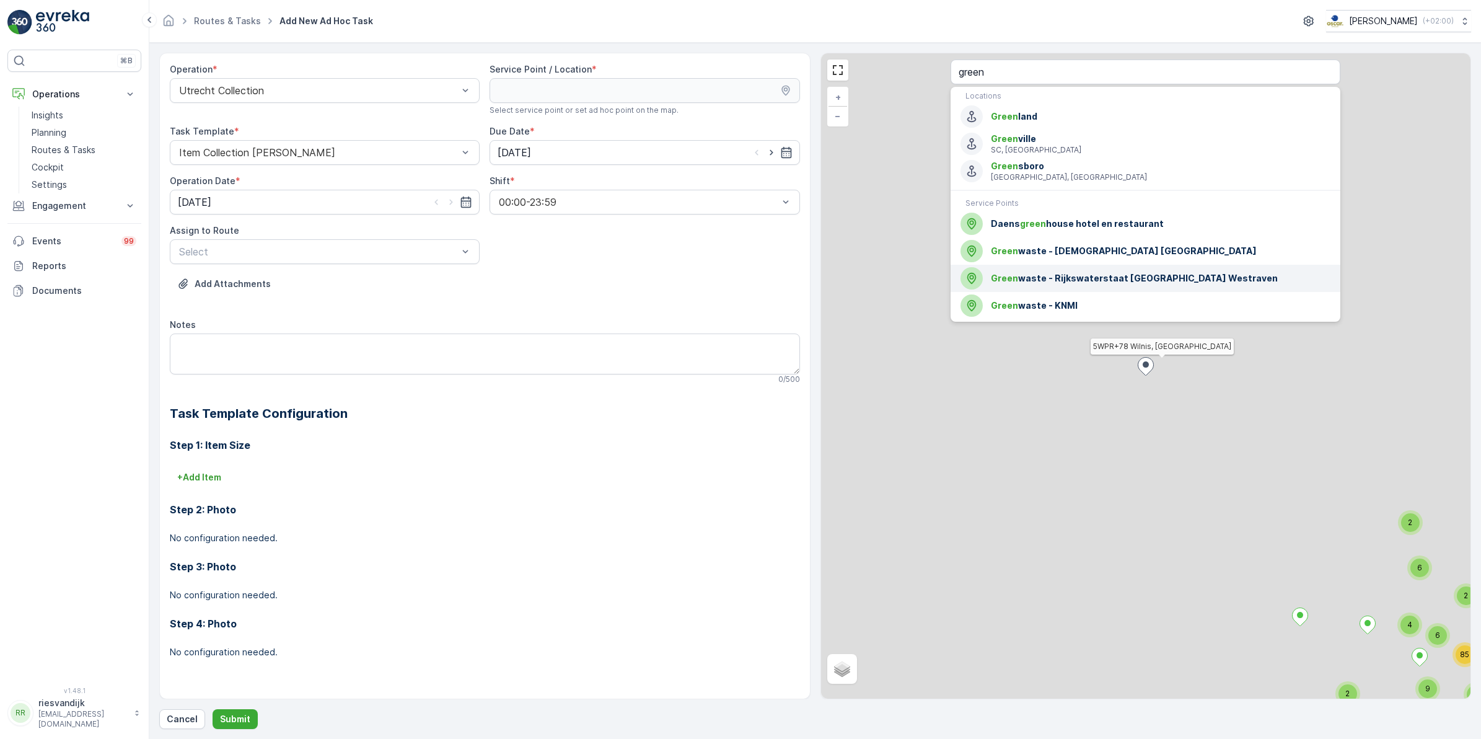
click at [1113, 281] on span "Green waste - Rijkswaterstaat Gebouw Westraven" at bounding box center [1161, 278] width 340 height 12
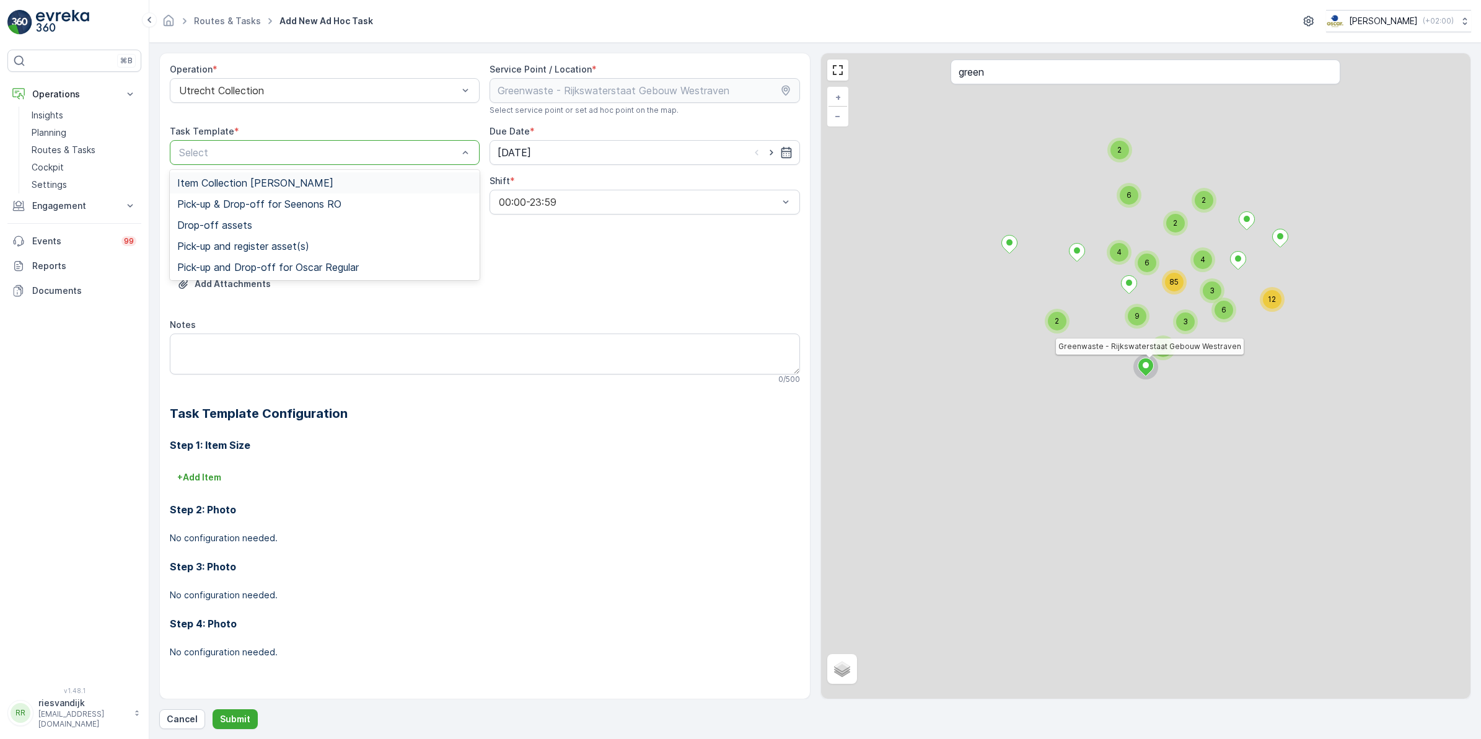
click at [373, 150] on div at bounding box center [318, 152] width 281 height 11
click at [292, 181] on span "Item Collection [PERSON_NAME]" at bounding box center [255, 182] width 156 height 11
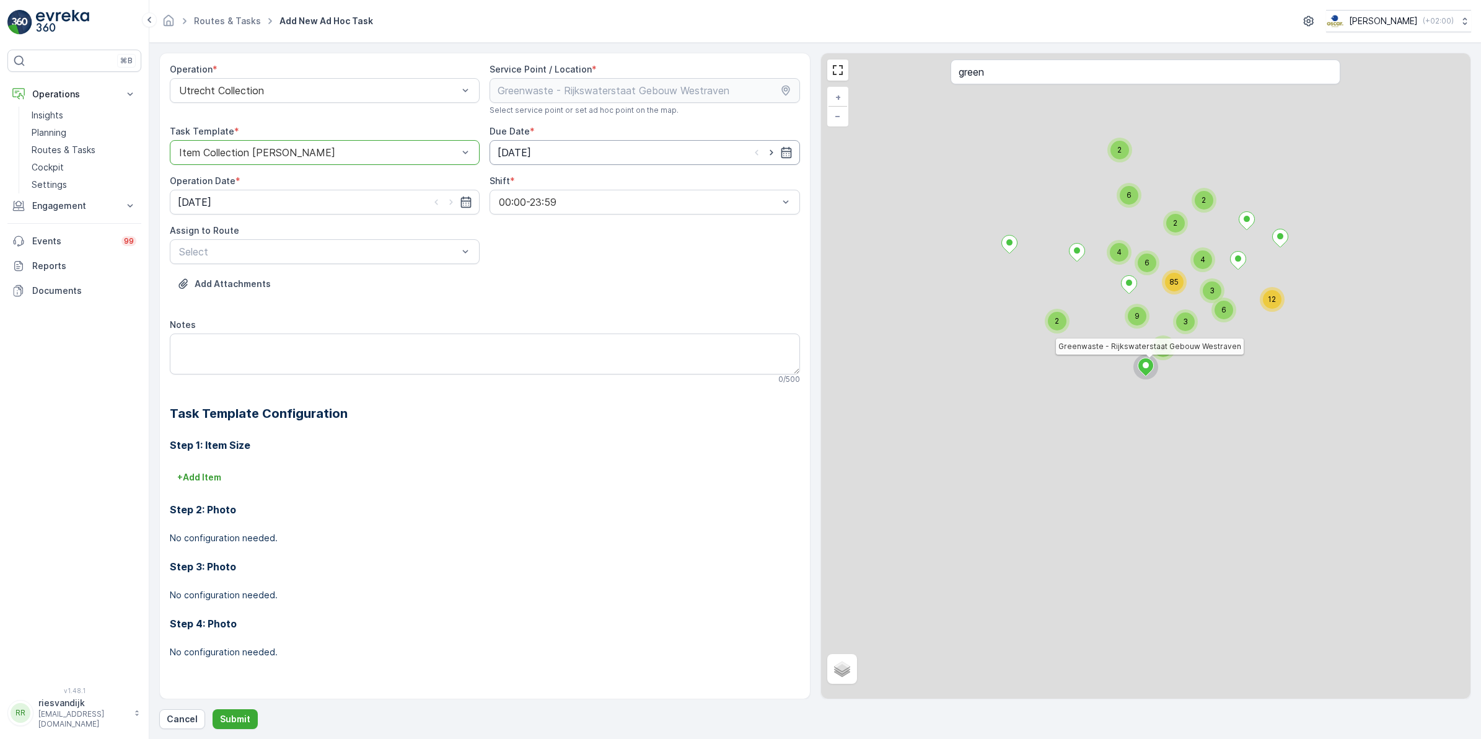
click at [544, 162] on input "[DATE]" at bounding box center [644, 152] width 310 height 25
drag, startPoint x: 599, startPoint y: 250, endPoint x: 558, endPoint y: 243, distance: 41.5
click at [599, 250] on div "11" at bounding box center [600, 257] width 20 height 20
type input "[DATE]"
click at [297, 200] on input "[DATE]" at bounding box center [325, 202] width 310 height 25
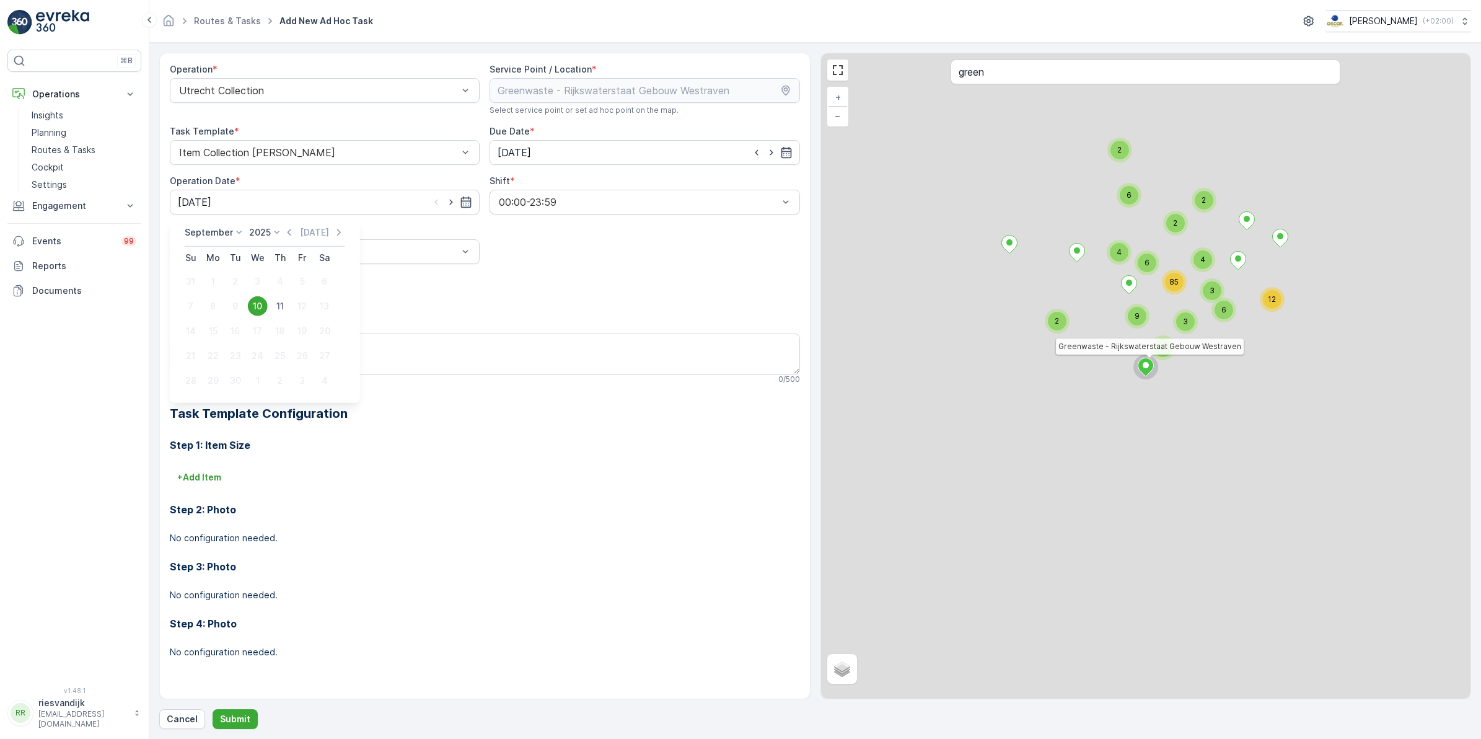
click at [279, 302] on div "11" at bounding box center [280, 306] width 20 height 20
type input "[DATE]"
click at [217, 254] on div at bounding box center [318, 251] width 281 height 11
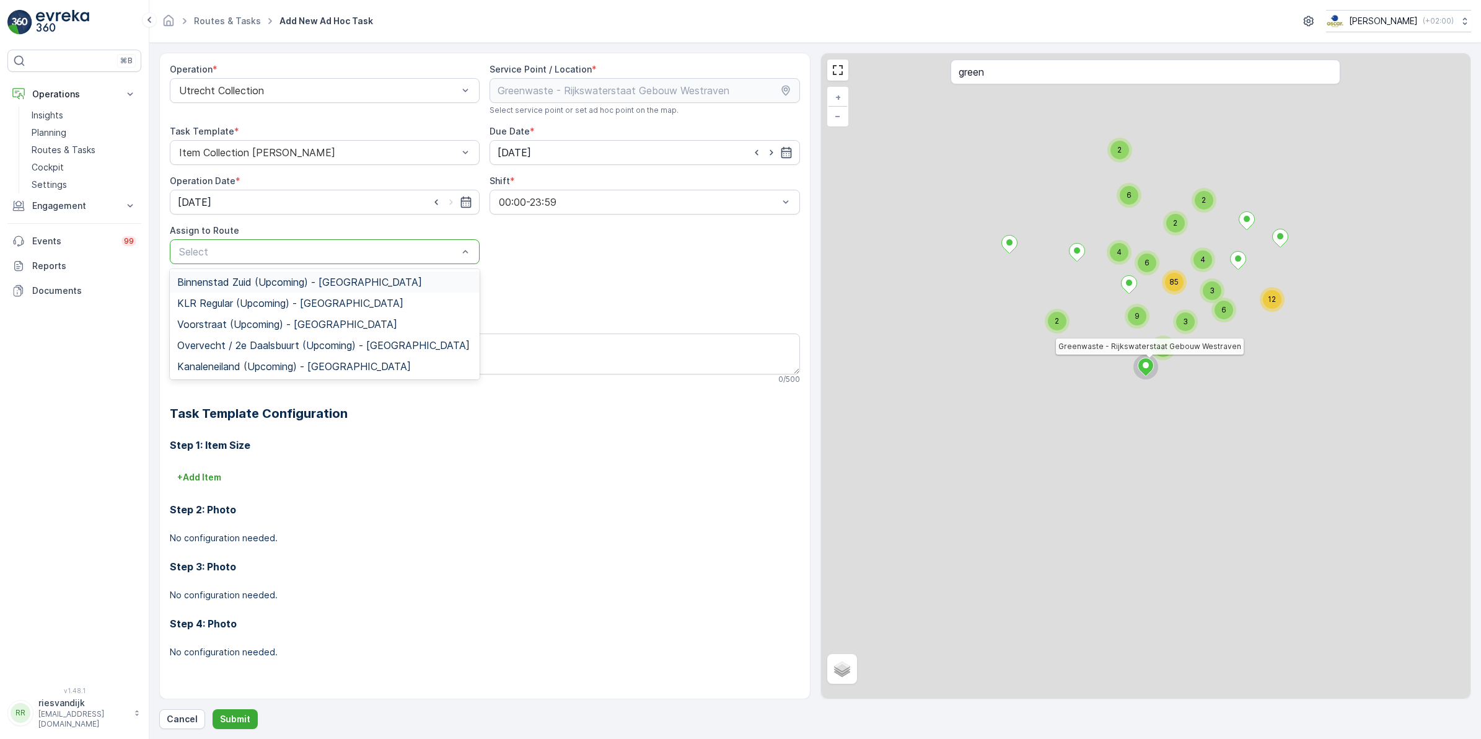
click at [281, 278] on span "Binnenstad Zuid (Upcoming) - Utrecht" at bounding box center [299, 281] width 245 height 11
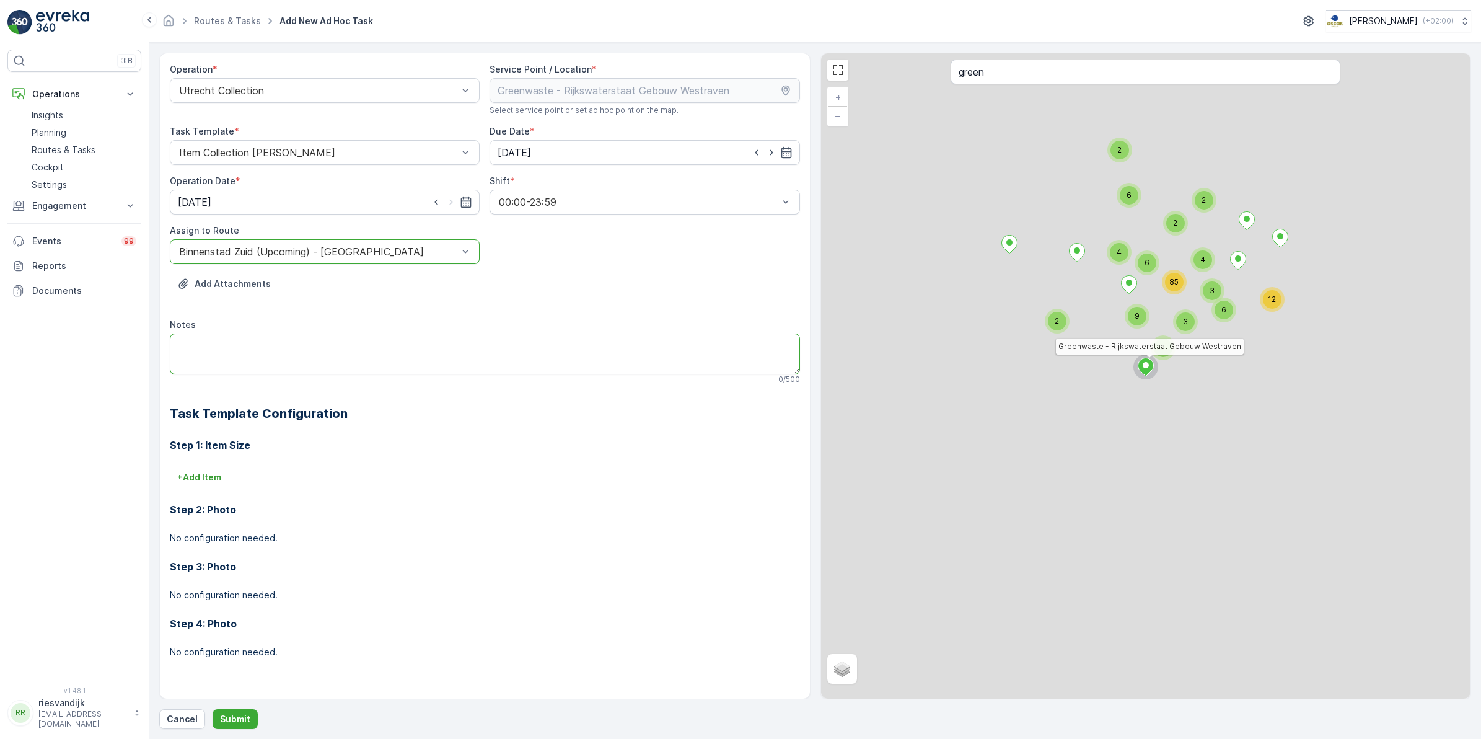
click at [237, 342] on textarea "Notes" at bounding box center [485, 353] width 630 height 41
type textarea "L"
click at [314, 344] on textarea "Hebben heel veel swill/koffie Rond 30 emmers" at bounding box center [485, 353] width 630 height 41
type textarea "Hebben heel veel swill/koffie Rond 30 emmers"
click at [248, 719] on p "Submit" at bounding box center [235, 719] width 30 height 12
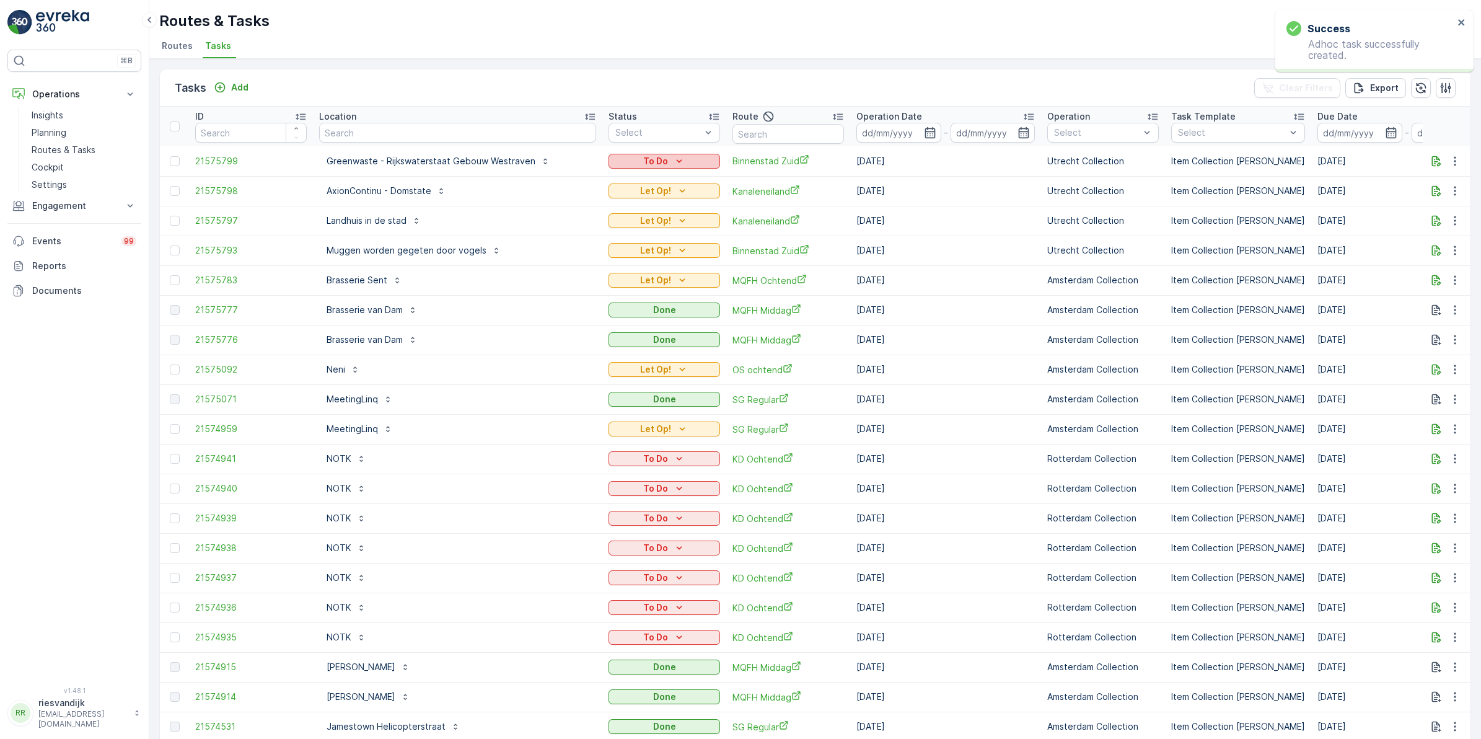
click at [654, 160] on div "To Do" at bounding box center [664, 161] width 102 height 12
click at [604, 211] on div "Let Op!" at bounding box center [606, 213] width 79 height 17
click at [369, 139] on input "text" at bounding box center [457, 133] width 277 height 20
type input "v"
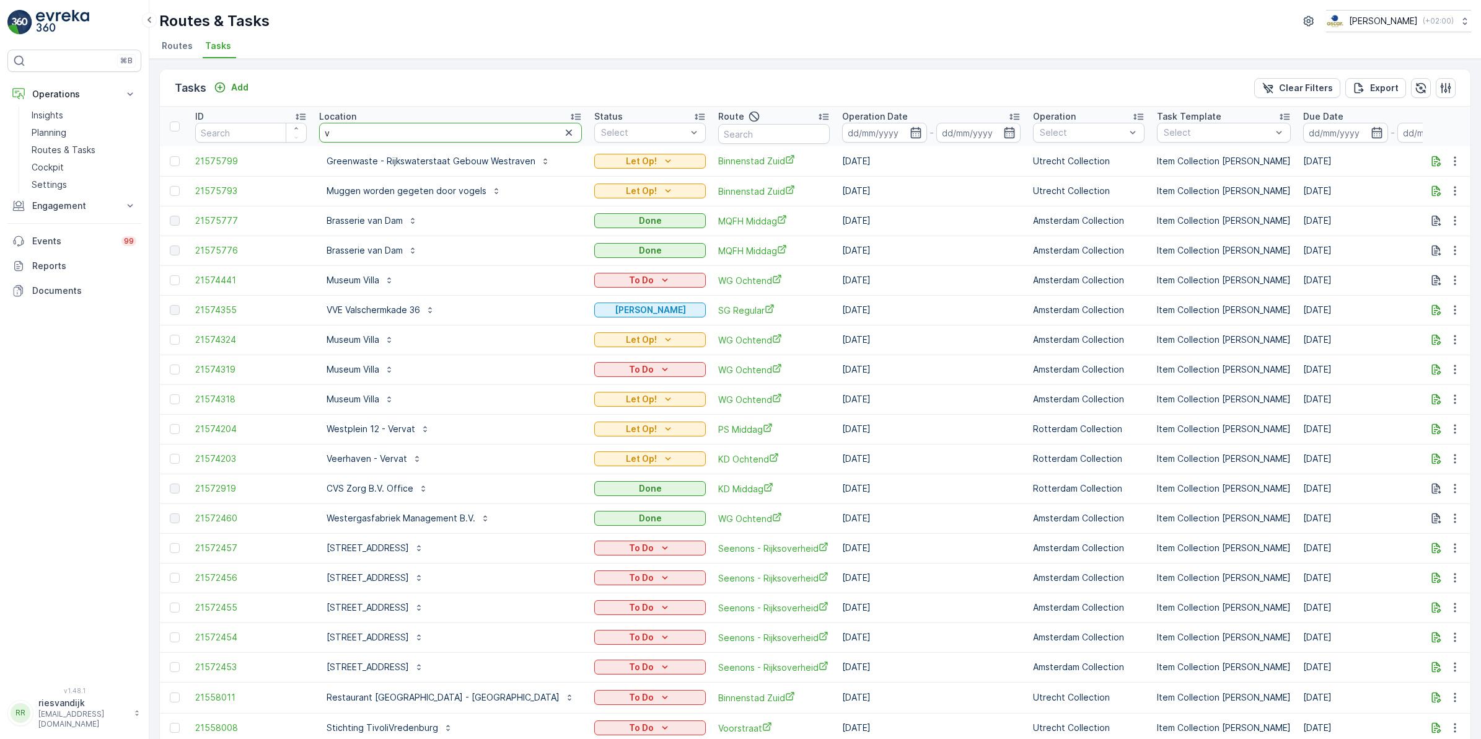
click at [411, 131] on input "v" at bounding box center [450, 133] width 263 height 20
type input "verv"
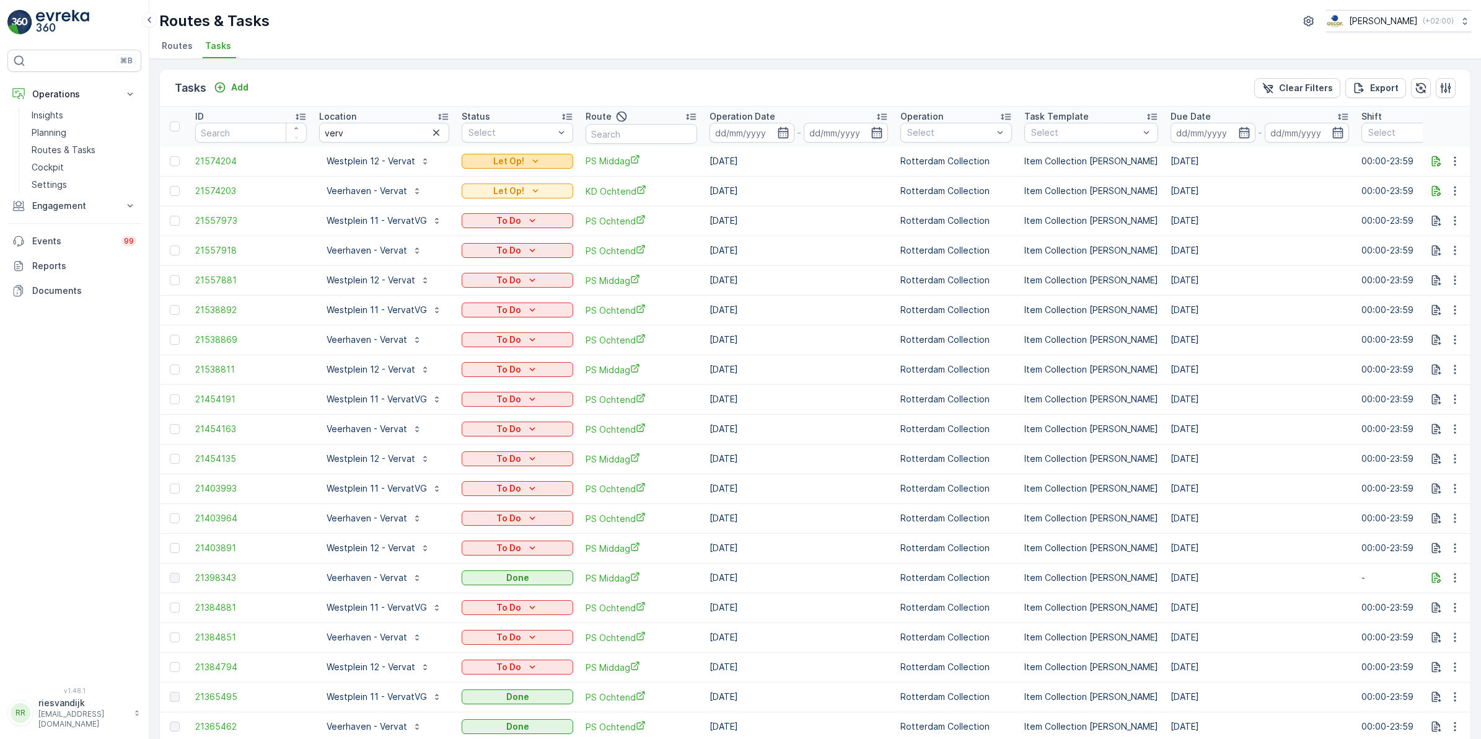
click at [543, 159] on div "Let Op!" at bounding box center [518, 161] width 102 height 12
click at [1430, 162] on icon "button" at bounding box center [1436, 161] width 12 height 12
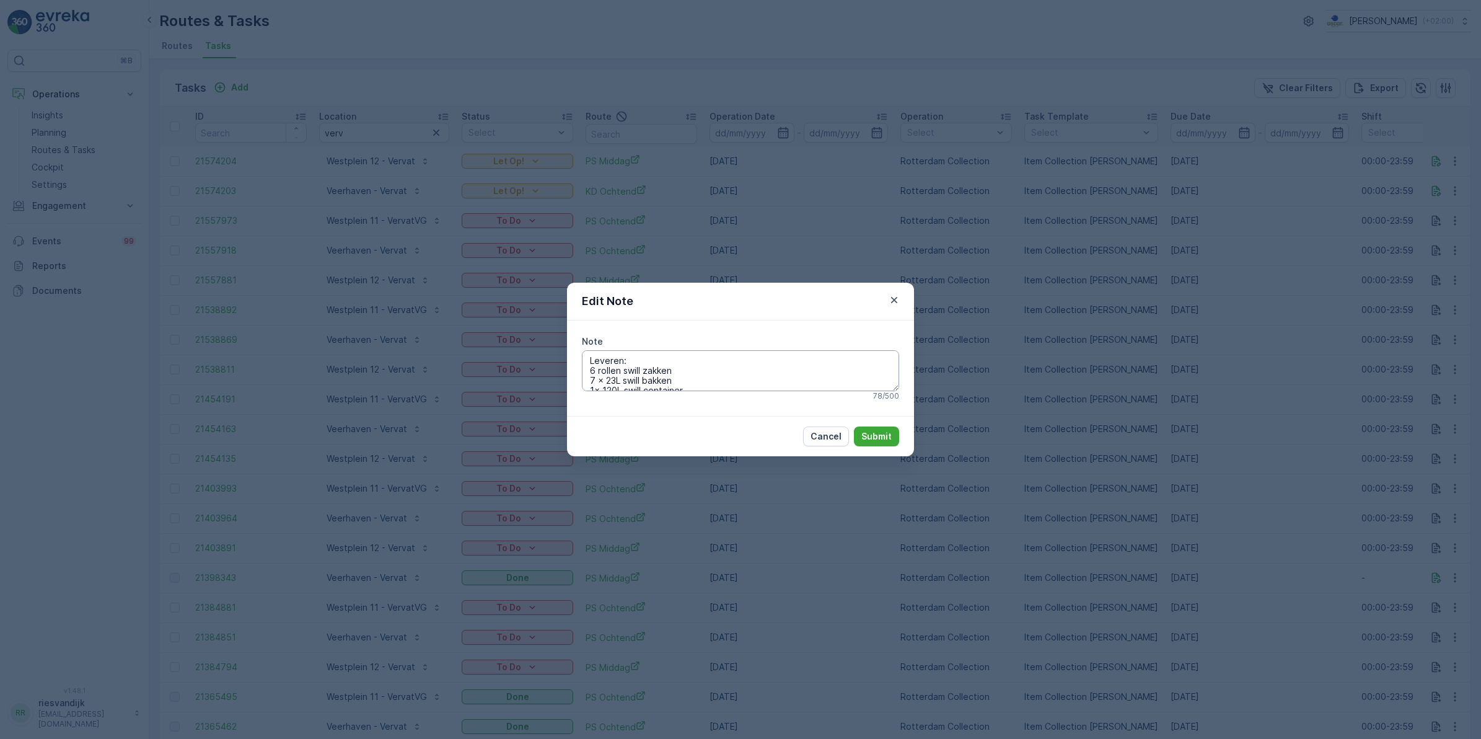
scroll to position [10, 0]
drag, startPoint x: 685, startPoint y: 385, endPoint x: 560, endPoint y: 383, distance: 125.8
click at [560, 383] on div "Edit Note Note Leveren: 6 rollen swill zakken 7 x 23L swill bakken 1x 120L swil…" at bounding box center [740, 369] width 1481 height 739
type textarea "Leveren: 6 rollen swill zakken 7 x 23L swill bakken"
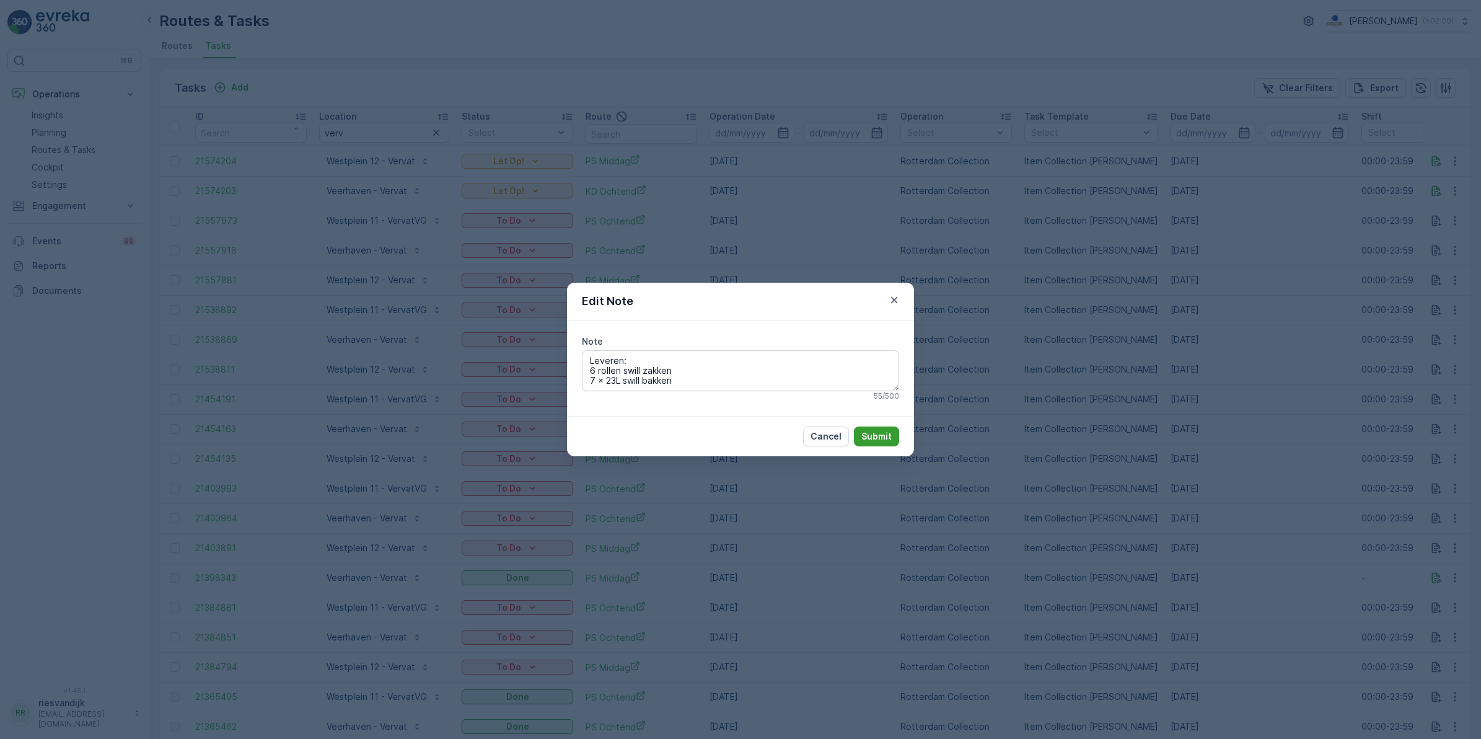
click at [881, 432] on p "Submit" at bounding box center [876, 436] width 30 height 12
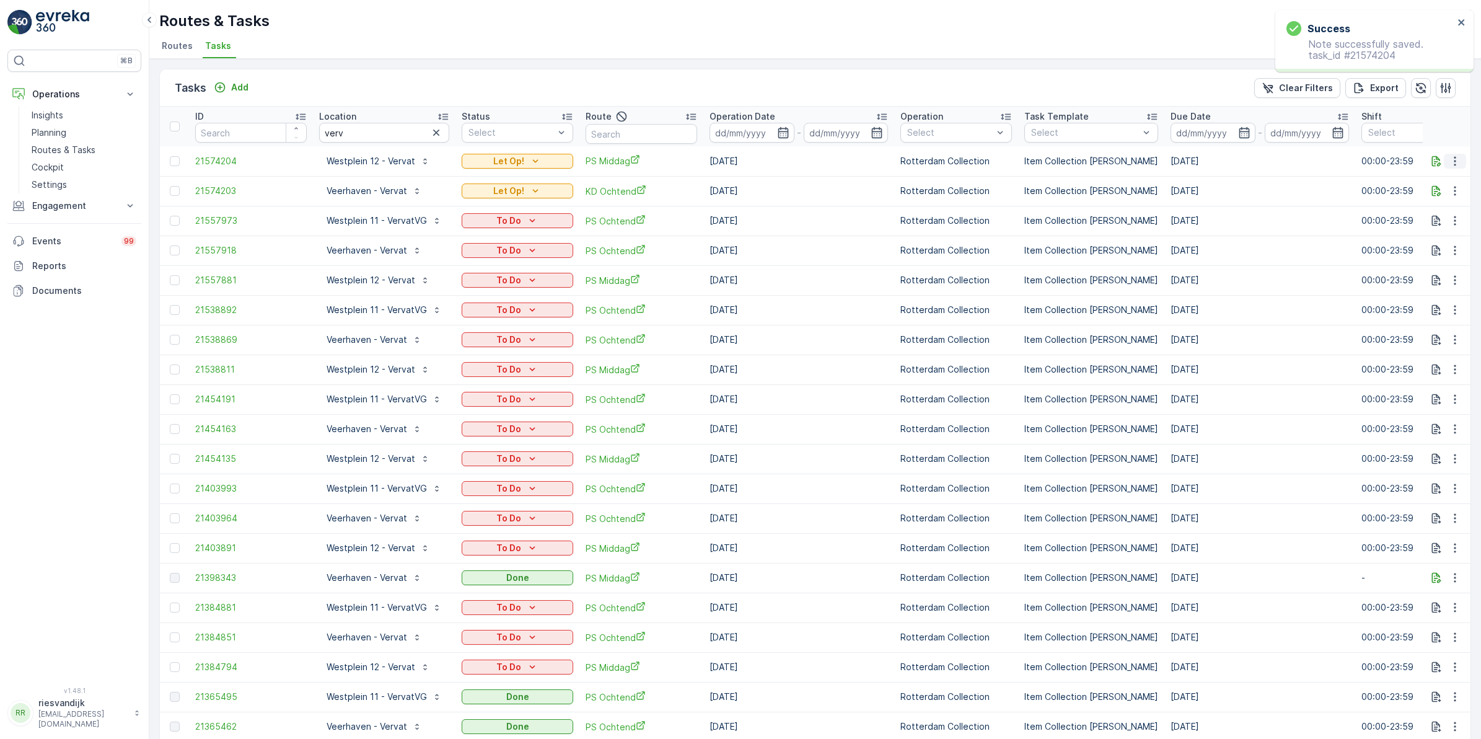
click at [1449, 162] on icon "button" at bounding box center [1455, 161] width 12 height 12
click at [1438, 152] on td at bounding box center [1447, 161] width 48 height 30
click at [1432, 159] on icon "button" at bounding box center [1436, 161] width 12 height 12
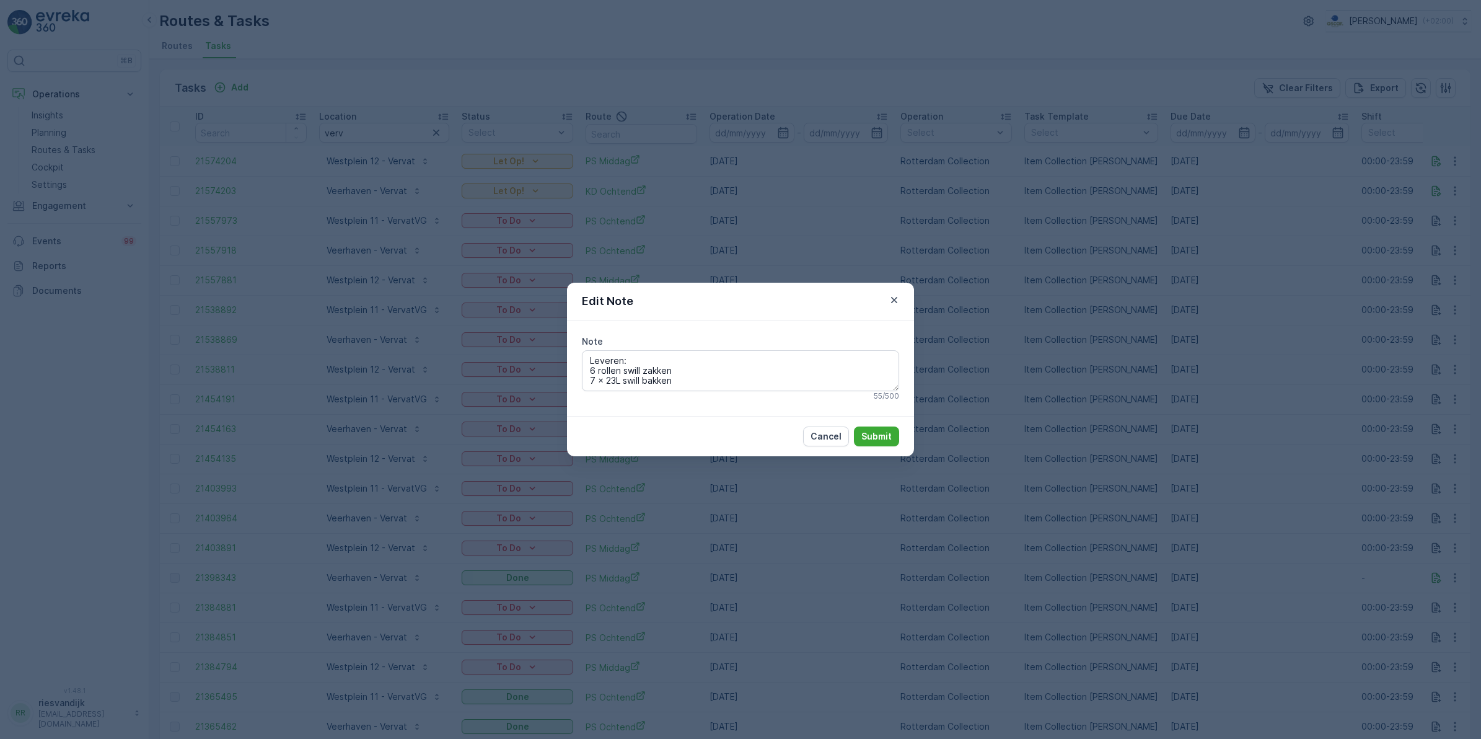
click at [902, 299] on div "Edit Note" at bounding box center [740, 302] width 347 height 38
click at [892, 299] on icon "button" at bounding box center [894, 300] width 12 height 12
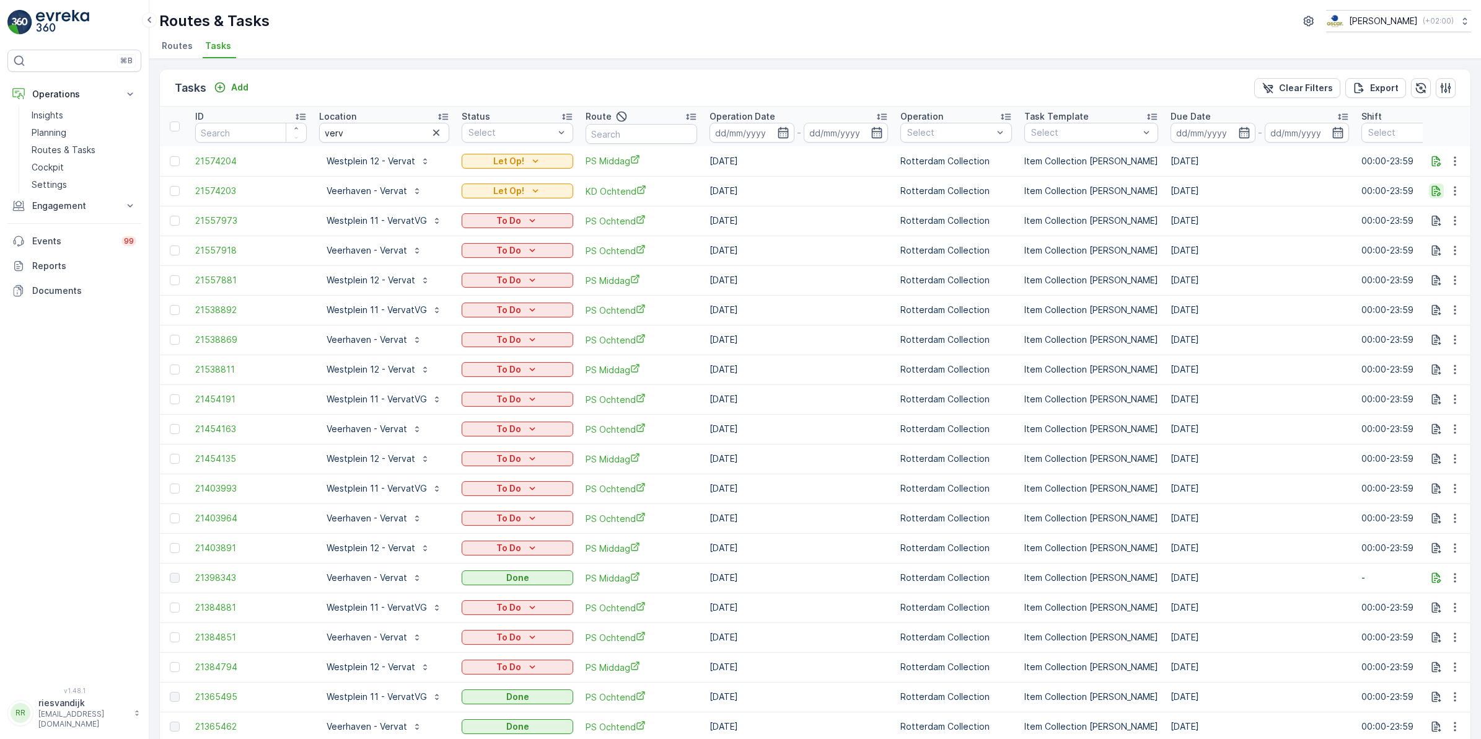
click at [1432, 196] on icon "button" at bounding box center [1436, 191] width 9 height 11
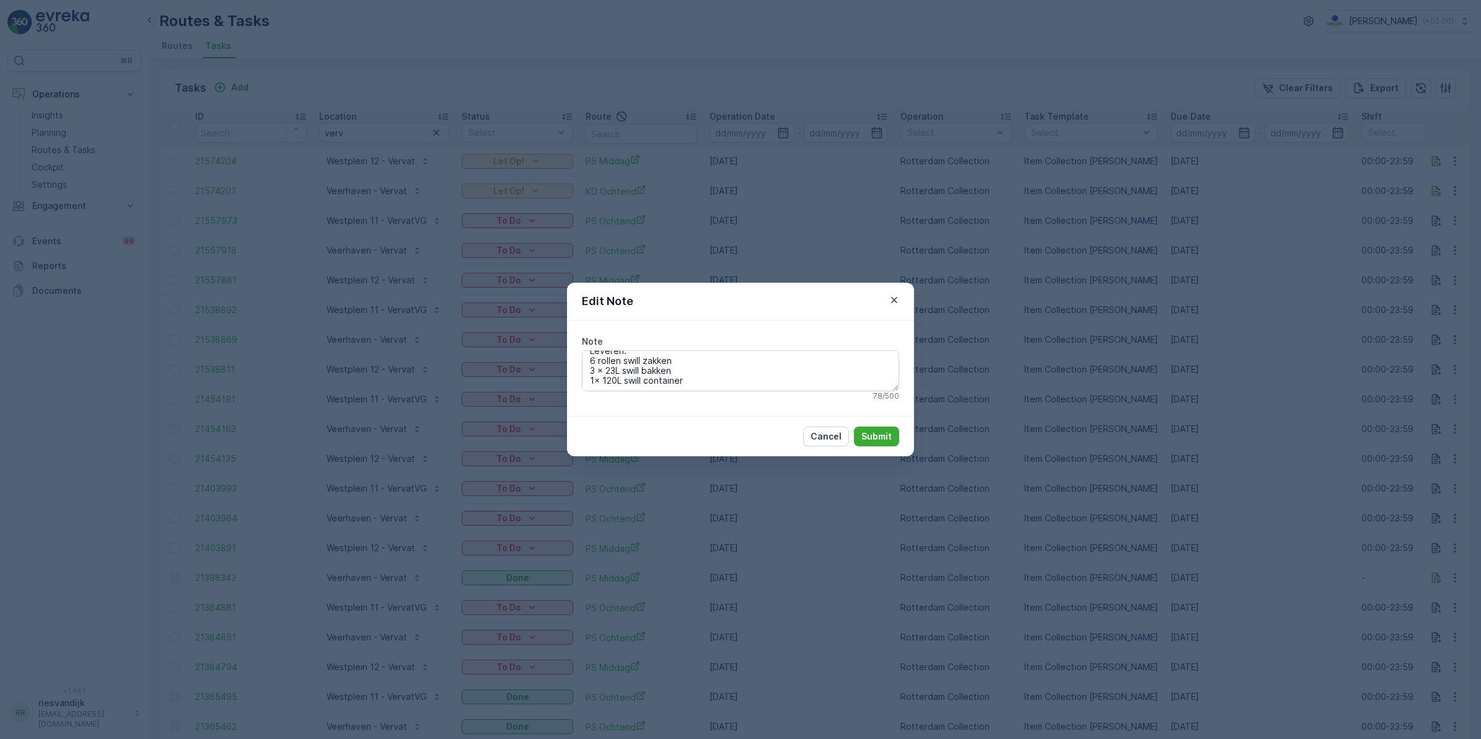
drag, startPoint x: 702, startPoint y: 380, endPoint x: 534, endPoint y: 387, distance: 168.1
click at [533, 387] on div "Edit Note Note Leveren: 6 rollen swill zakken 3 x 23L swill bakken 1x 120L swil…" at bounding box center [740, 369] width 1481 height 739
type textarea "Leveren: 6 rollen swill zakken 3 x 23L swill bakken"
click at [884, 436] on p "Submit" at bounding box center [876, 436] width 30 height 12
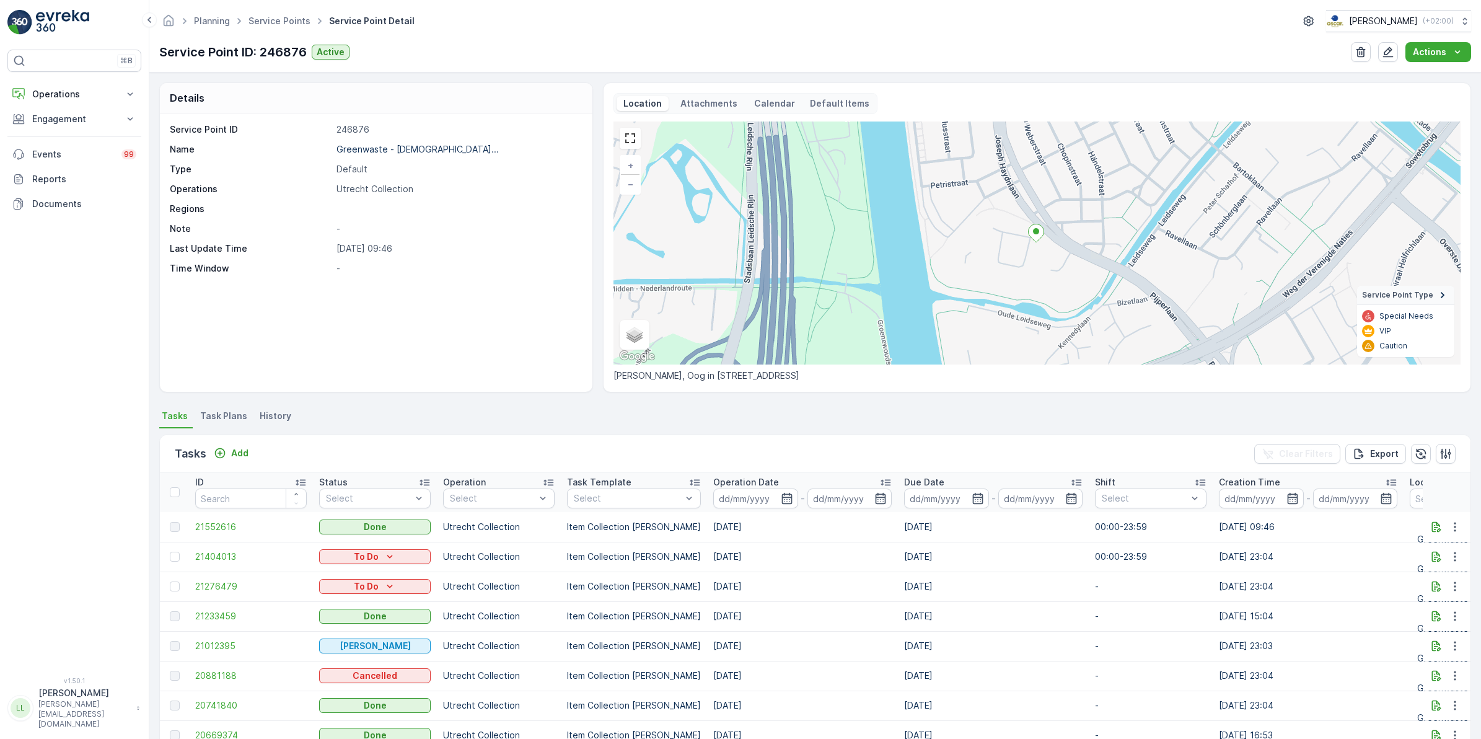
drag, startPoint x: 636, startPoint y: 378, endPoint x: 874, endPoint y: 382, distance: 238.0
click at [874, 382] on div "Location Attachments Calendar Default Items + − Satellite Roadmap Terrain Hybri…" at bounding box center [1037, 237] width 868 height 310
drag, startPoint x: 874, startPoint y: 383, endPoint x: 809, endPoint y: 402, distance: 67.1
click at [809, 402] on div "Details Service Point ID 246876 Name [DEMOGRAPHIC_DATA]... Type Default Operati…" at bounding box center [815, 405] width 1332 height 666
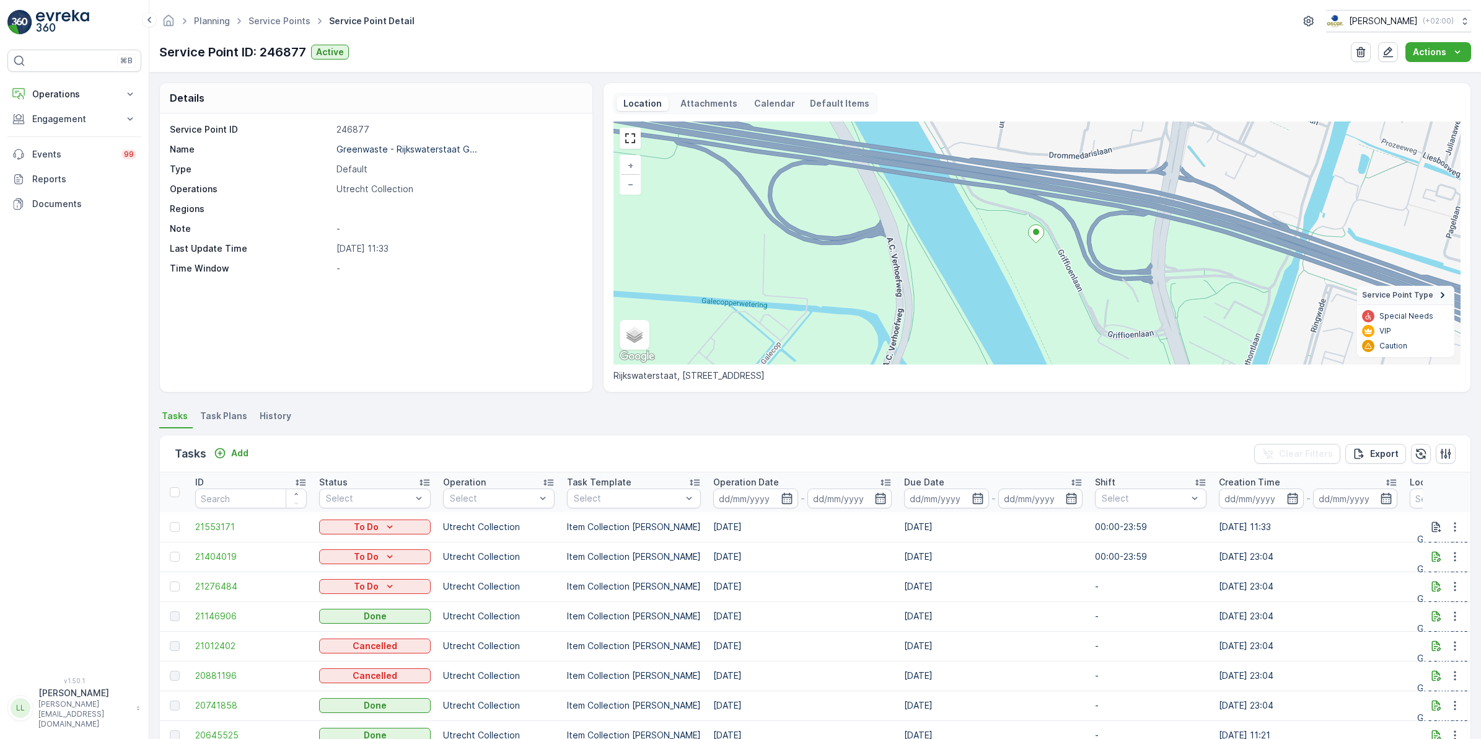
scroll to position [129, 0]
click at [1451, 609] on icon "button" at bounding box center [1455, 613] width 12 height 12
click at [1433, 647] on div "History" at bounding box center [1440, 648] width 82 height 17
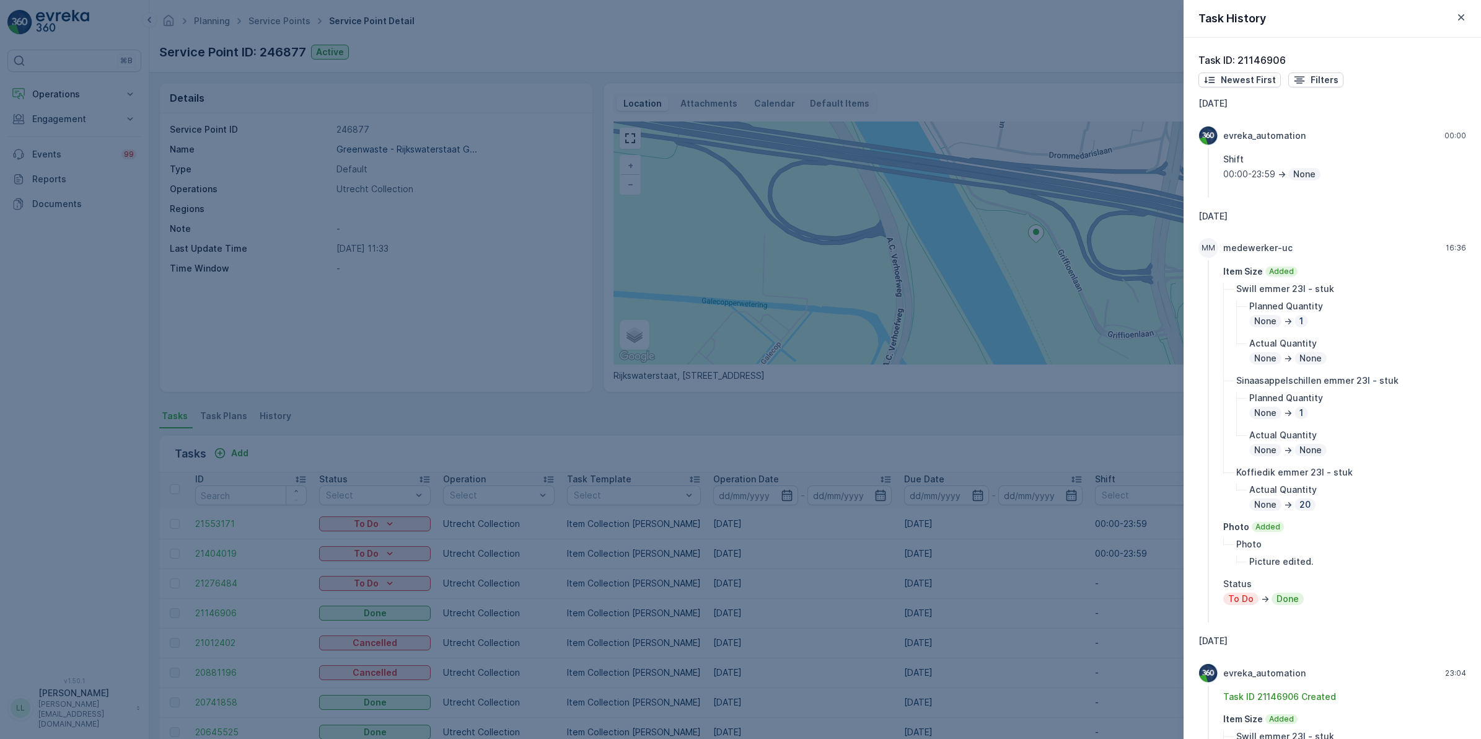
scroll to position [77, 0]
